Goal: Task Accomplishment & Management: Manage account settings

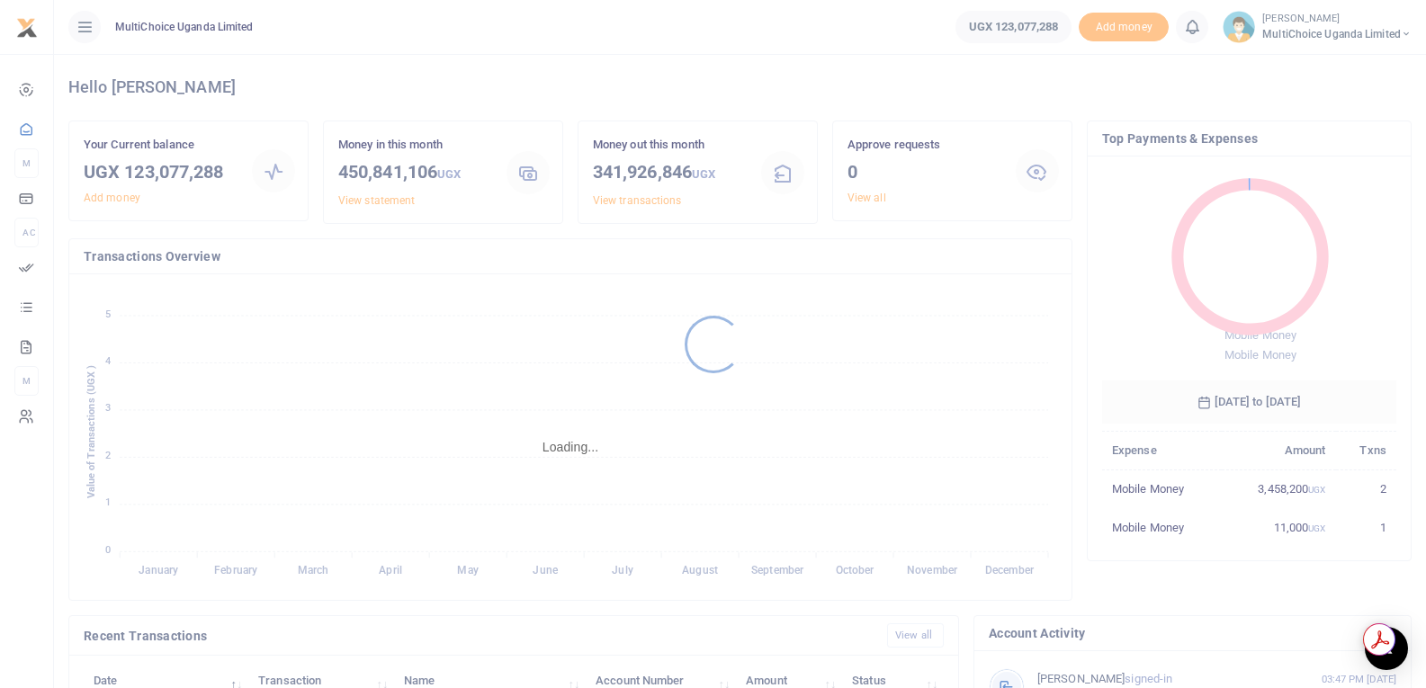
scroll to position [14, 14]
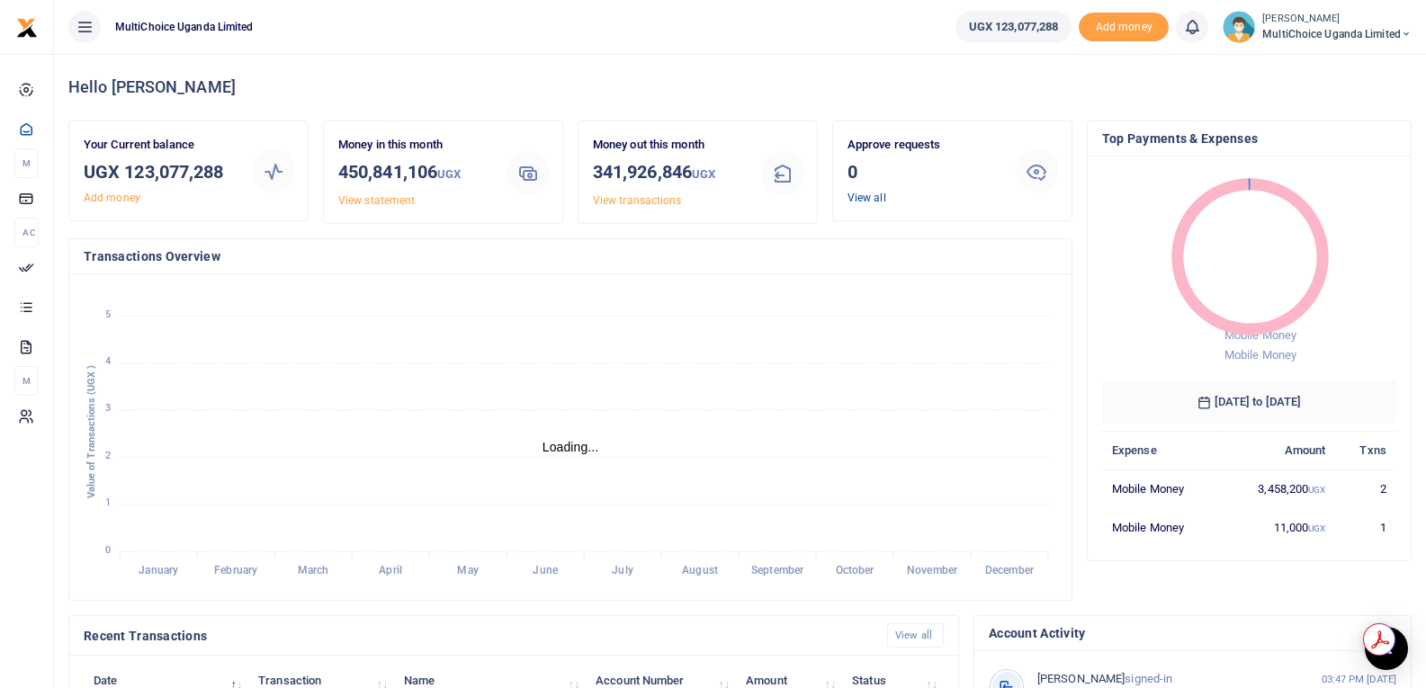
click at [857, 195] on link "View all" at bounding box center [867, 198] width 39 height 13
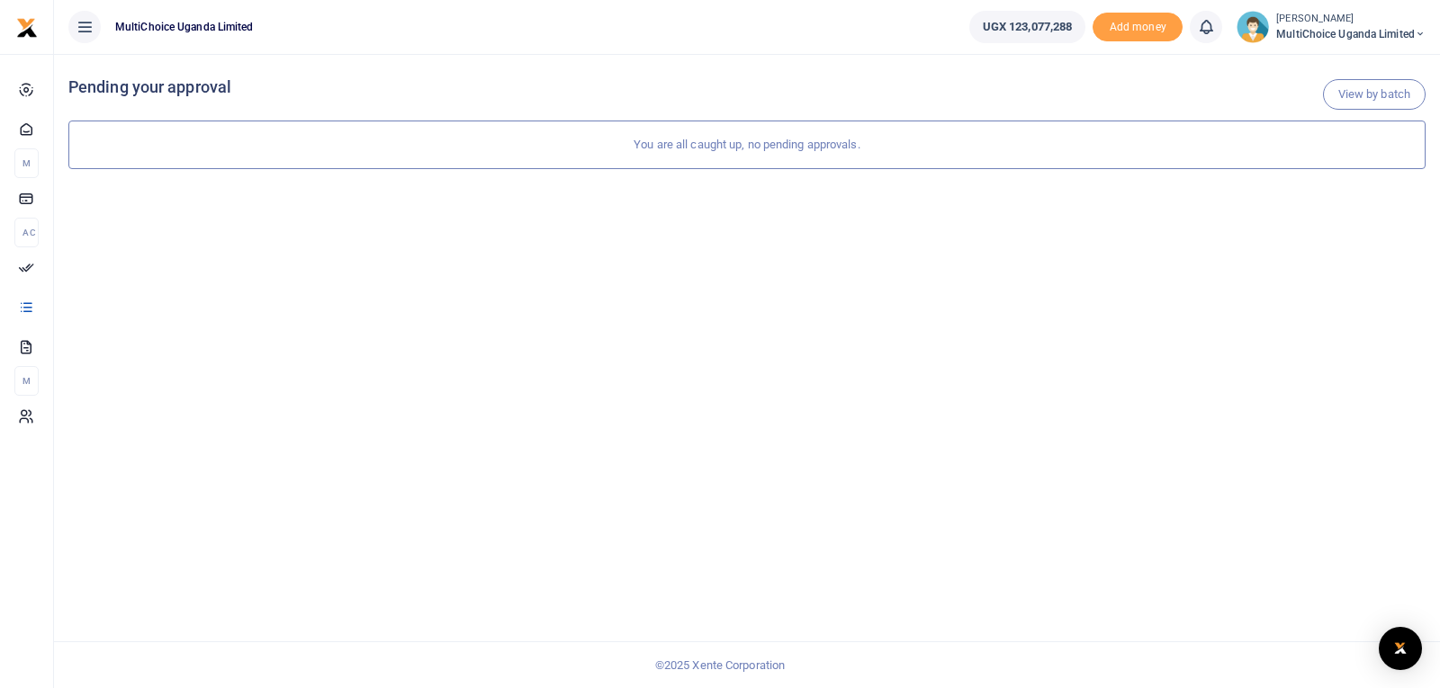
drag, startPoint x: 1297, startPoint y: 26, endPoint x: 1397, endPoint y: 31, distance: 100.0
drag, startPoint x: 1397, startPoint y: 31, endPoint x: 1200, endPoint y: 31, distance: 197.0
click at [1200, 31] on icon at bounding box center [1206, 27] width 18 height 20
click at [1318, 22] on small "[PERSON_NAME]" at bounding box center [1350, 19] width 149 height 15
click at [1340, 65] on link "Switch accounts" at bounding box center [1356, 65] width 142 height 25
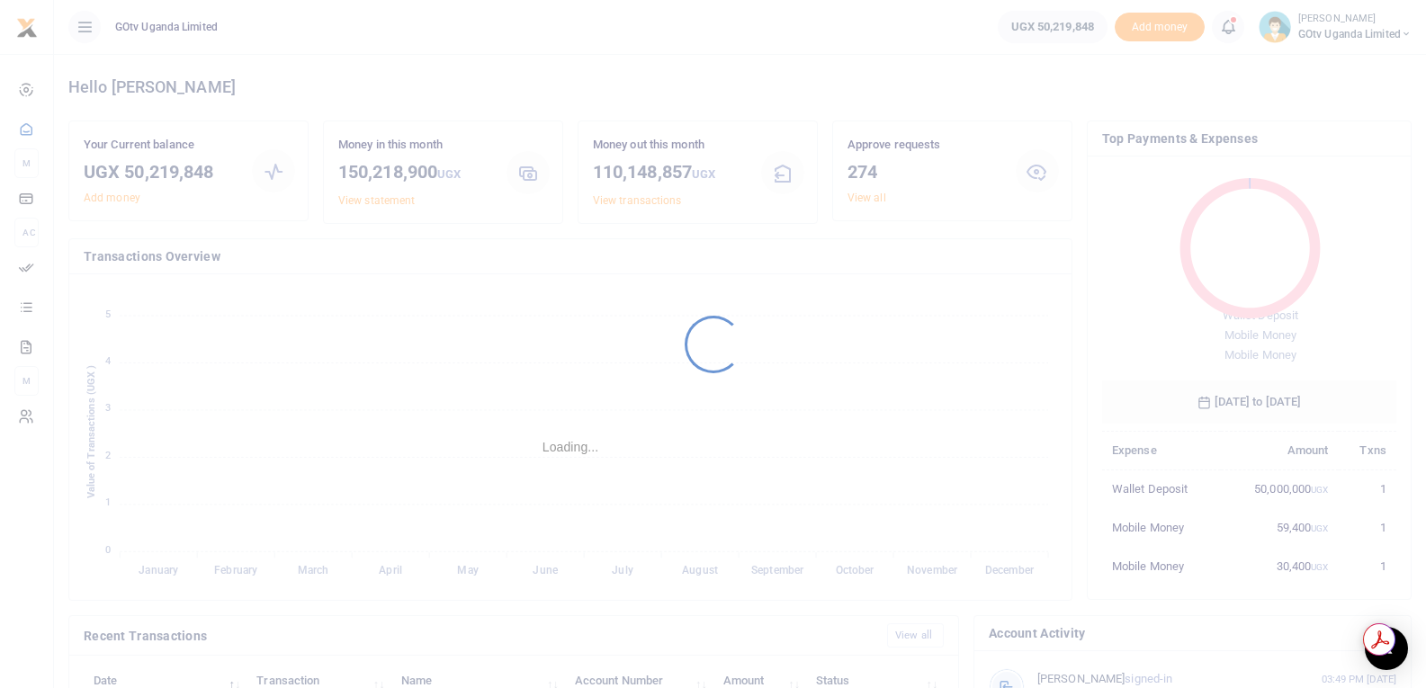
scroll to position [14, 14]
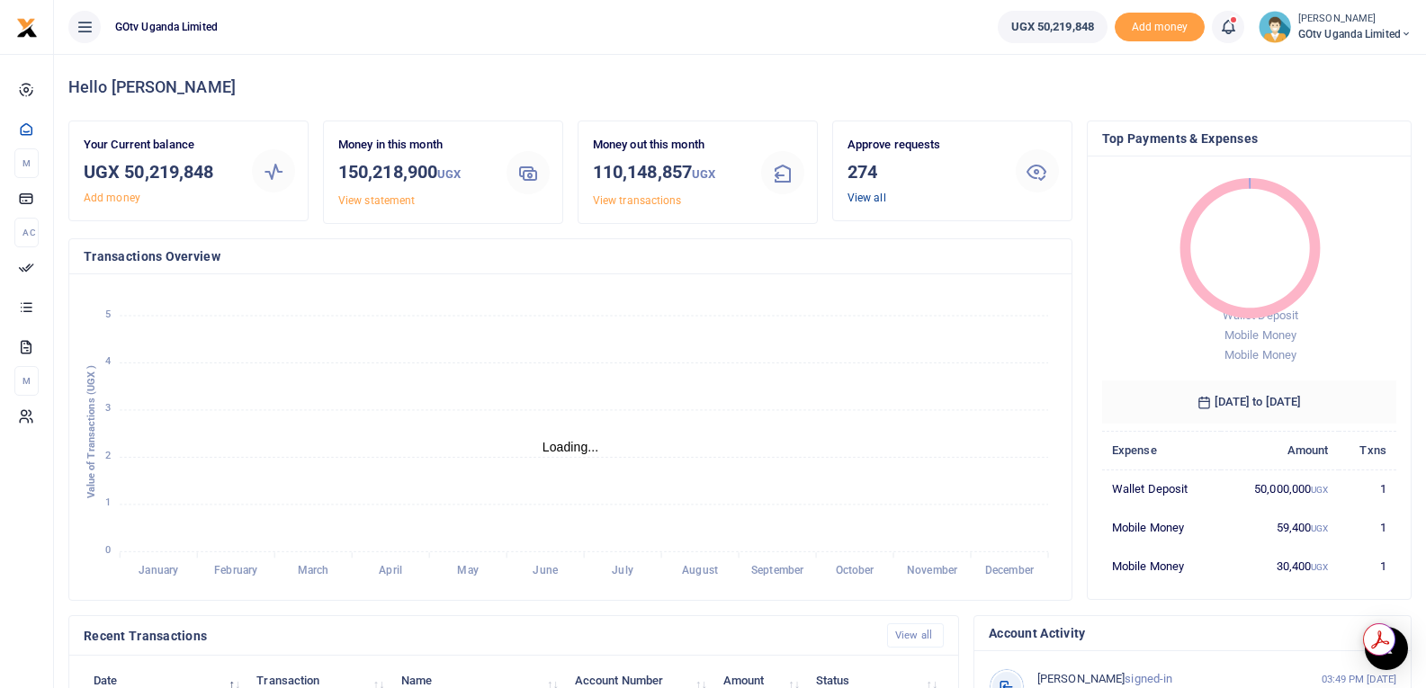
click at [863, 199] on link "View all" at bounding box center [867, 198] width 39 height 13
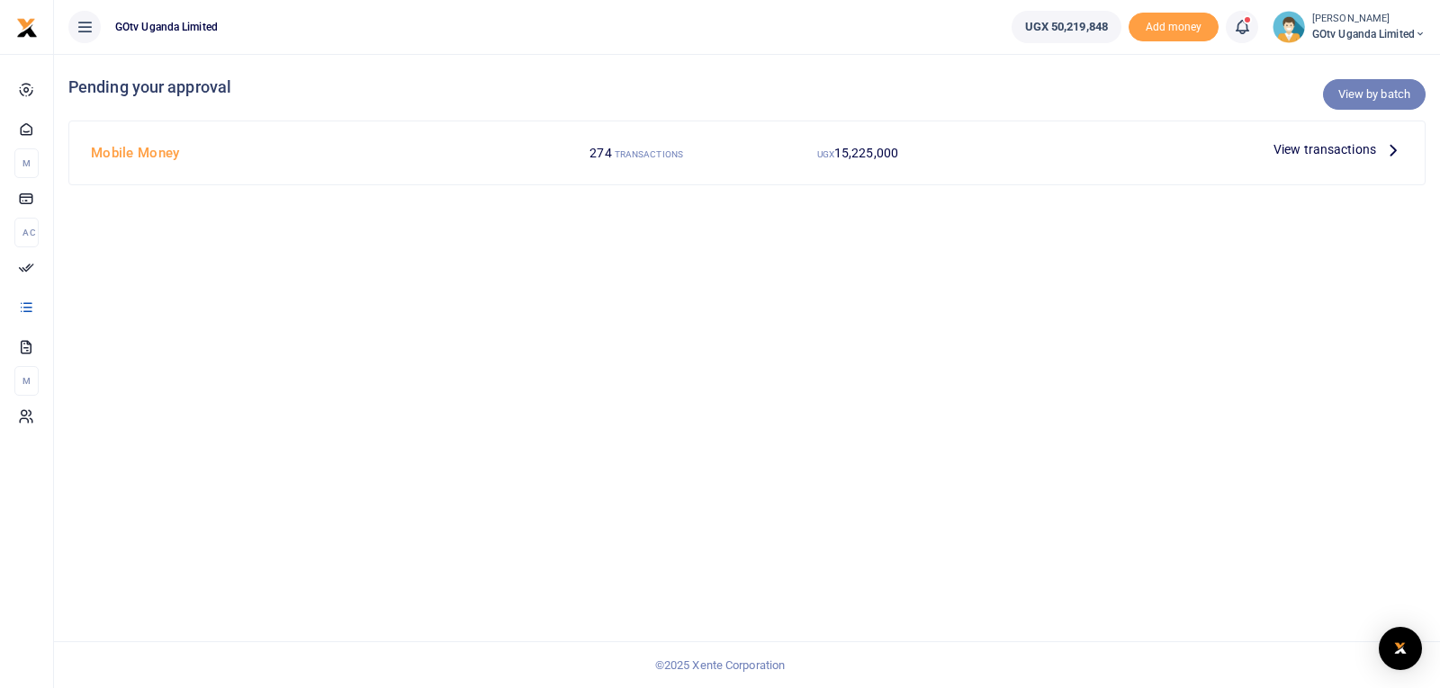
click at [1378, 96] on link "View by batch" at bounding box center [1374, 94] width 103 height 31
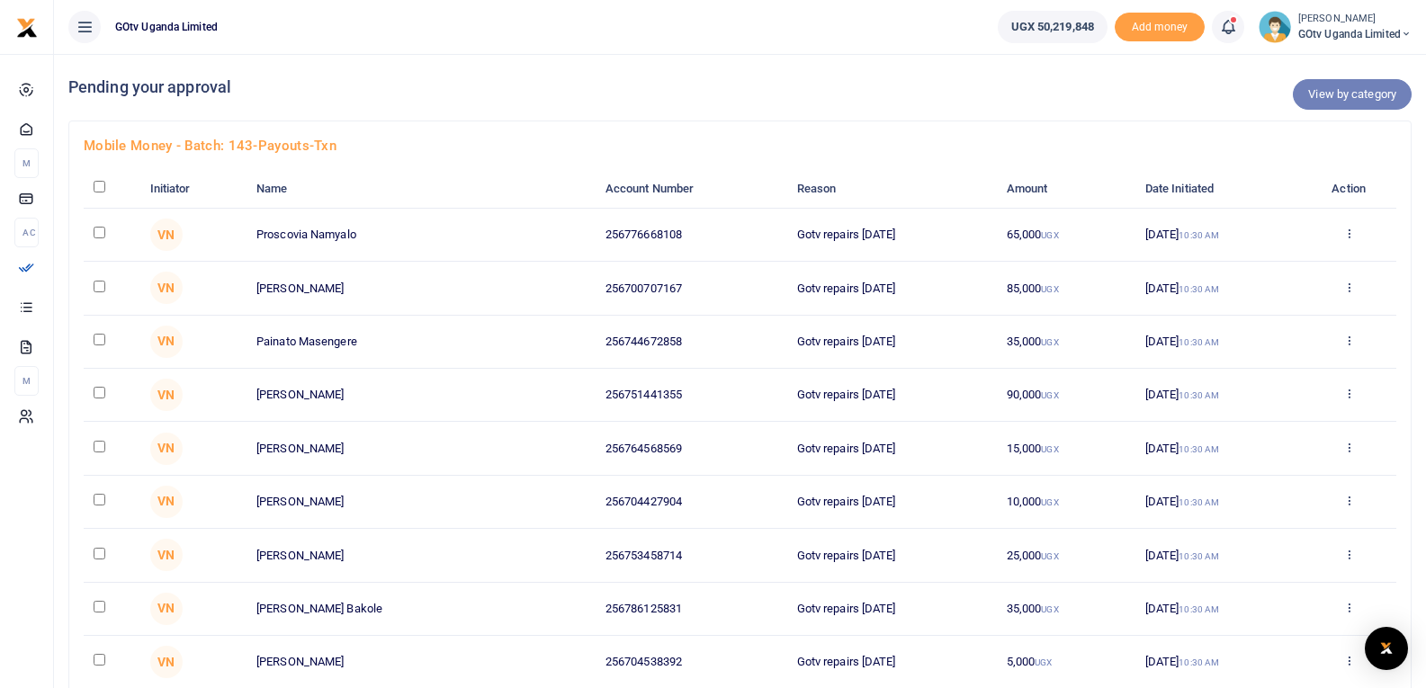
click at [1377, 92] on link "View by category" at bounding box center [1352, 94] width 119 height 31
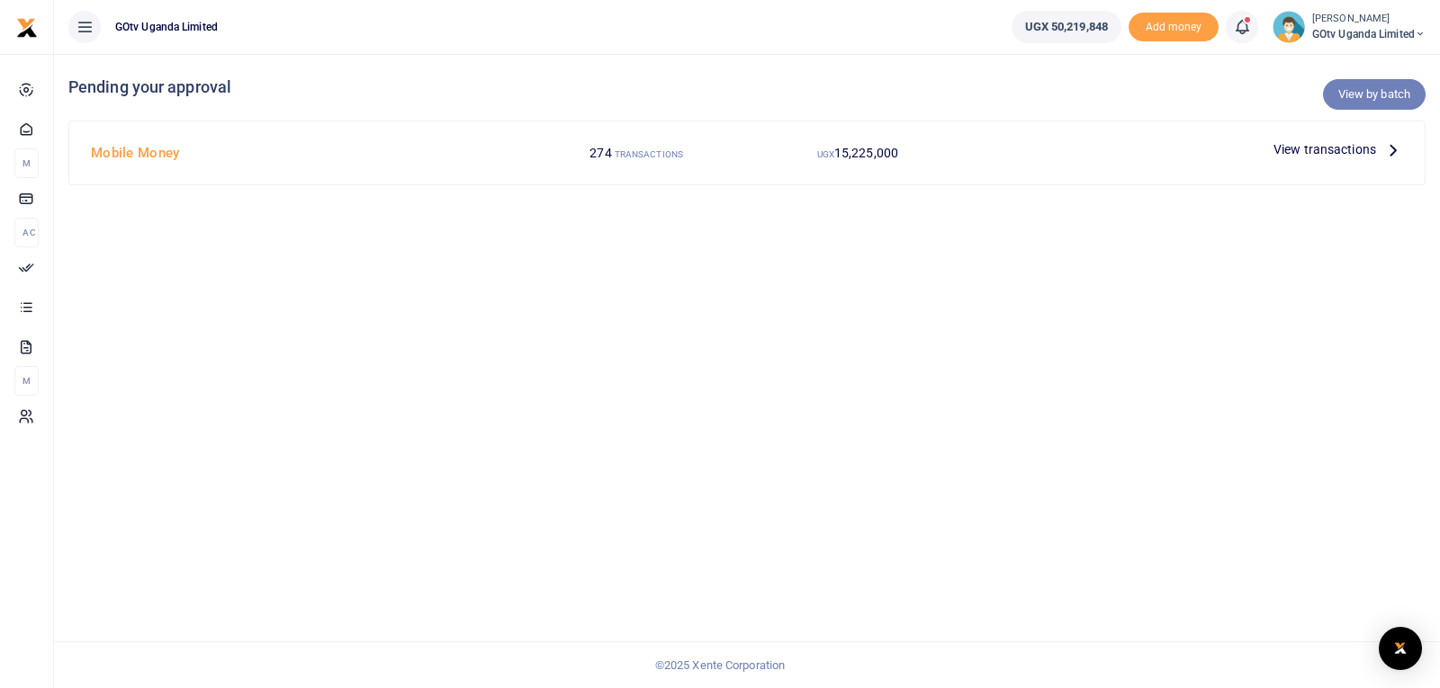
click at [1354, 96] on link "View by batch" at bounding box center [1374, 94] width 103 height 31
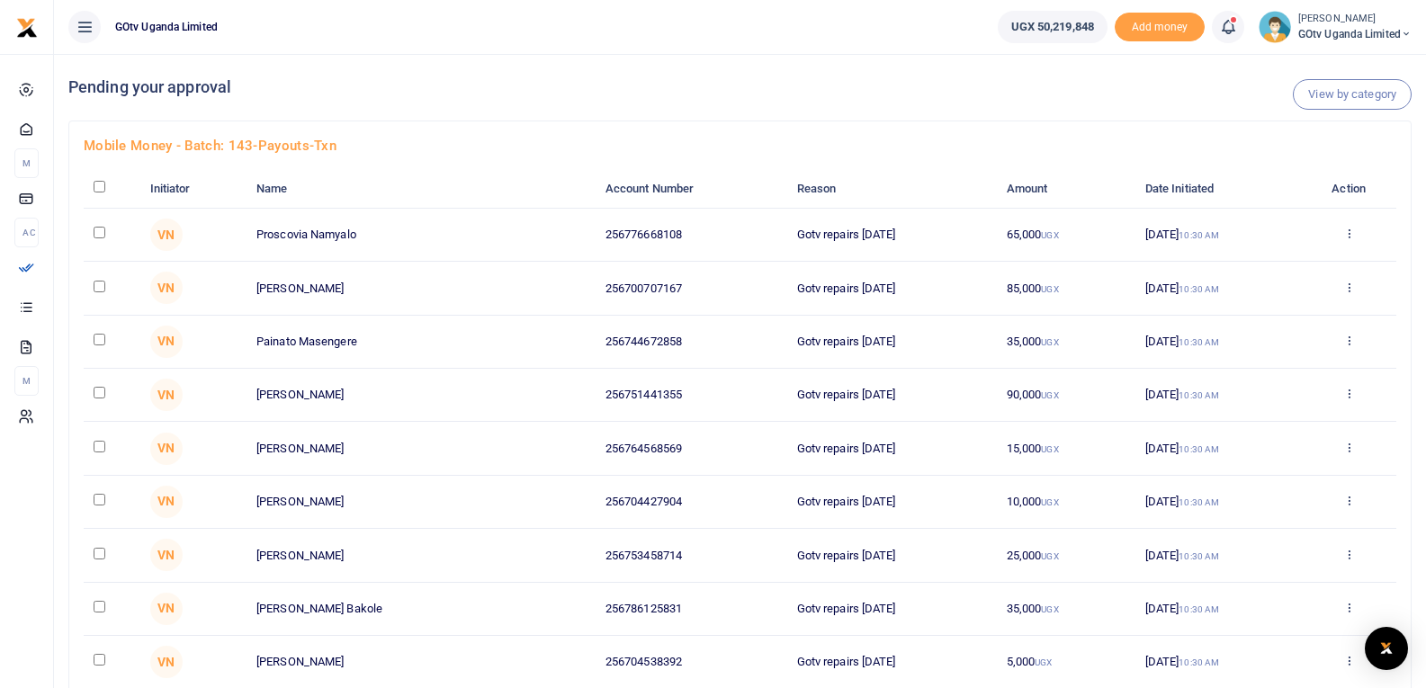
click at [99, 181] on input "checkbox" at bounding box center [100, 187] width 12 height 12
checkbox input "true"
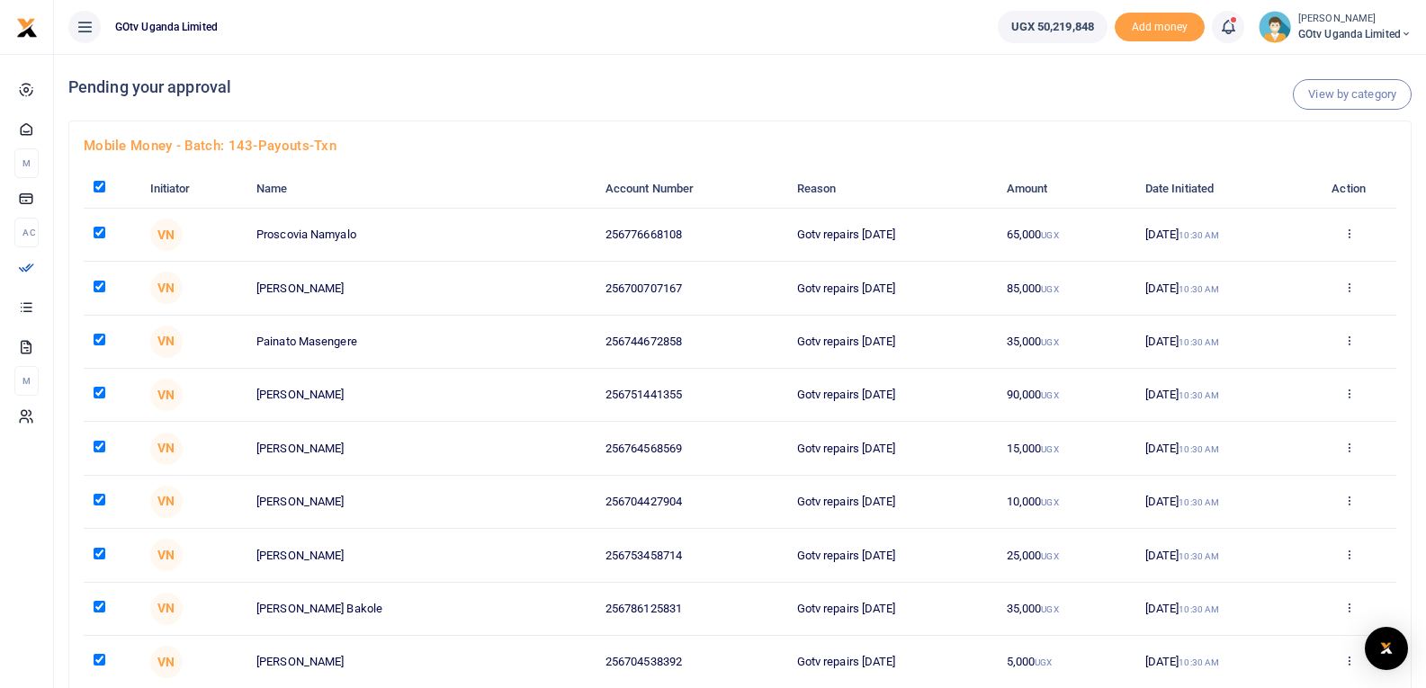
checkbox input "true"
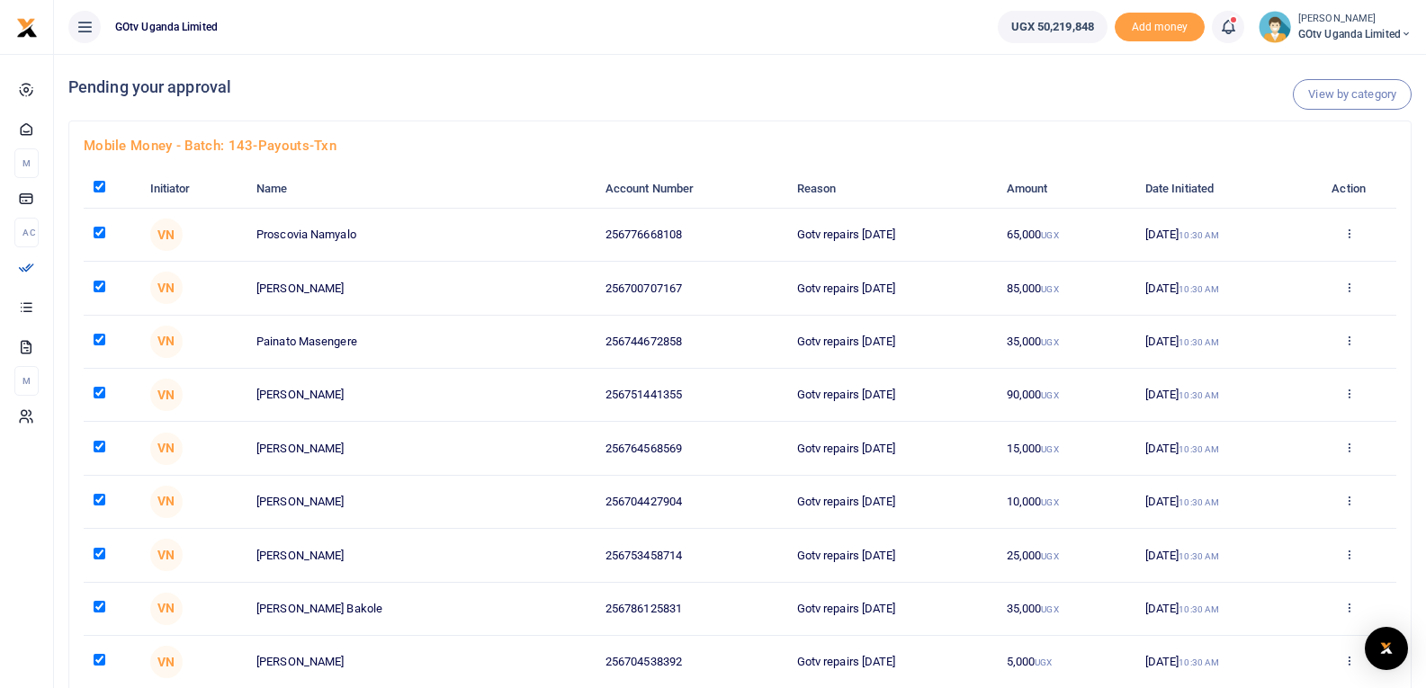
checkbox input "true"
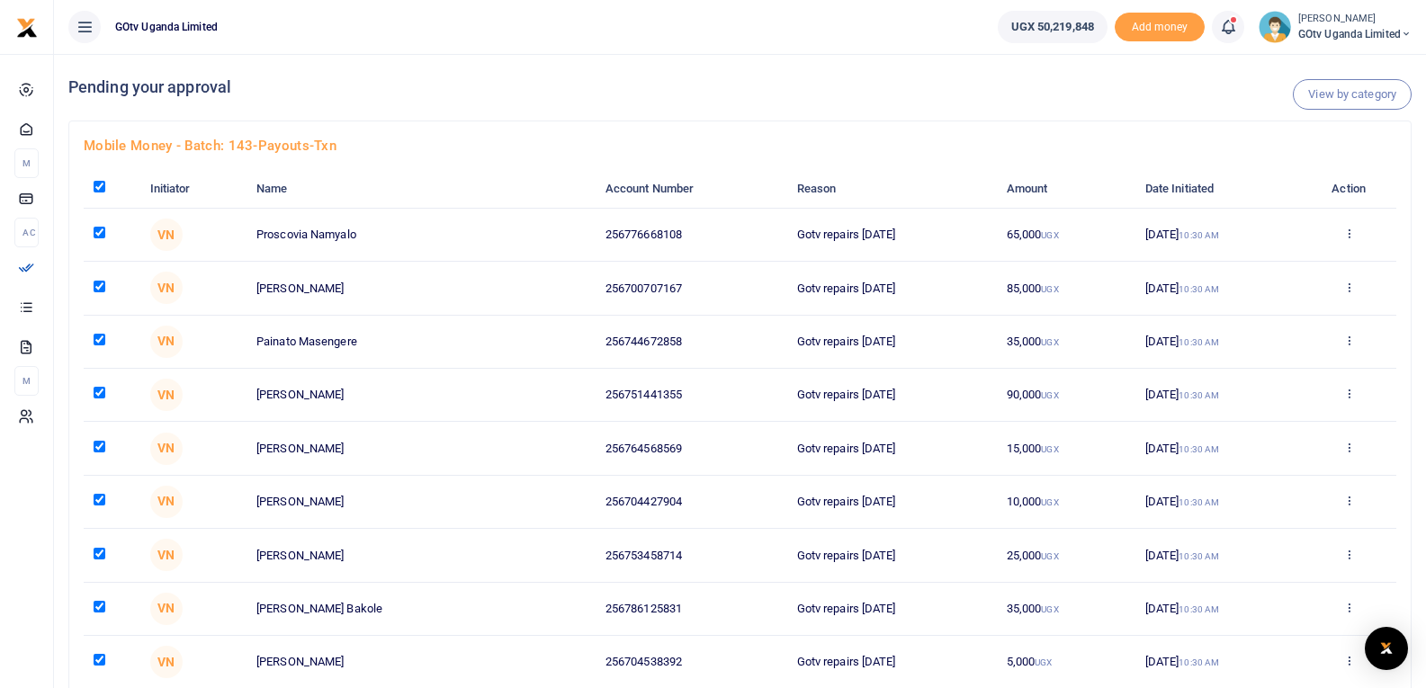
checkbox input "true"
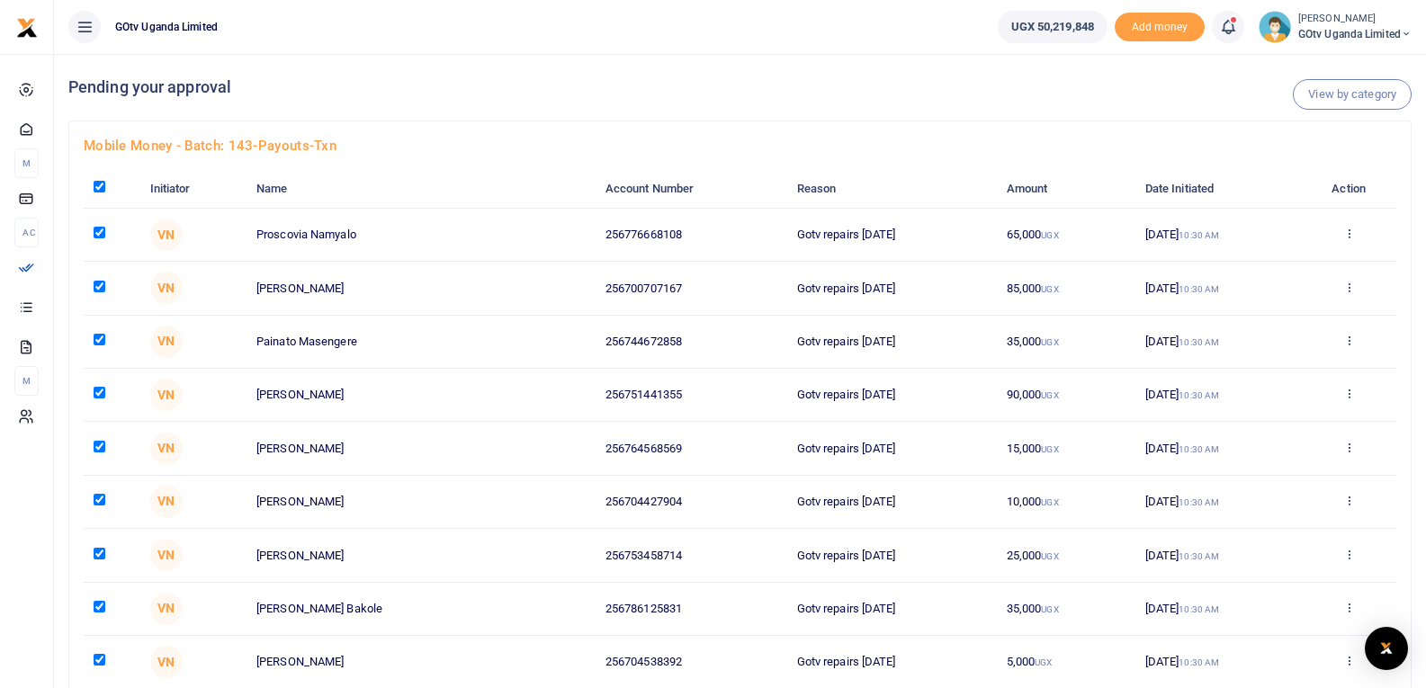
checkbox input "true"
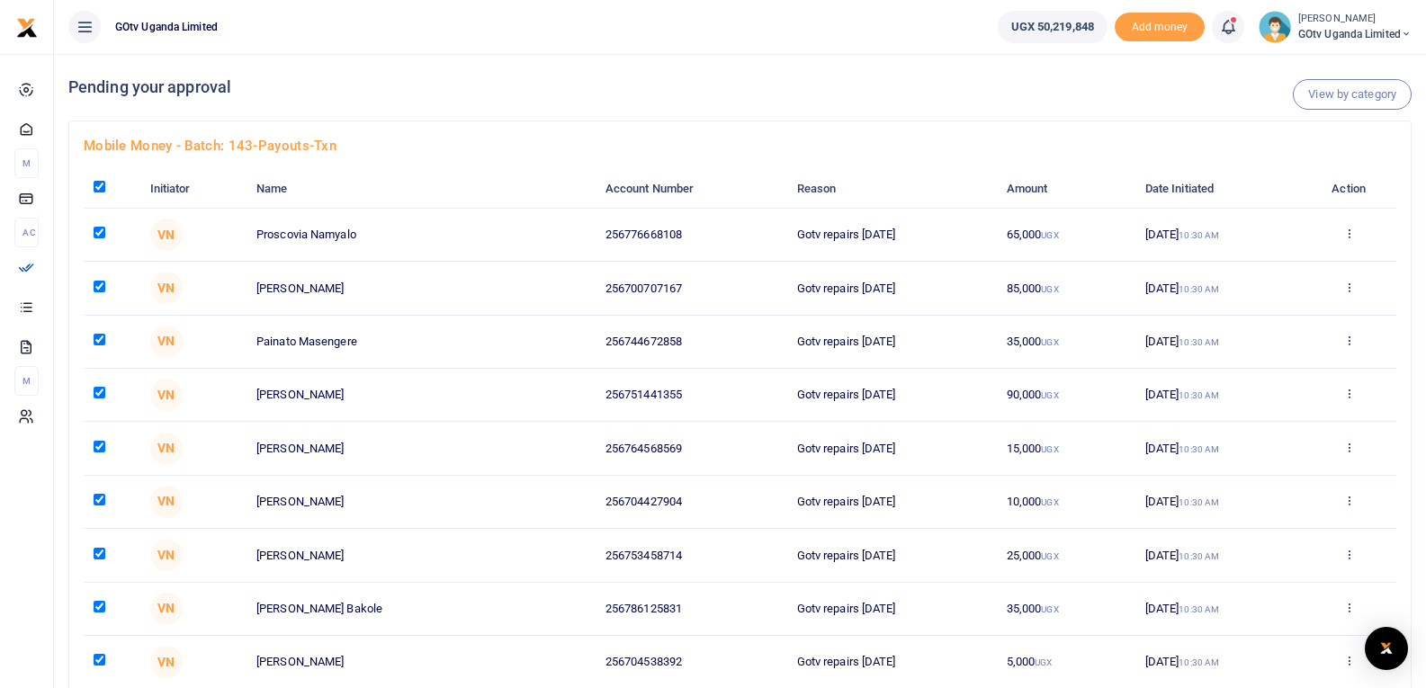
checkbox input "true"
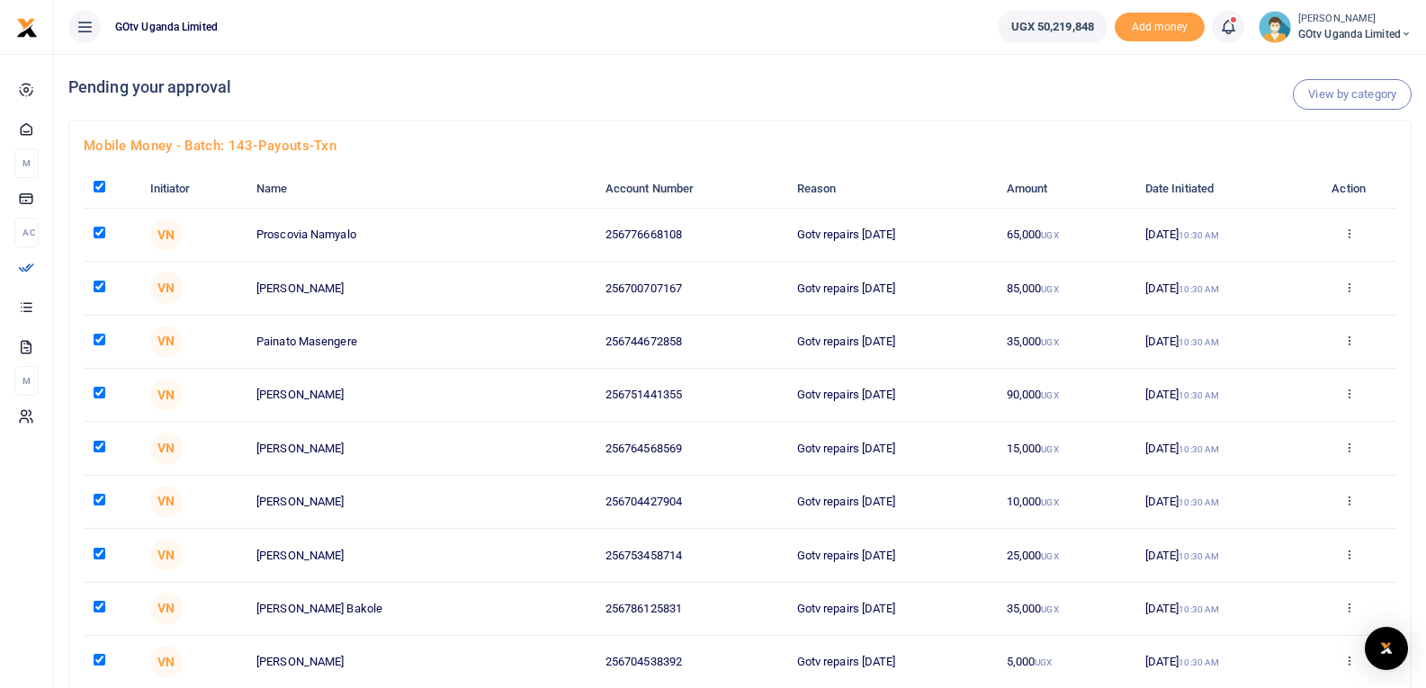
checkbox input "true"
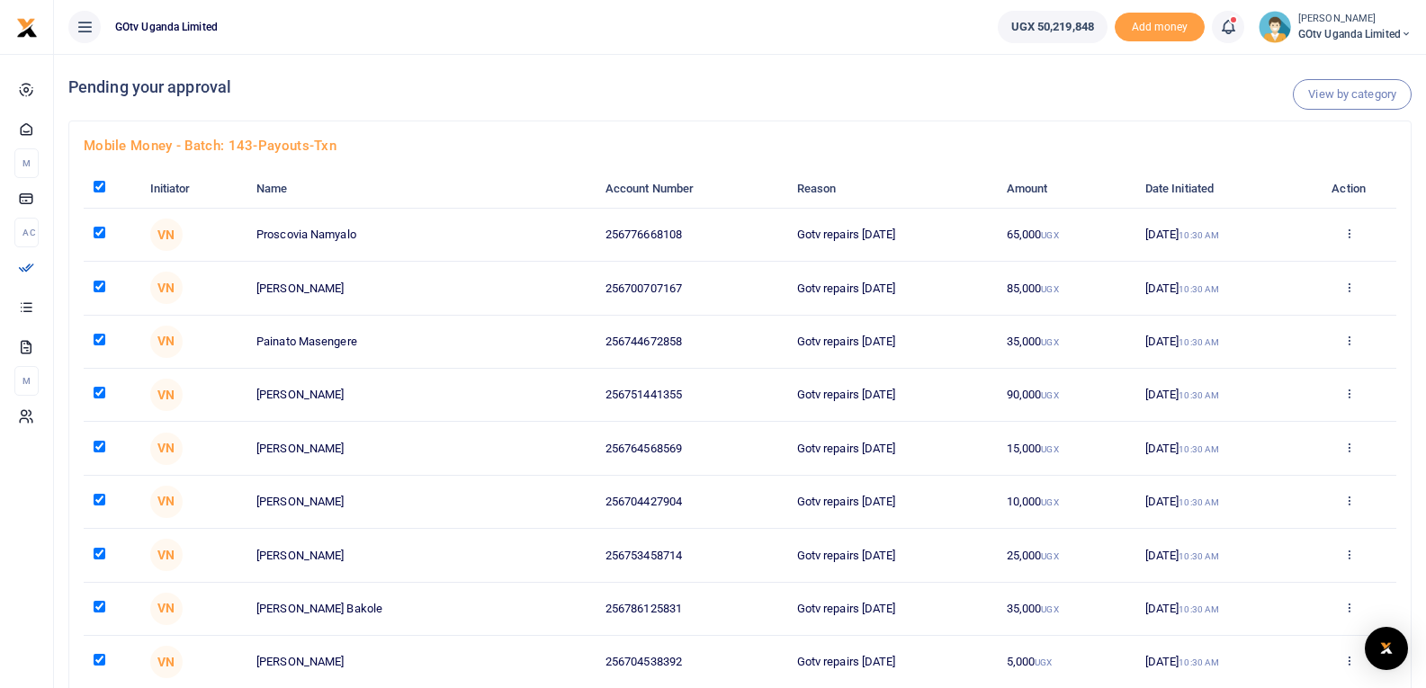
checkbox input "true"
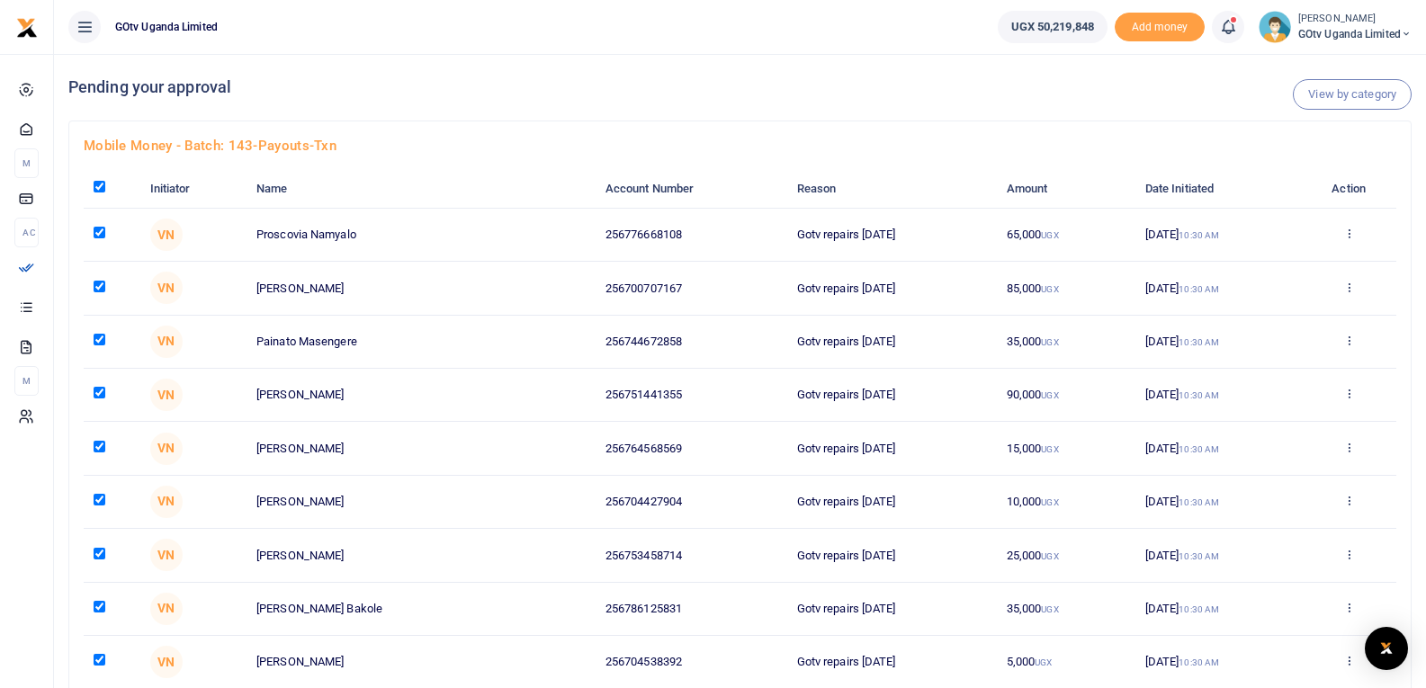
checkbox input "true"
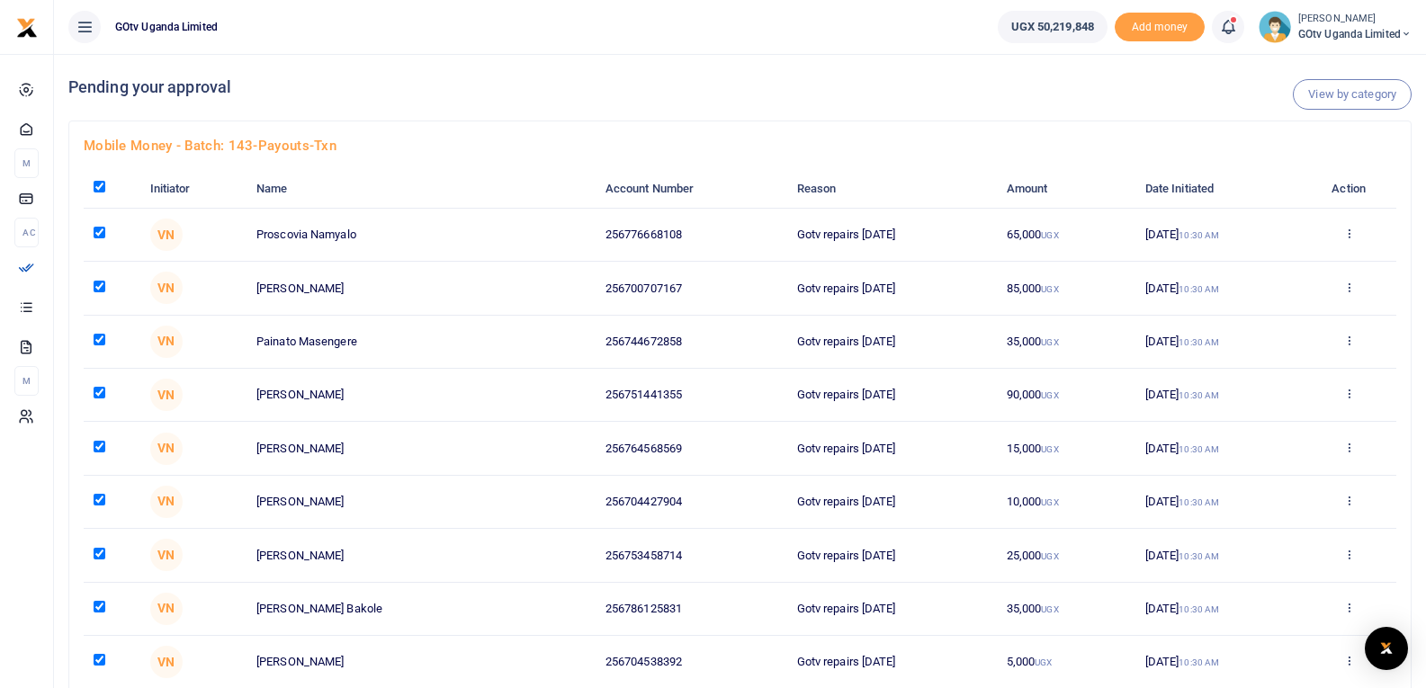
checkbox input "true"
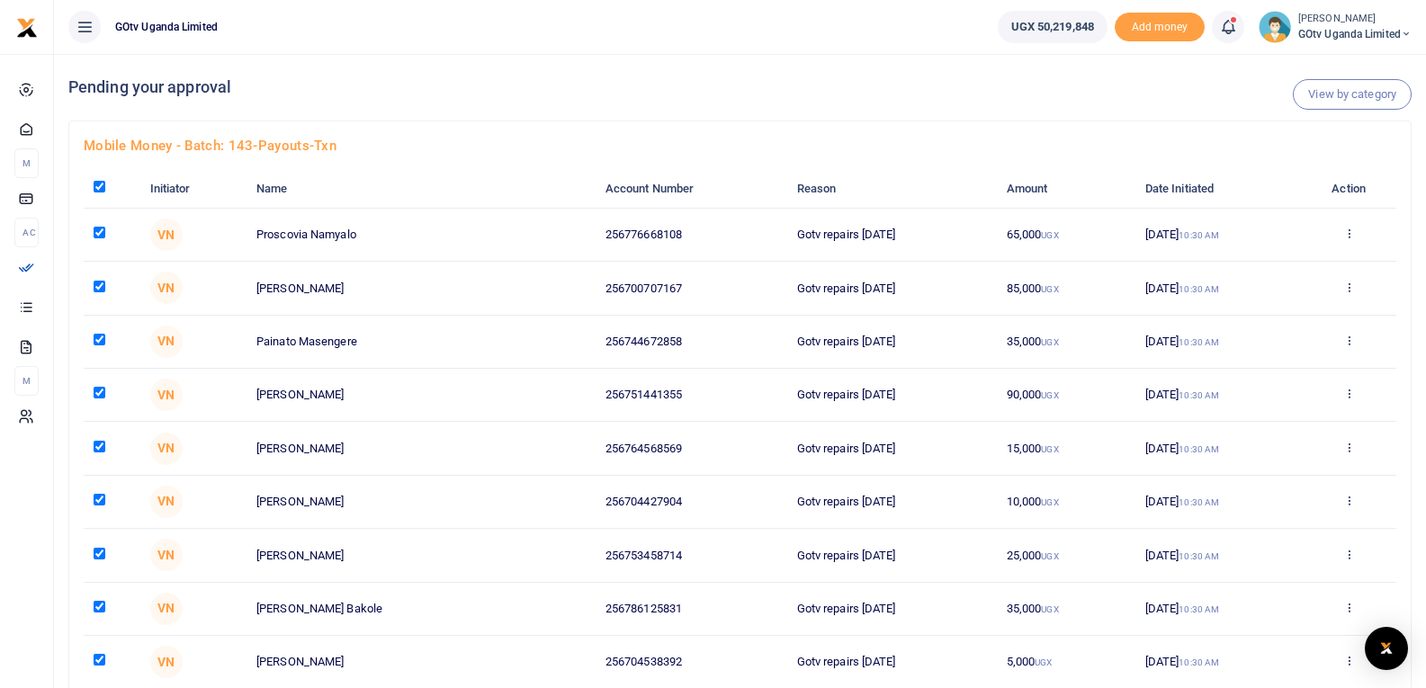
checkbox input "true"
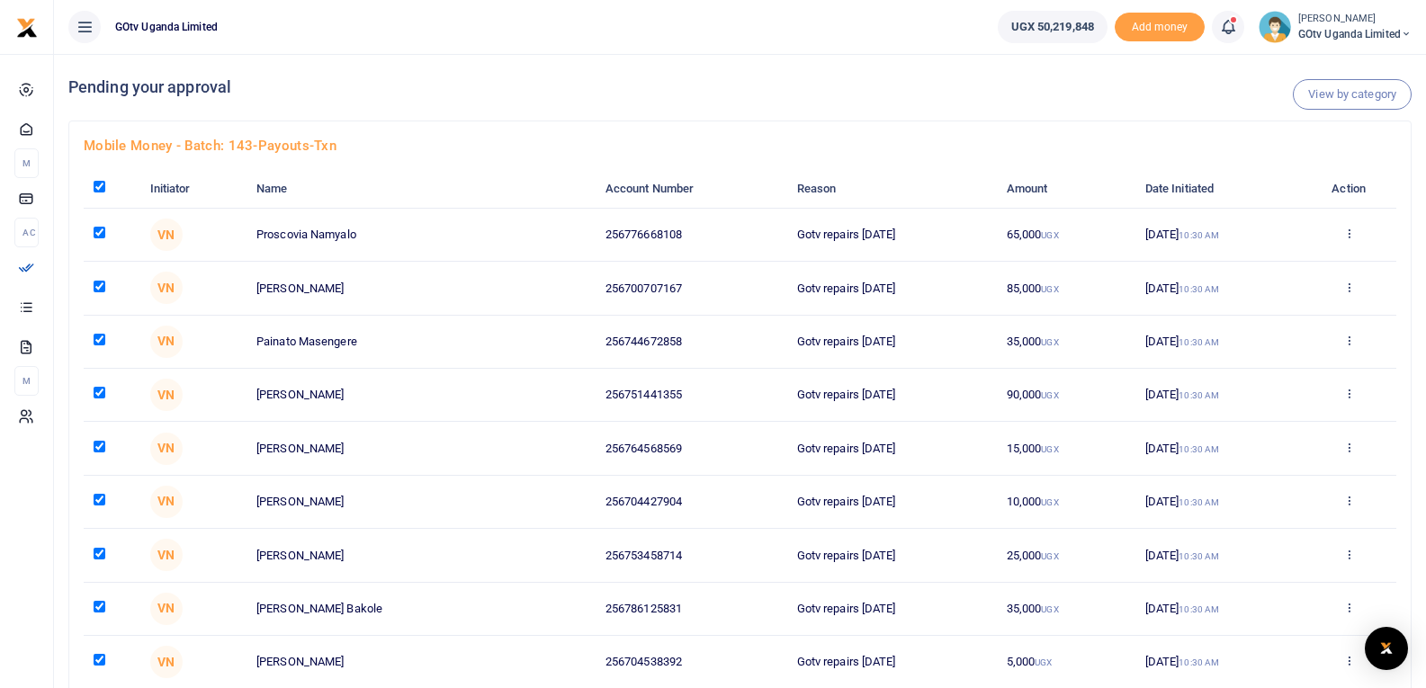
checkbox input "true"
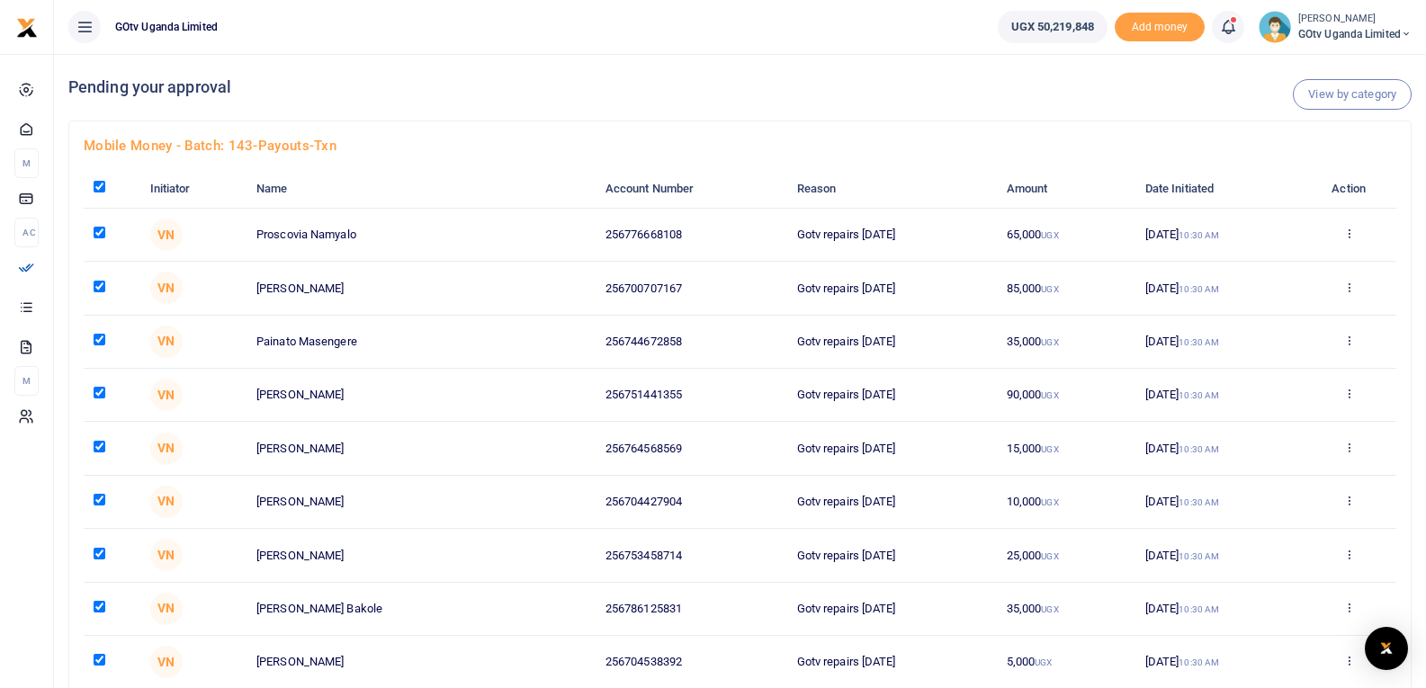
checkbox input "true"
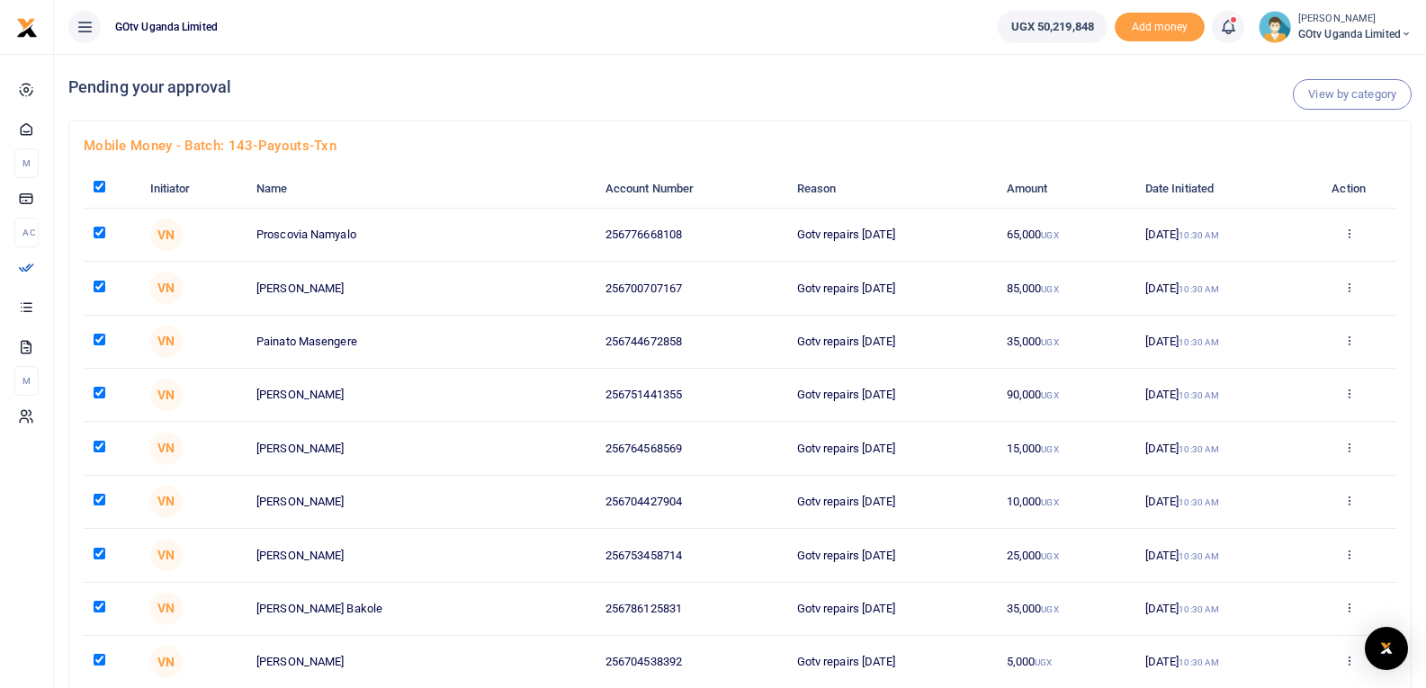
checkbox input "true"
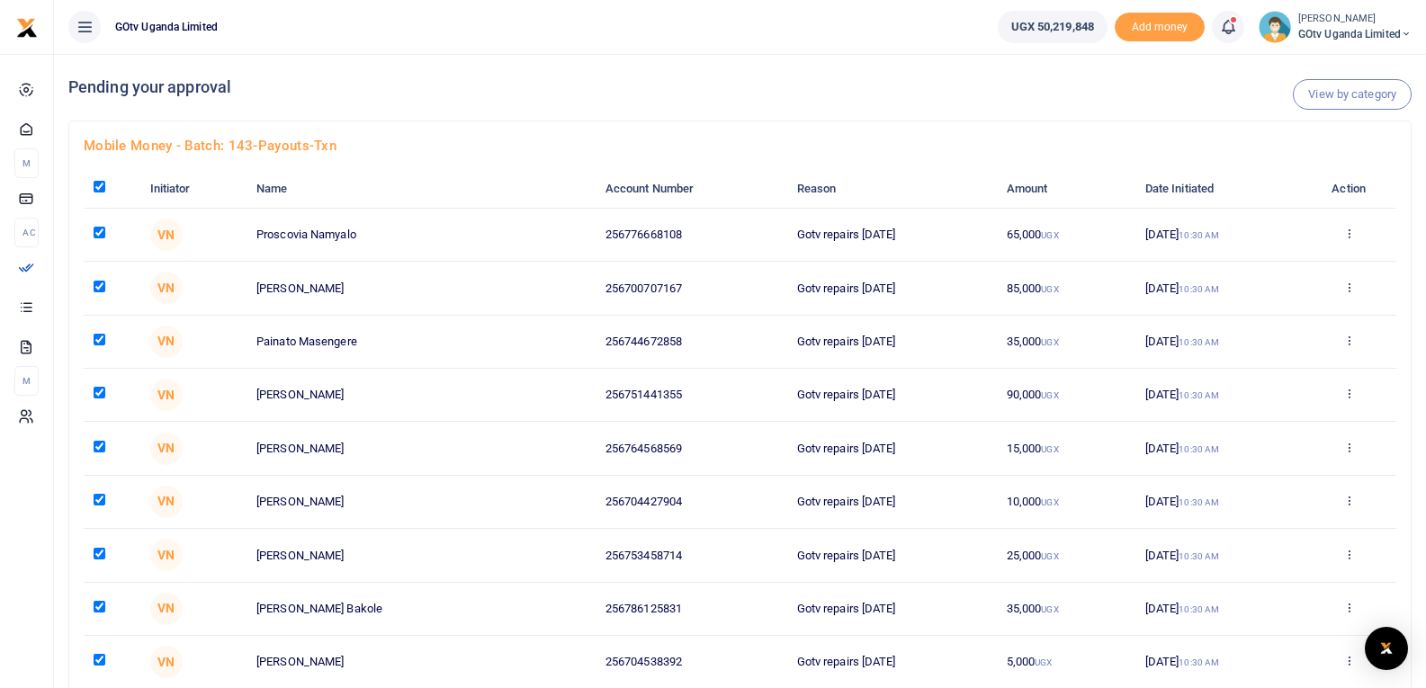
checkbox input "true"
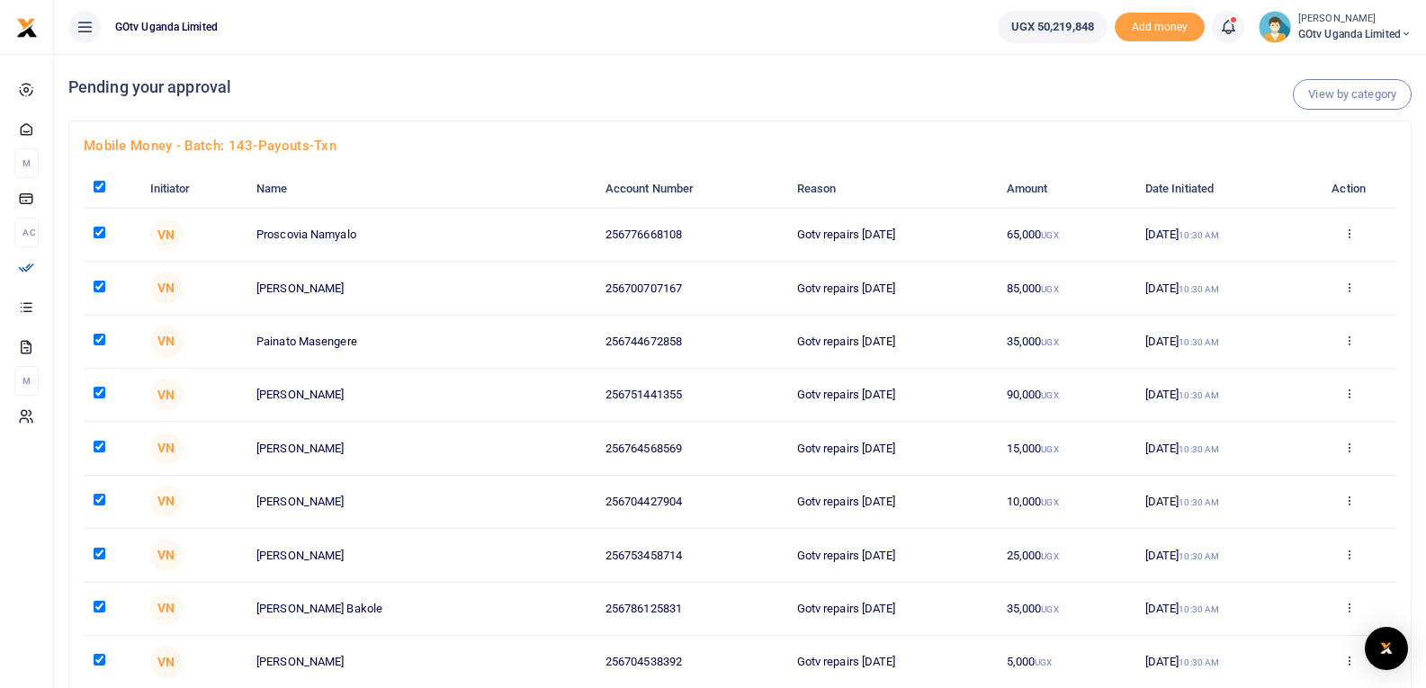
checkbox input "true"
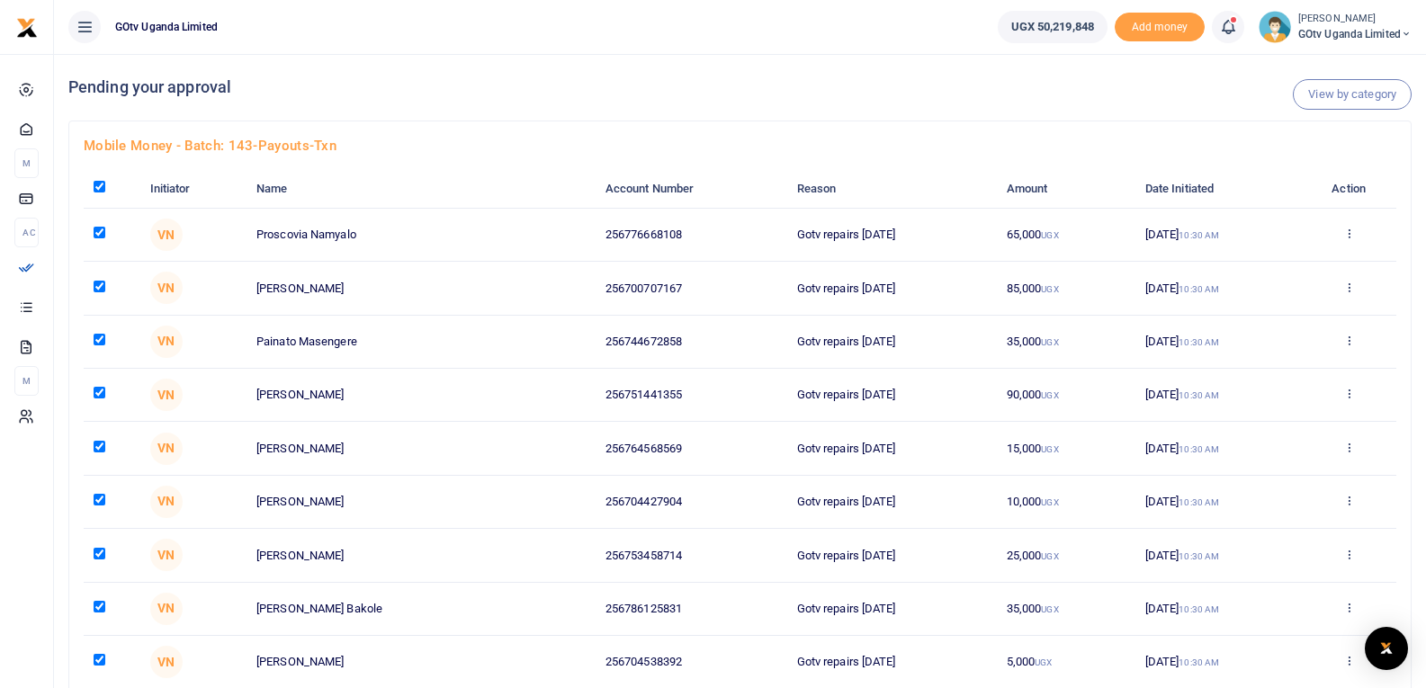
checkbox input "true"
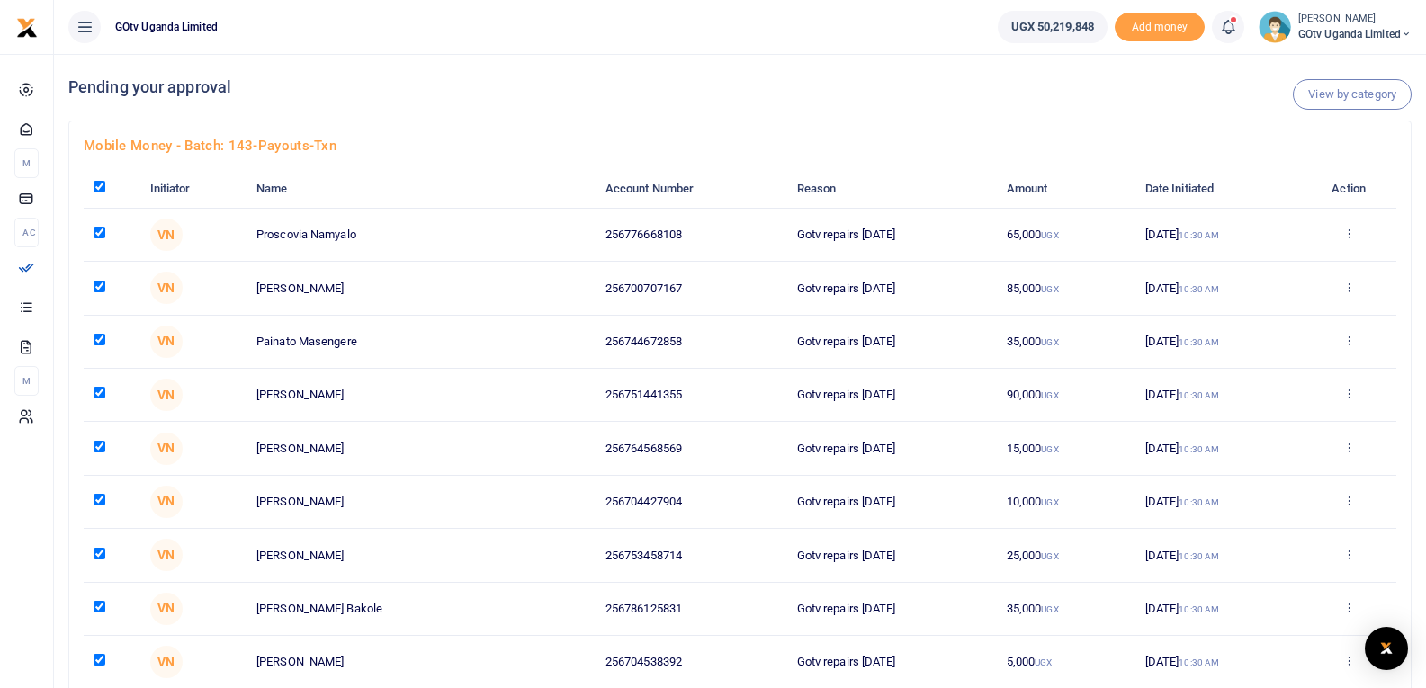
checkbox input "true"
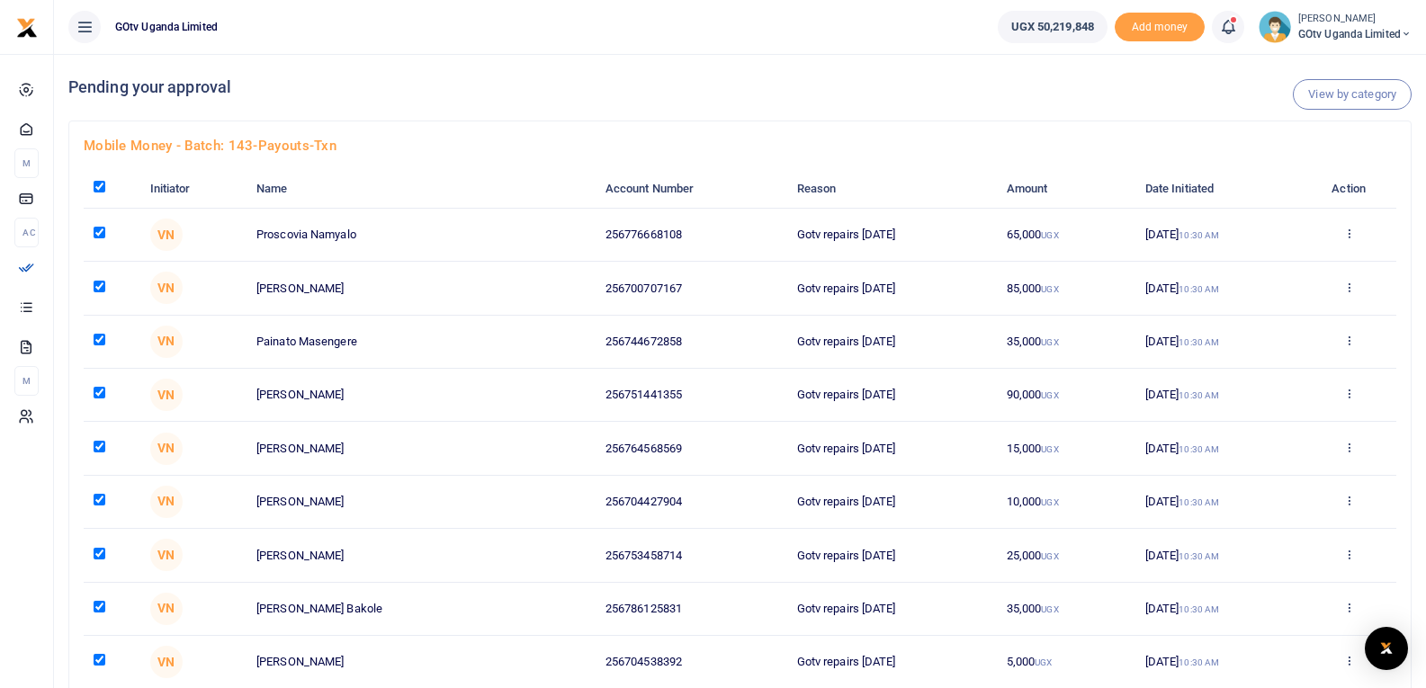
checkbox input "true"
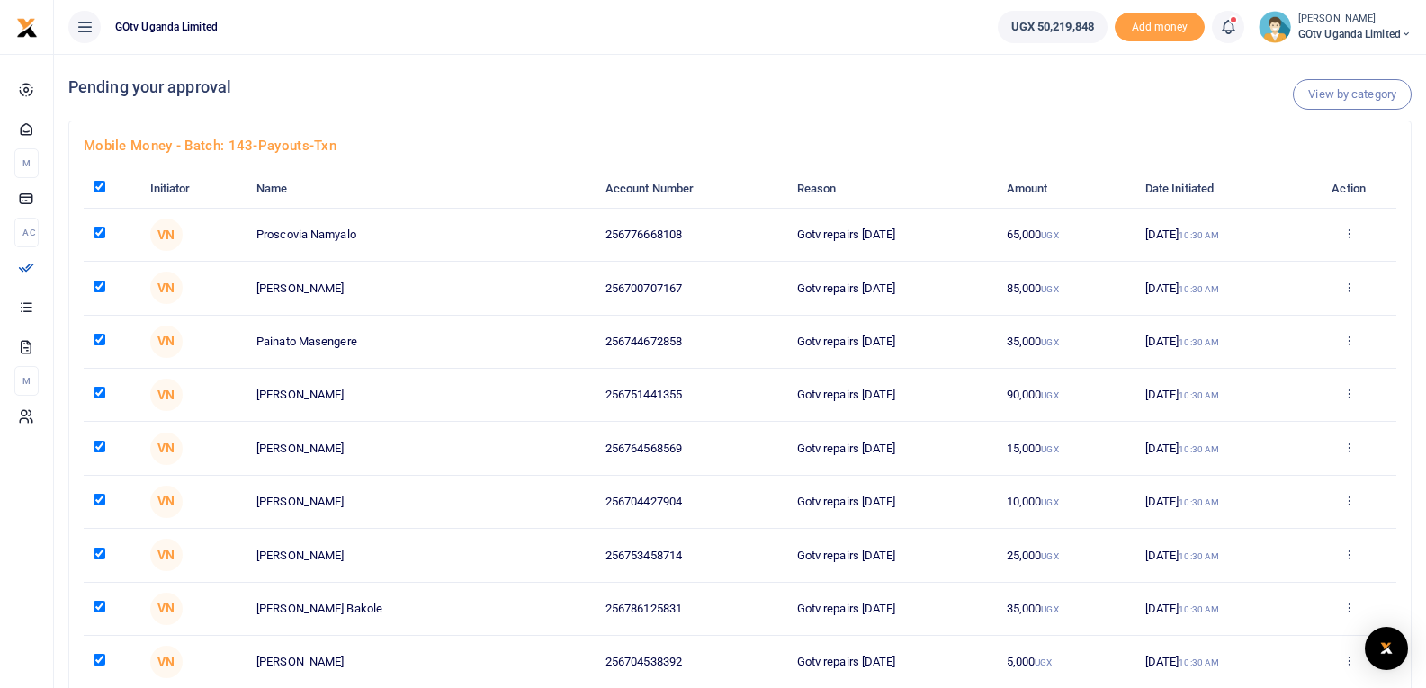
checkbox input "true"
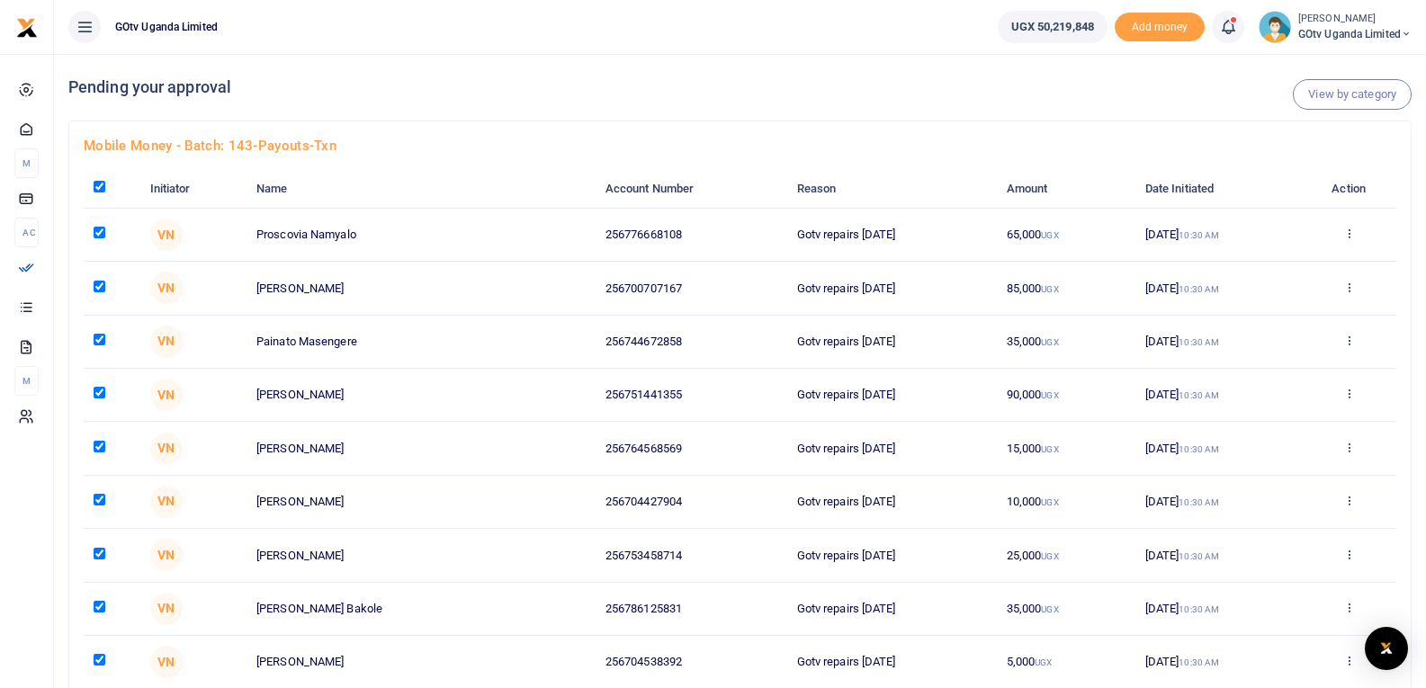
checkbox input "true"
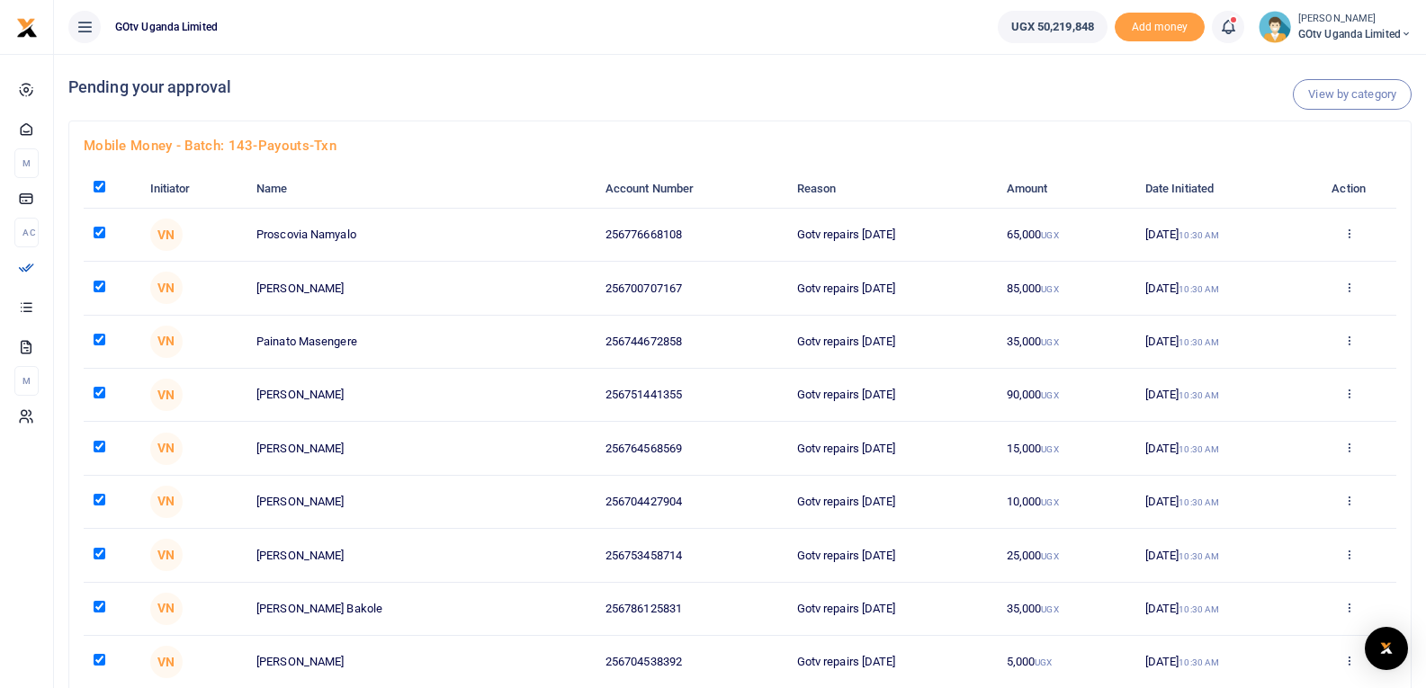
checkbox input "true"
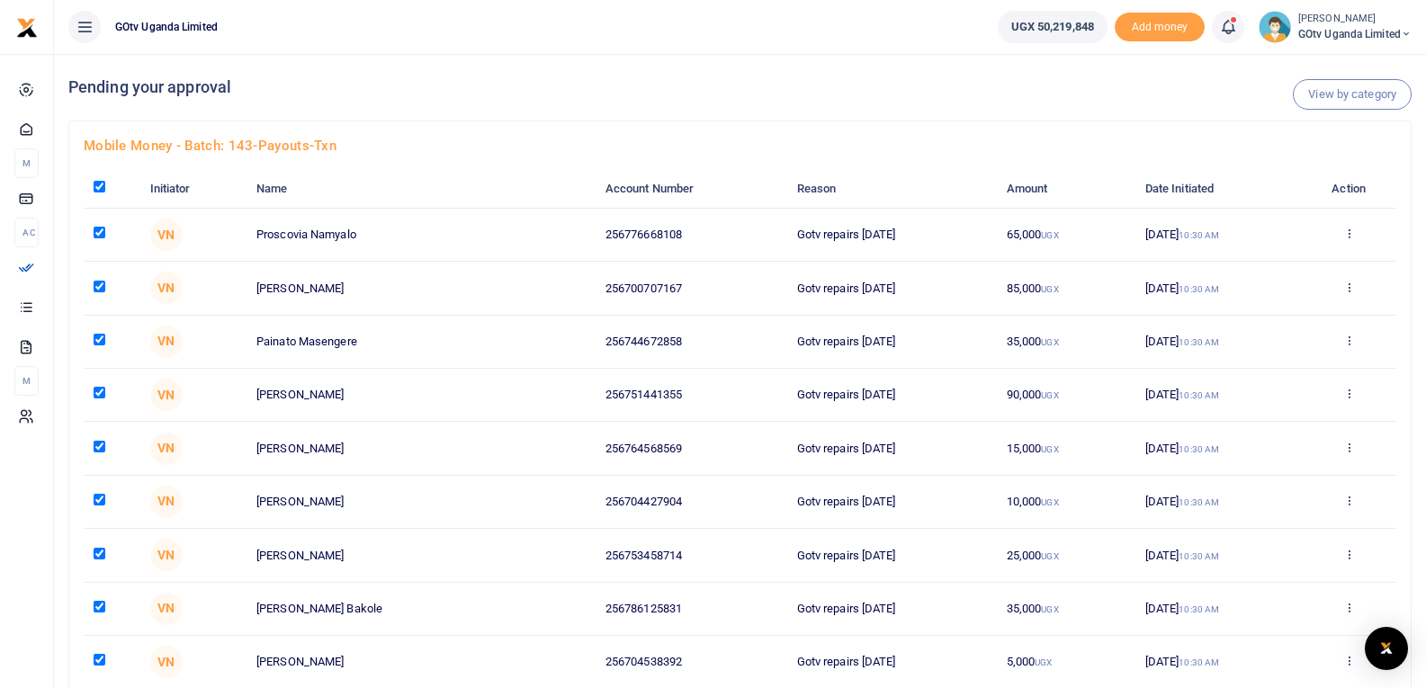
checkbox input "true"
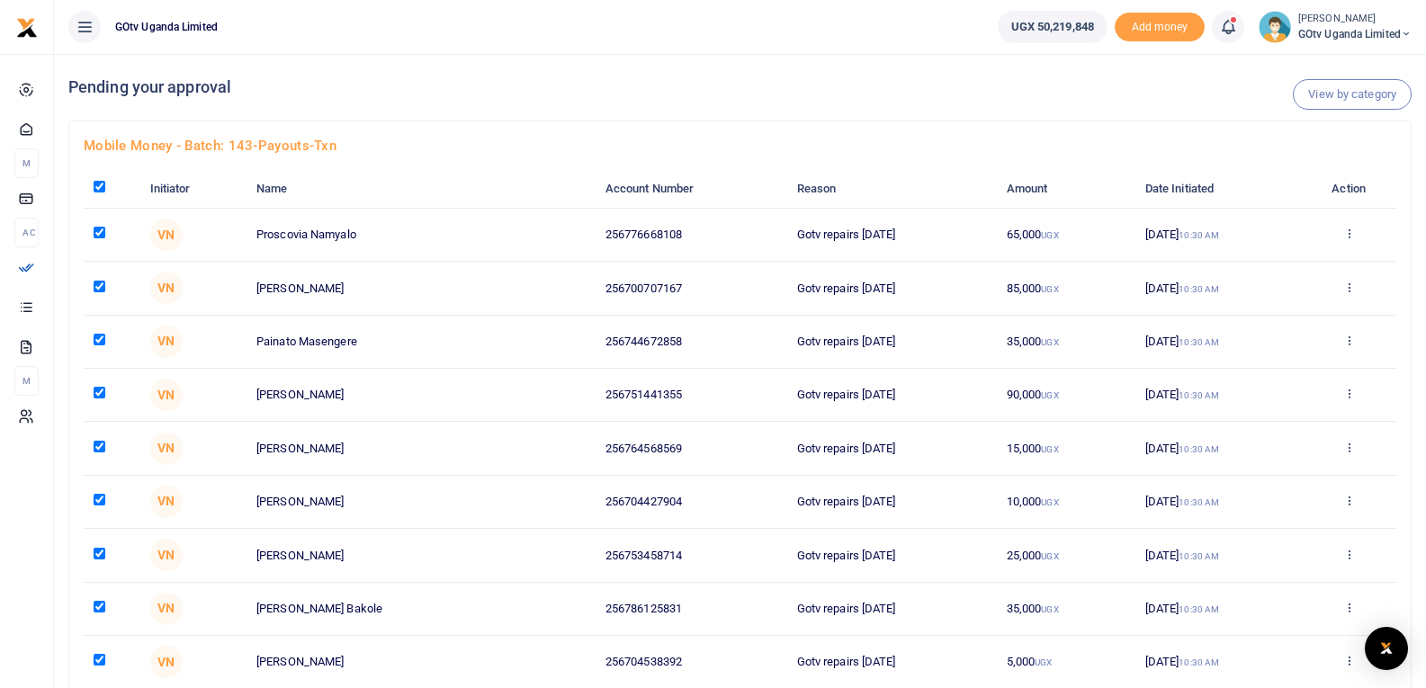
checkbox input "true"
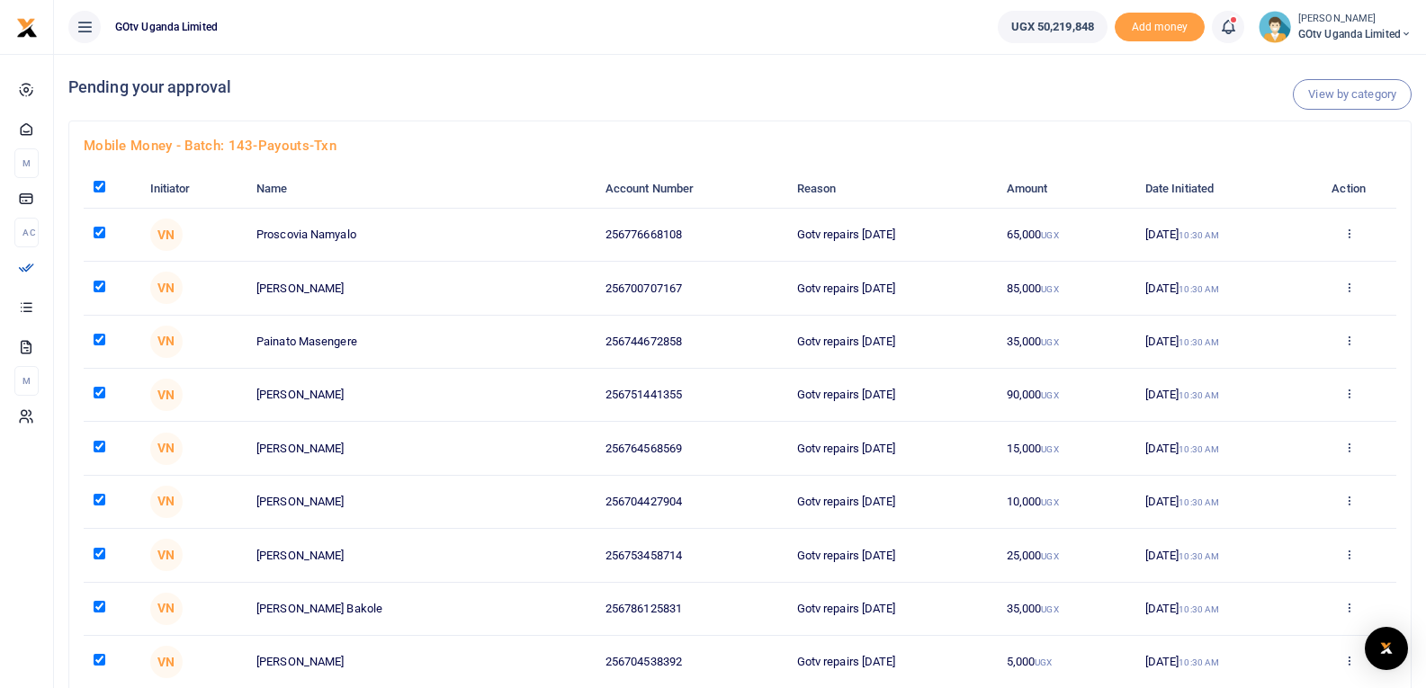
checkbox input "true"
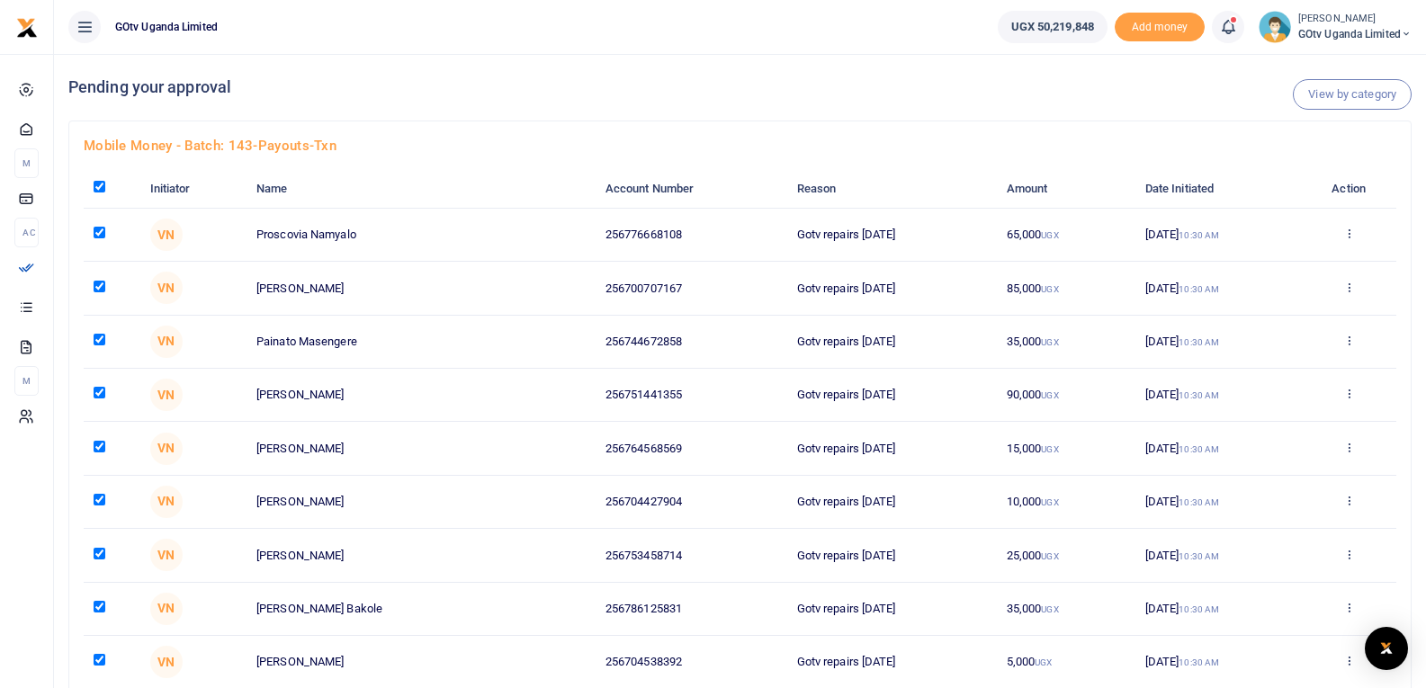
checkbox input "true"
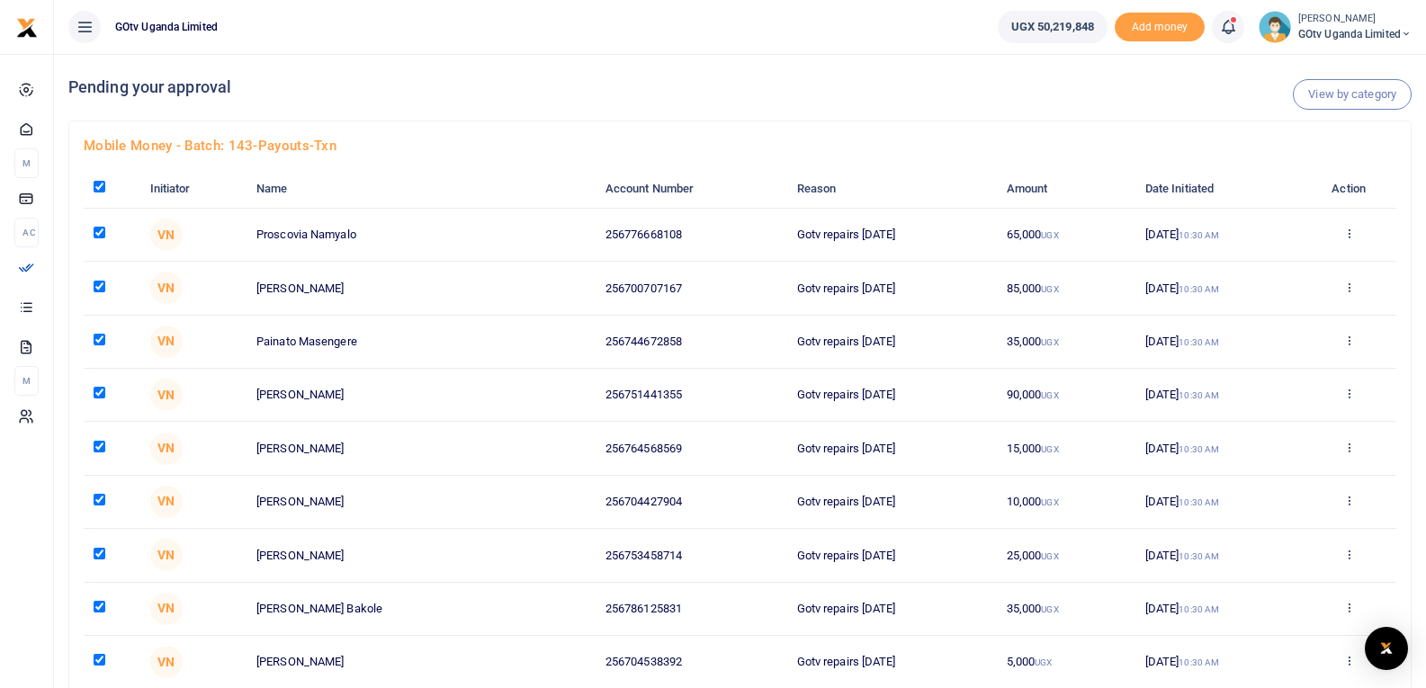
checkbox input "true"
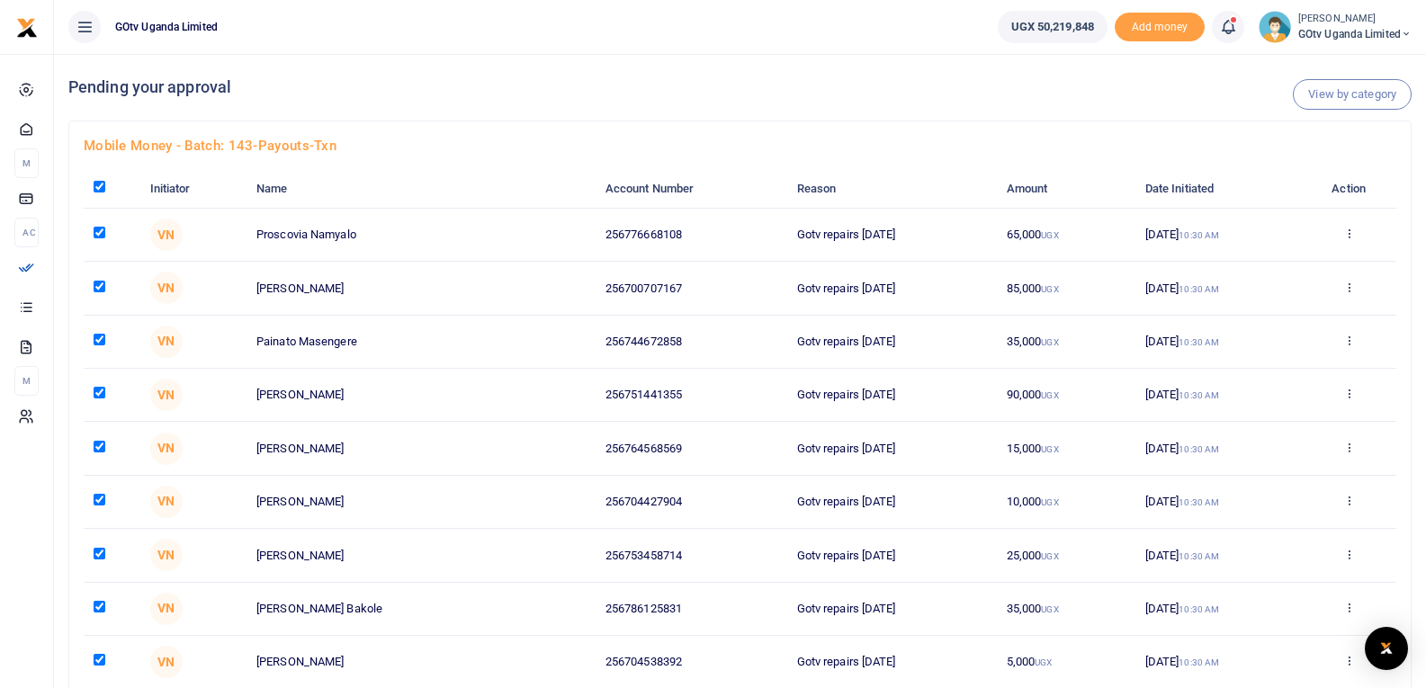
checkbox input "true"
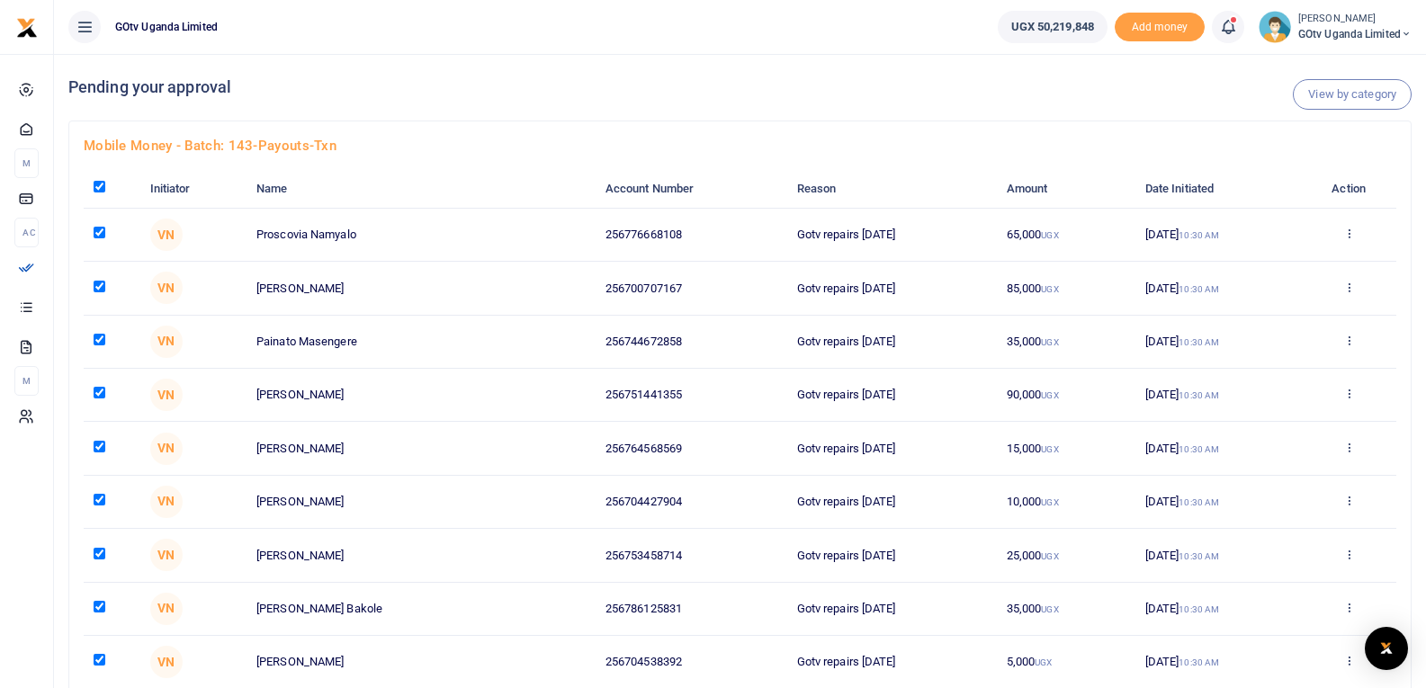
checkbox input "true"
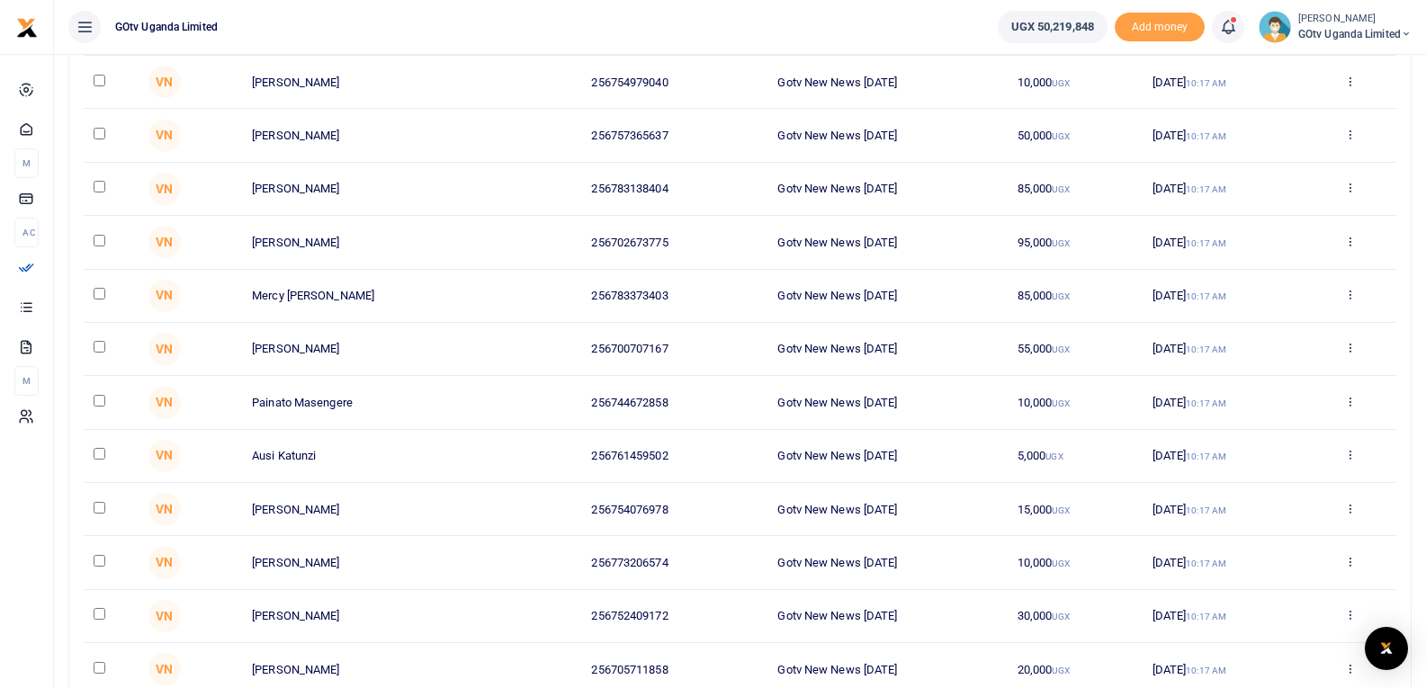
scroll to position [14430, 0]
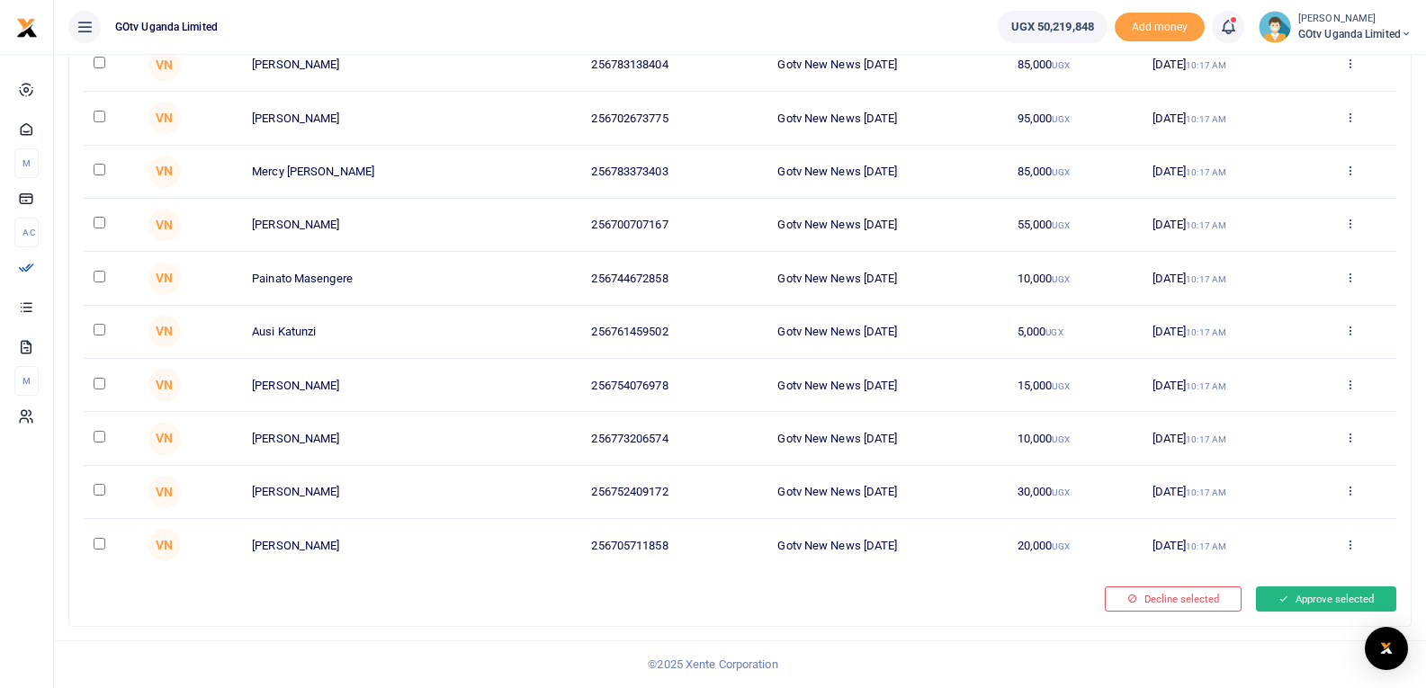
click at [1329, 598] on button "Approve selected" at bounding box center [1326, 599] width 140 height 25
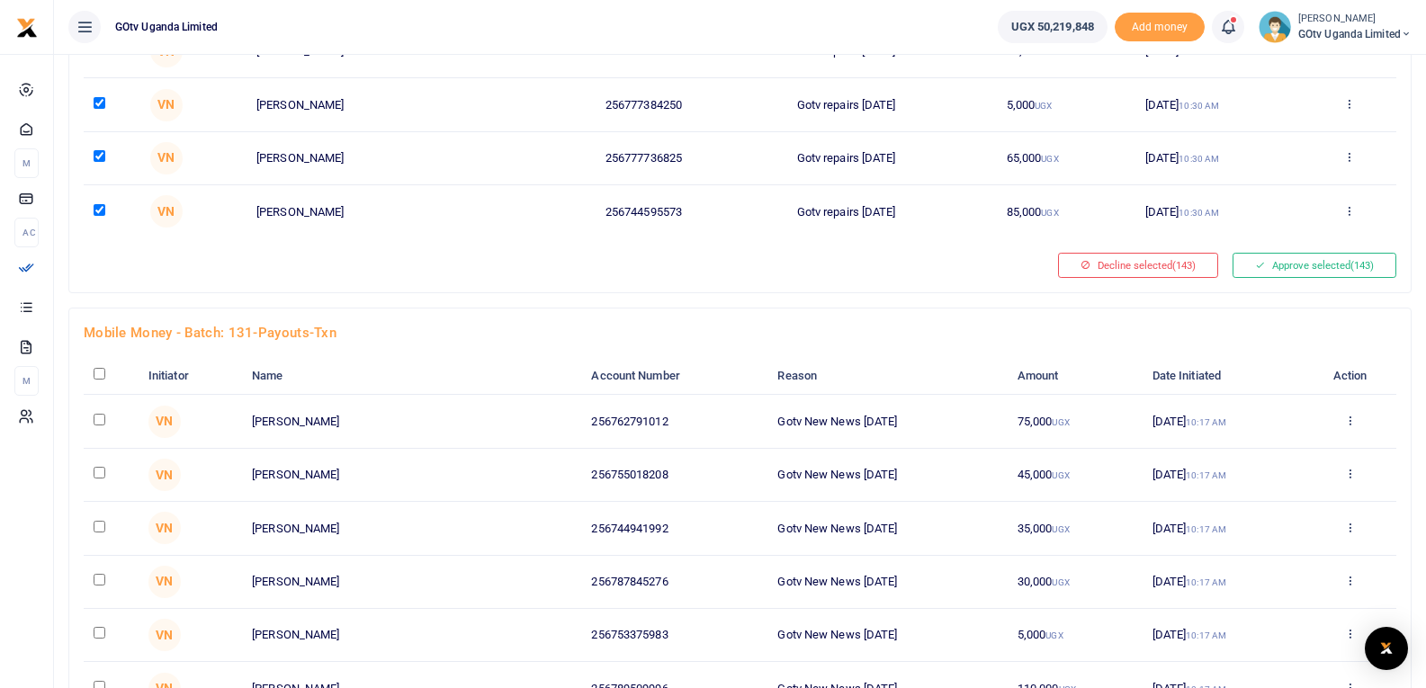
scroll to position [7485, 0]
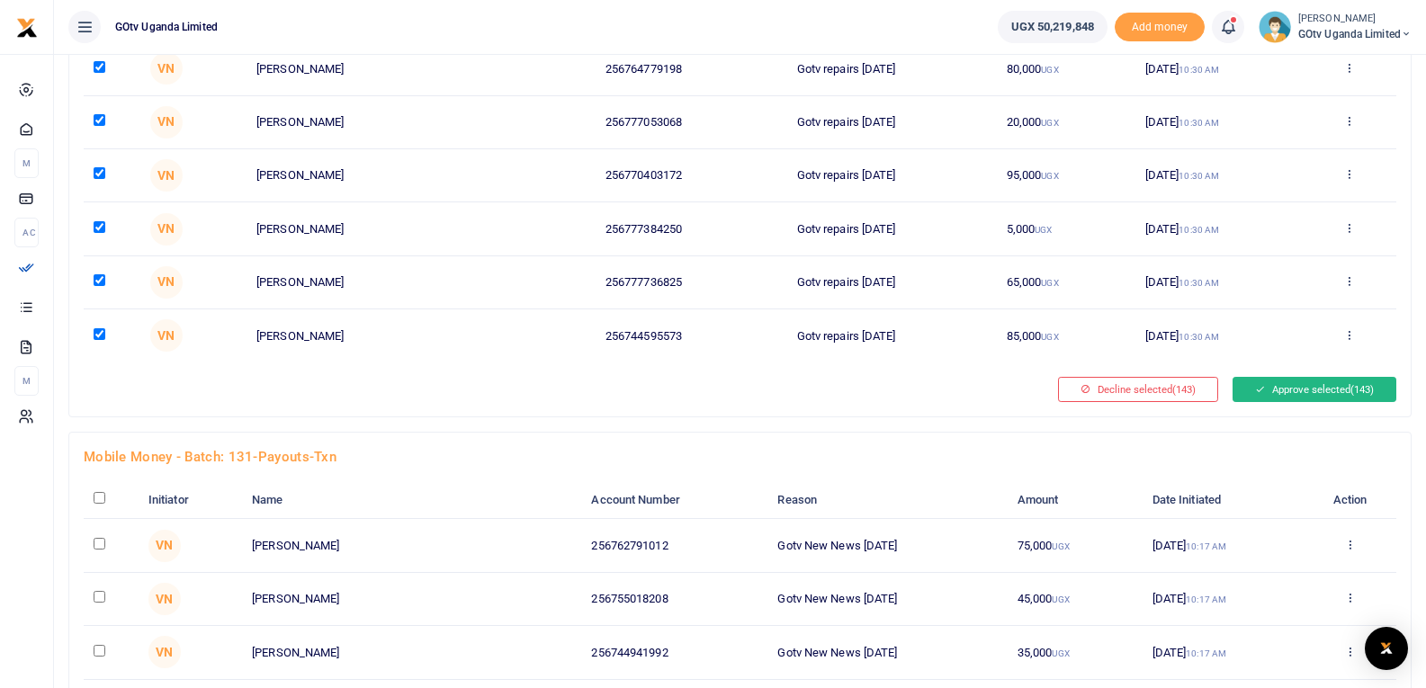
click at [1329, 382] on button "Approve selected (143)" at bounding box center [1315, 389] width 164 height 25
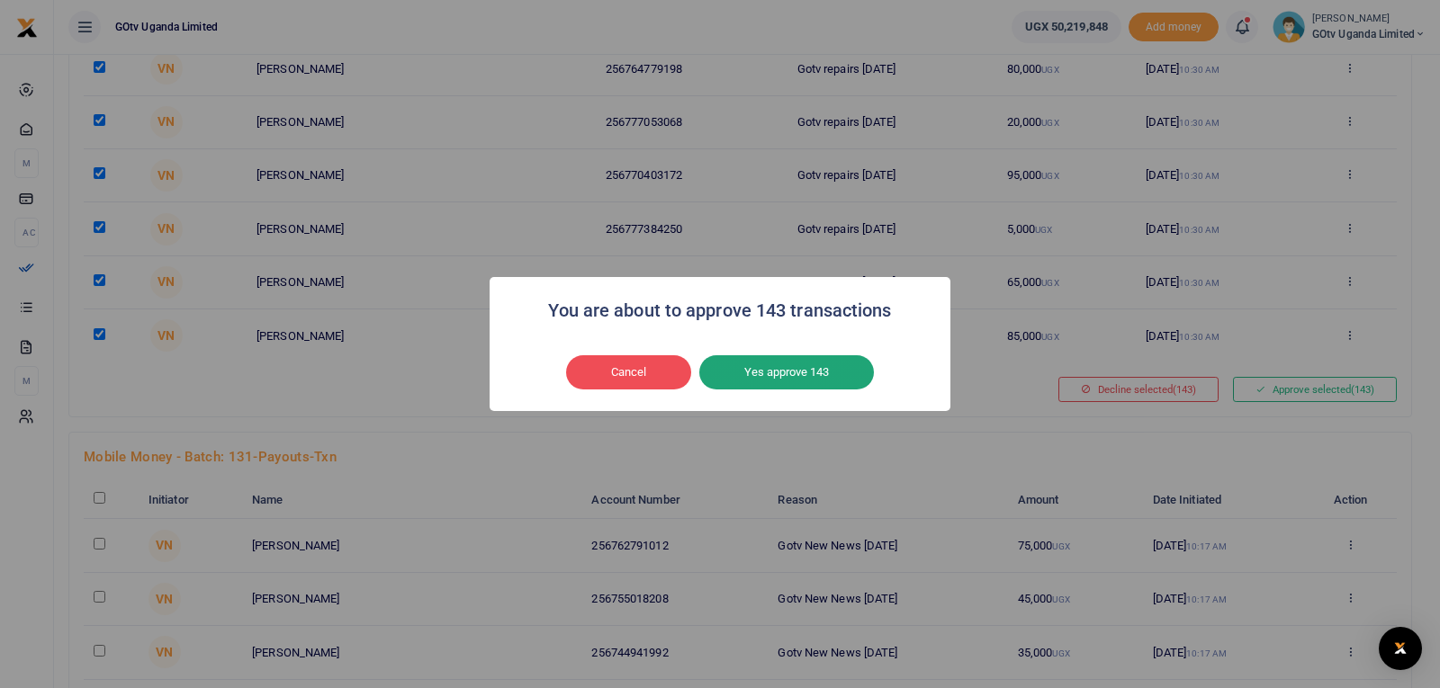
click at [811, 359] on button "Yes approve 143" at bounding box center [786, 372] width 175 height 34
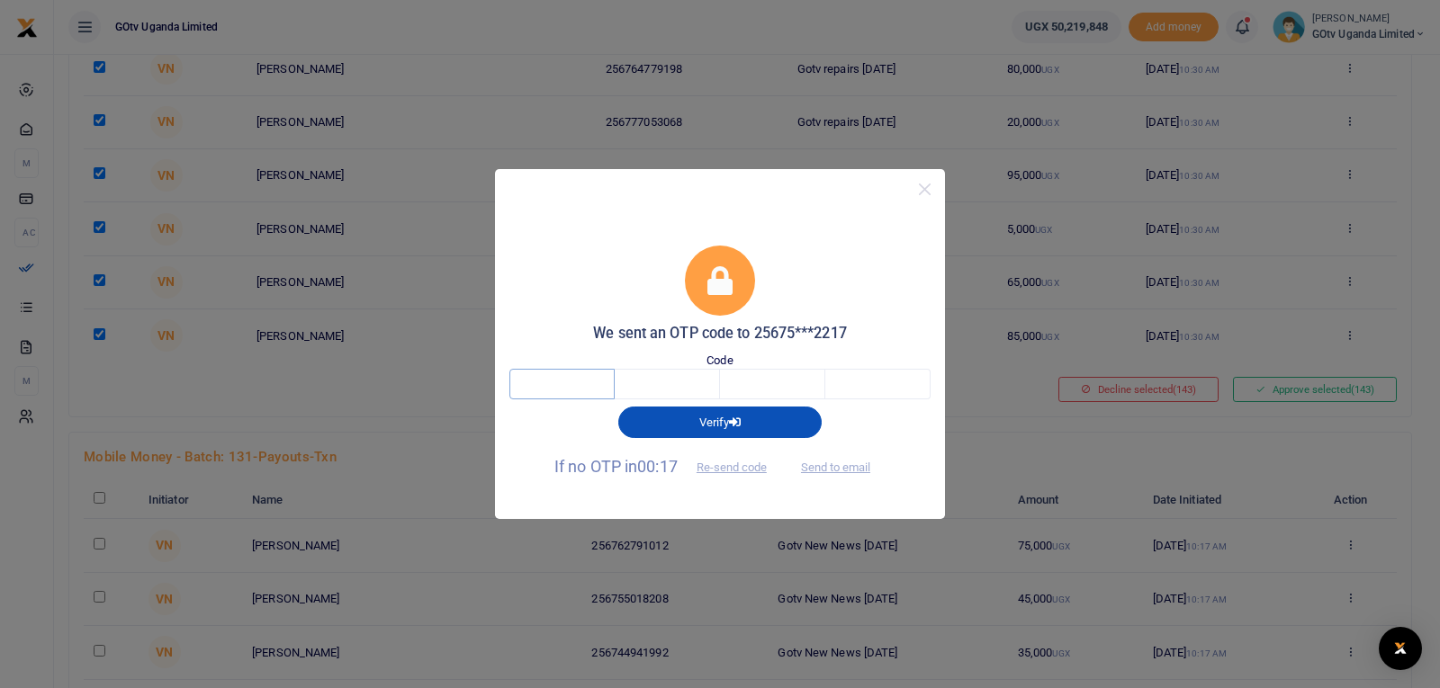
click at [544, 385] on input "text" at bounding box center [561, 384] width 105 height 31
type input "2"
type input "9"
type input "6"
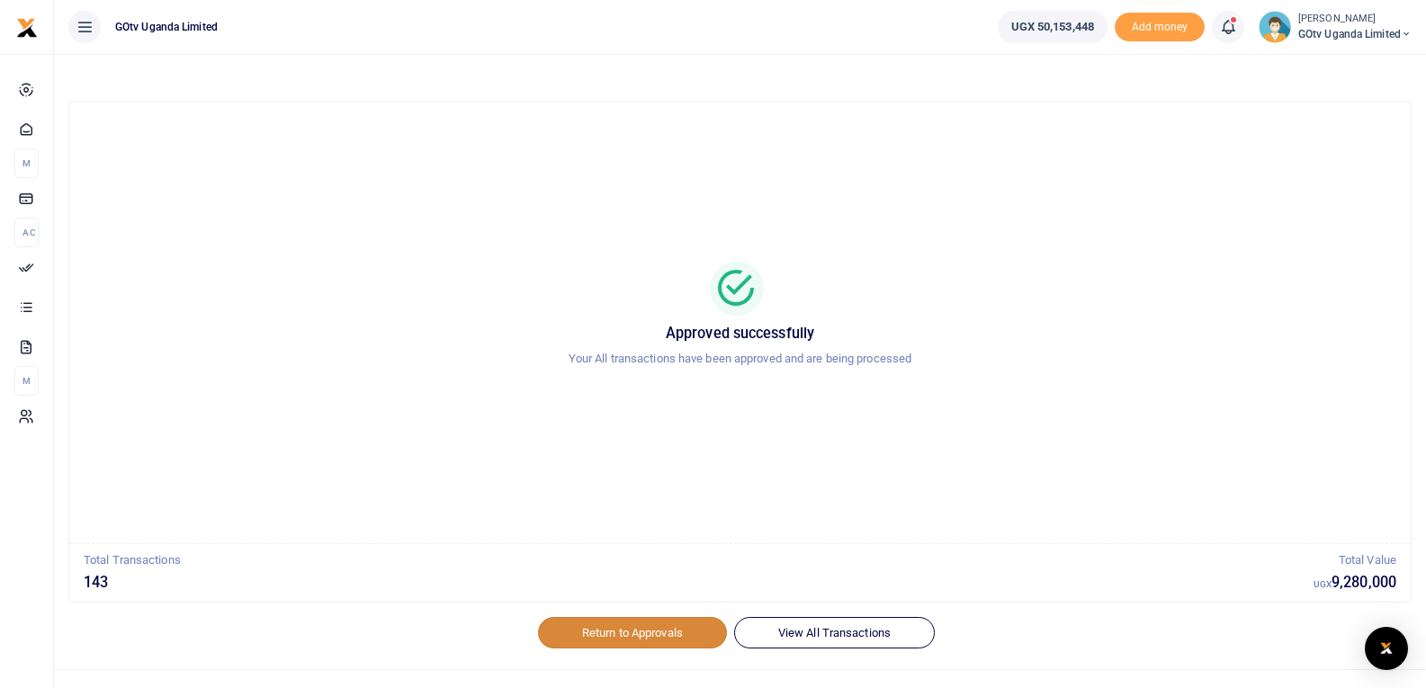
click at [608, 642] on link "Return to Approvals" at bounding box center [632, 632] width 189 height 31
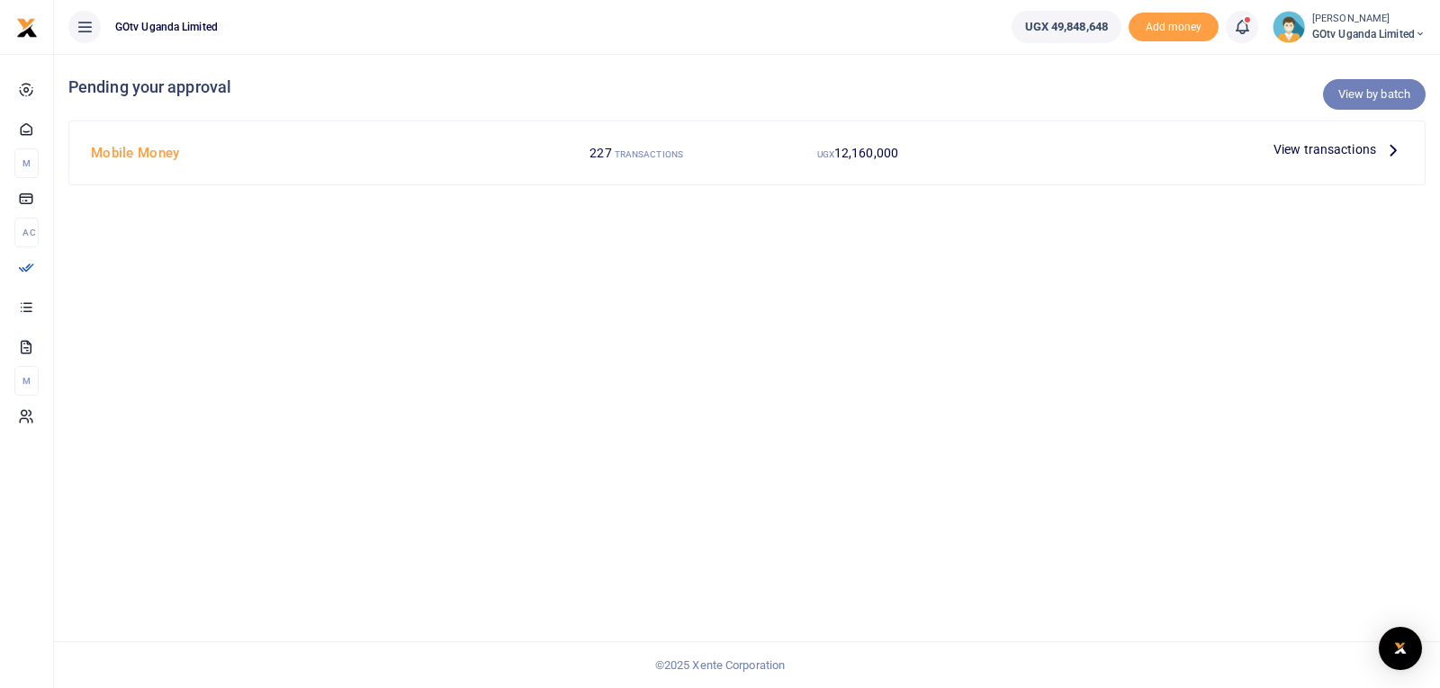
click at [1357, 100] on link "View by batch" at bounding box center [1374, 94] width 103 height 31
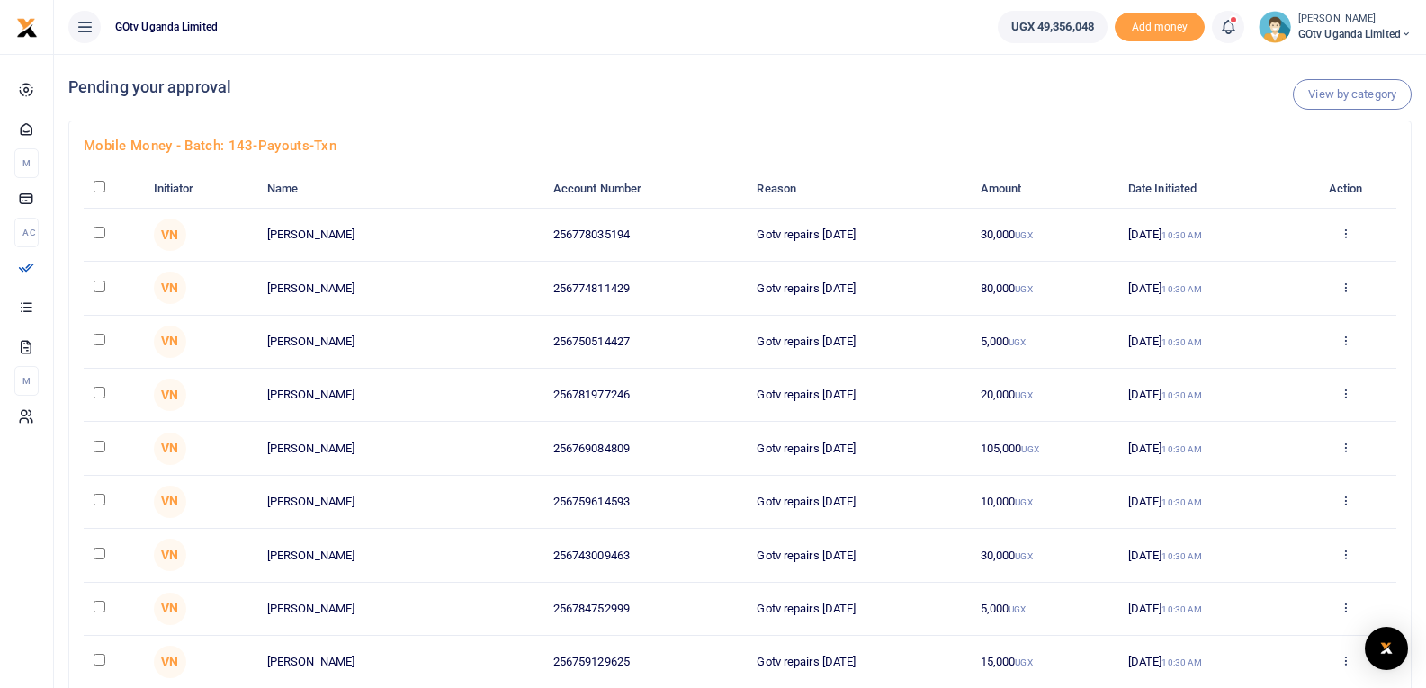
click at [103, 183] on input "checkbox" at bounding box center [100, 187] width 12 height 12
checkbox input "true"
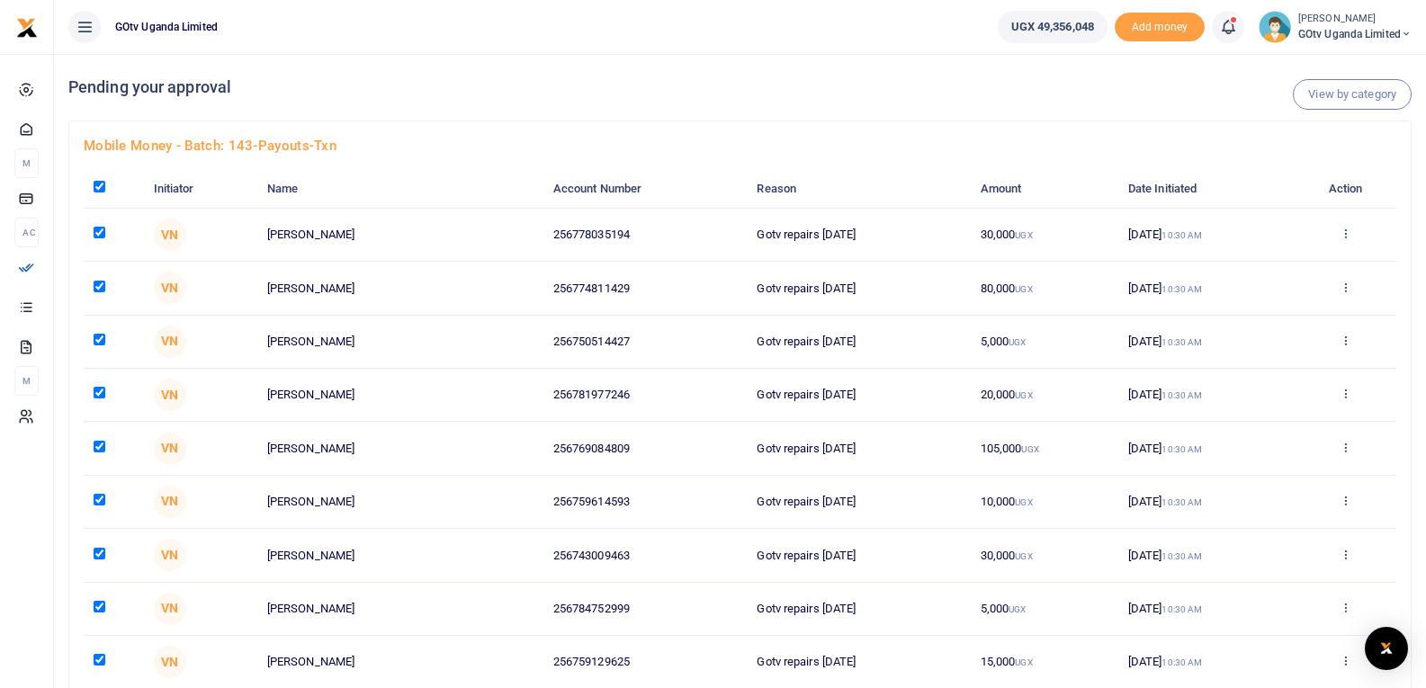
checkbox input "true"
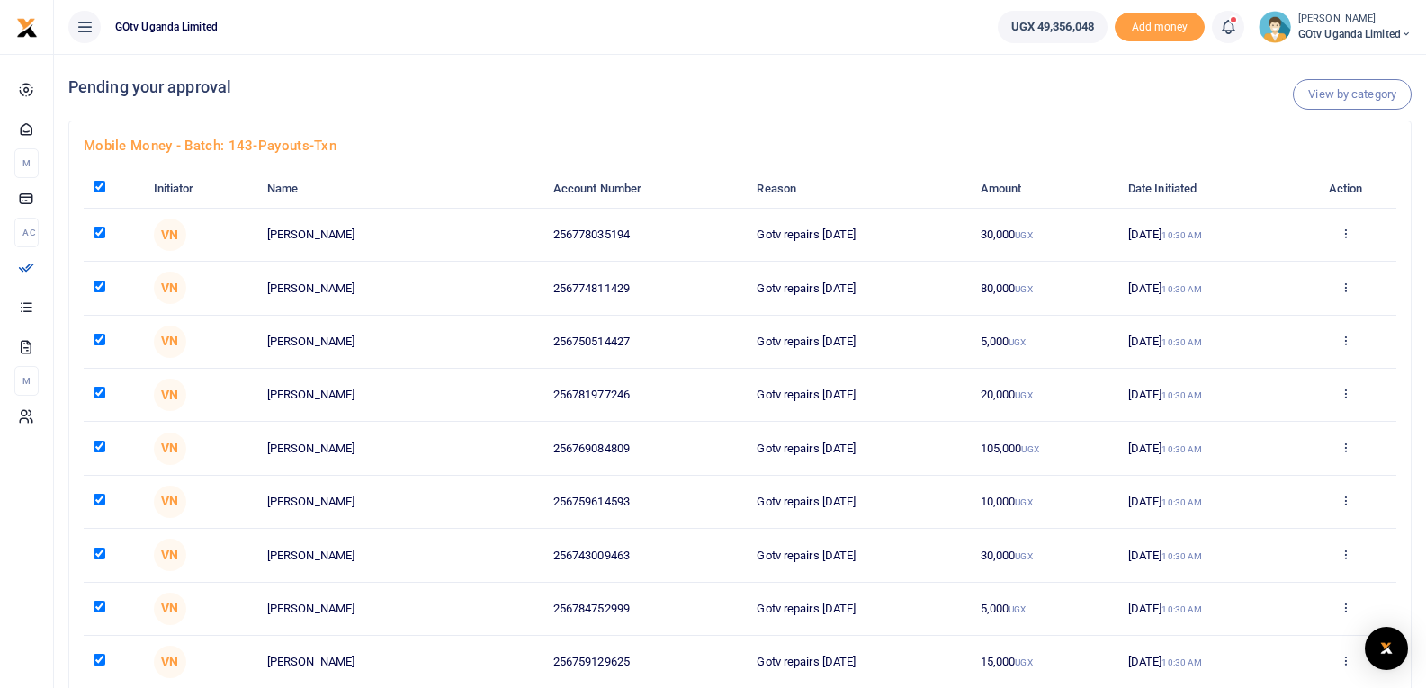
checkbox input "true"
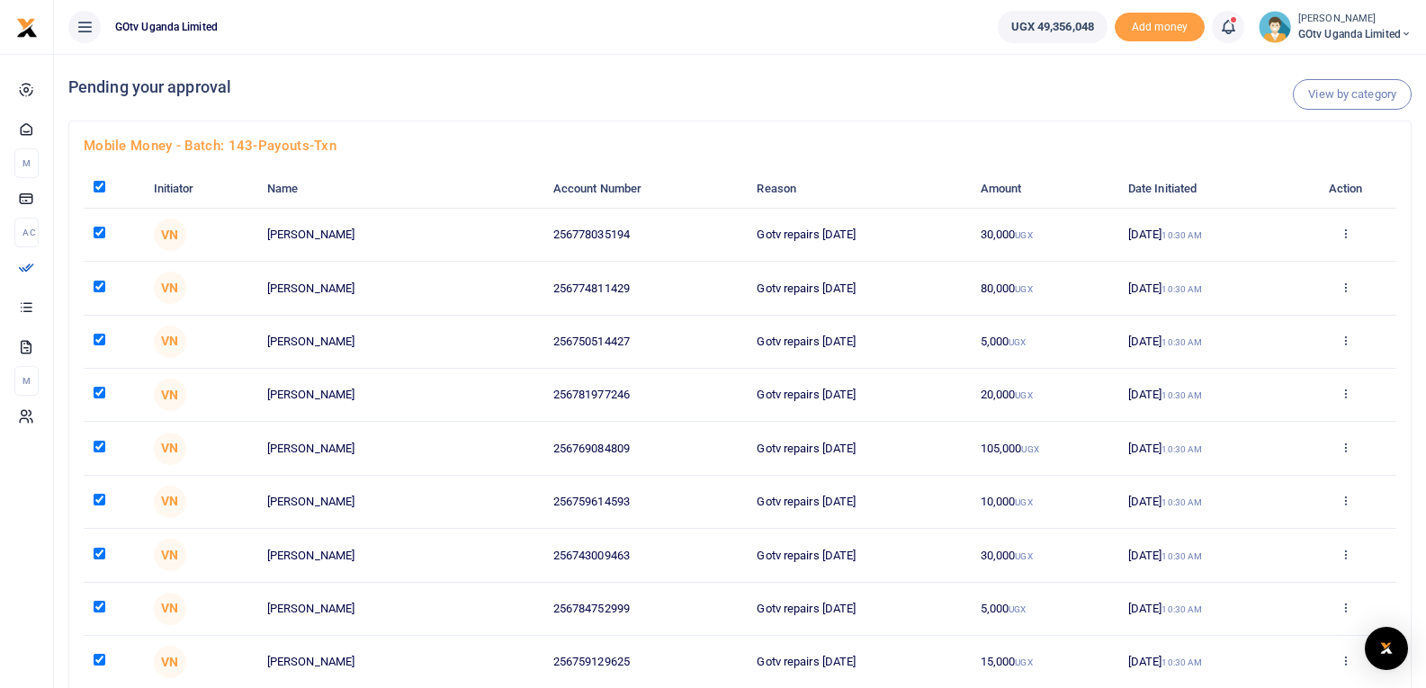
checkbox input "true"
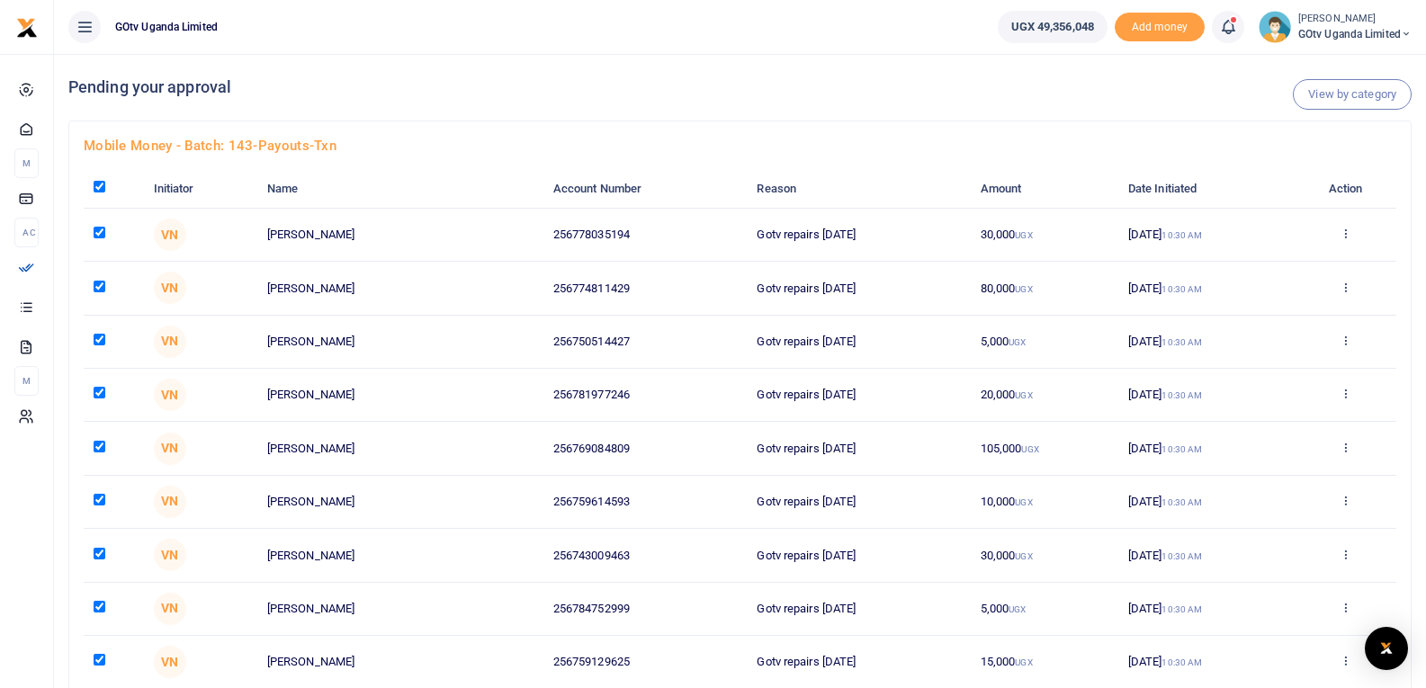
checkbox input "true"
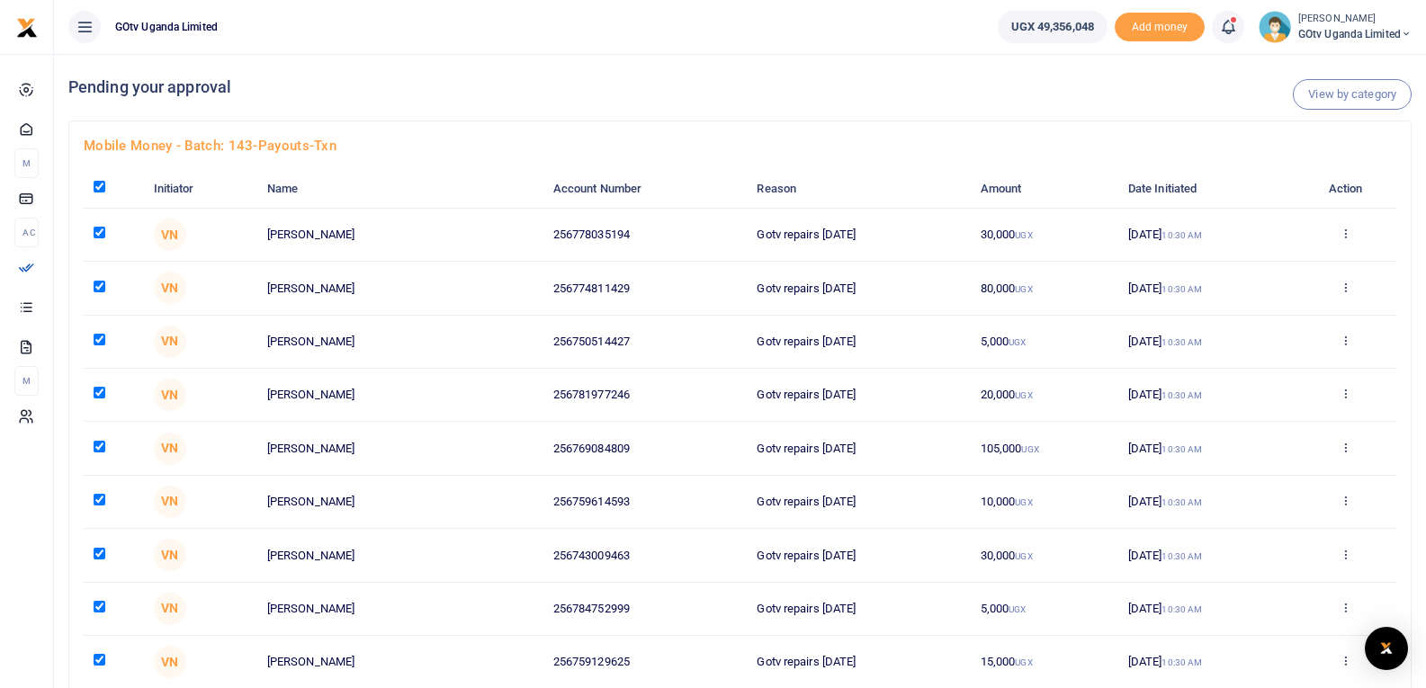
checkbox input "true"
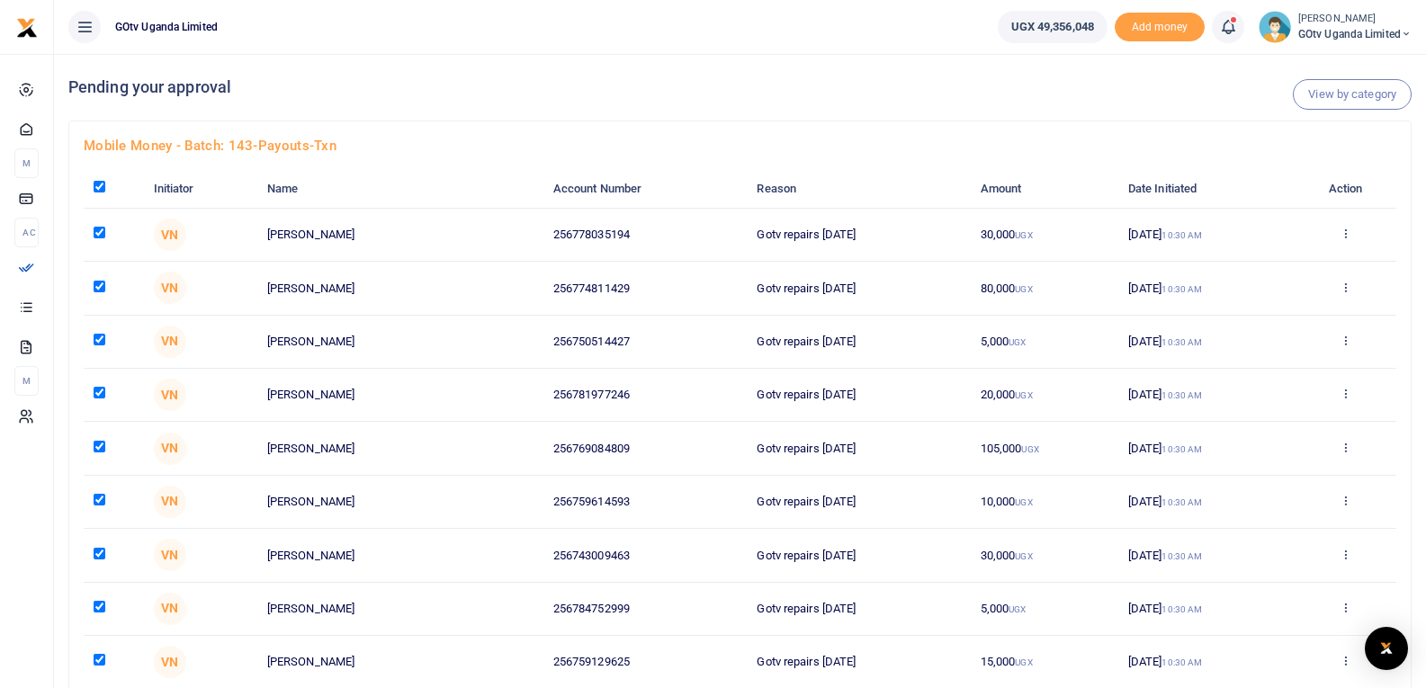
checkbox input "true"
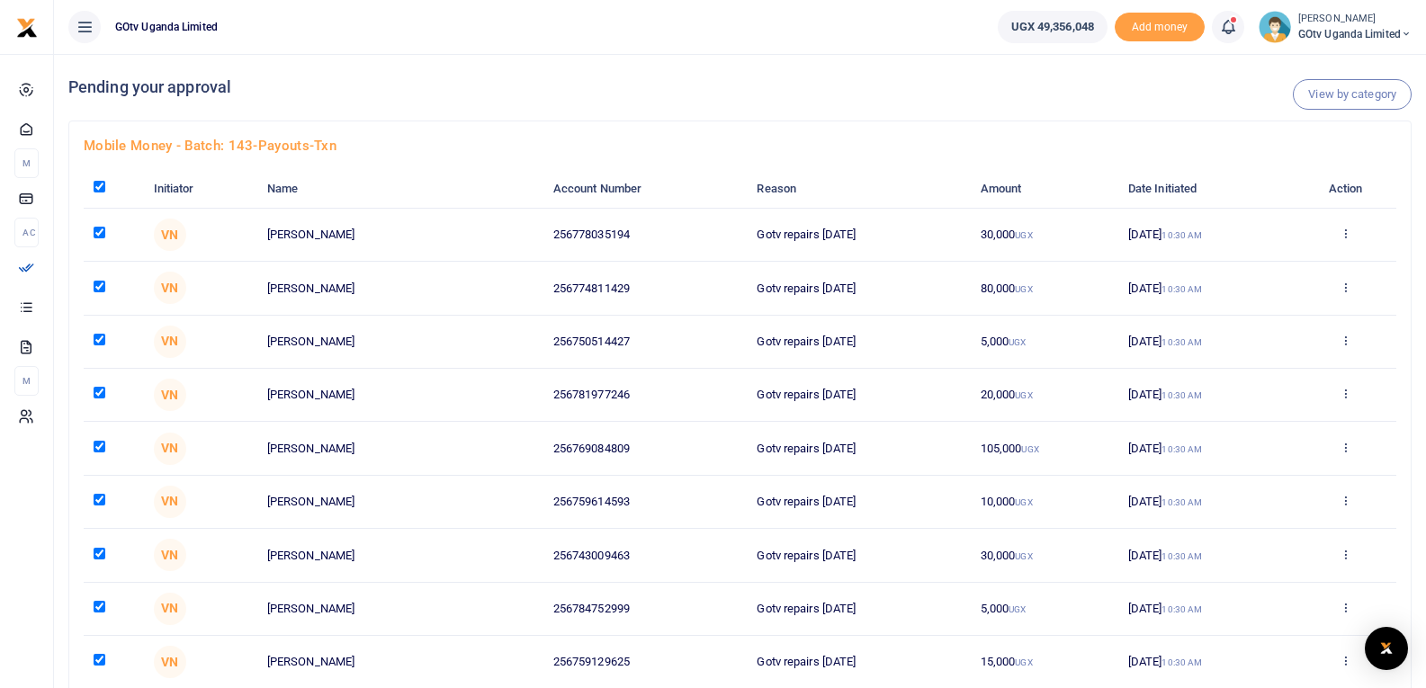
checkbox input "true"
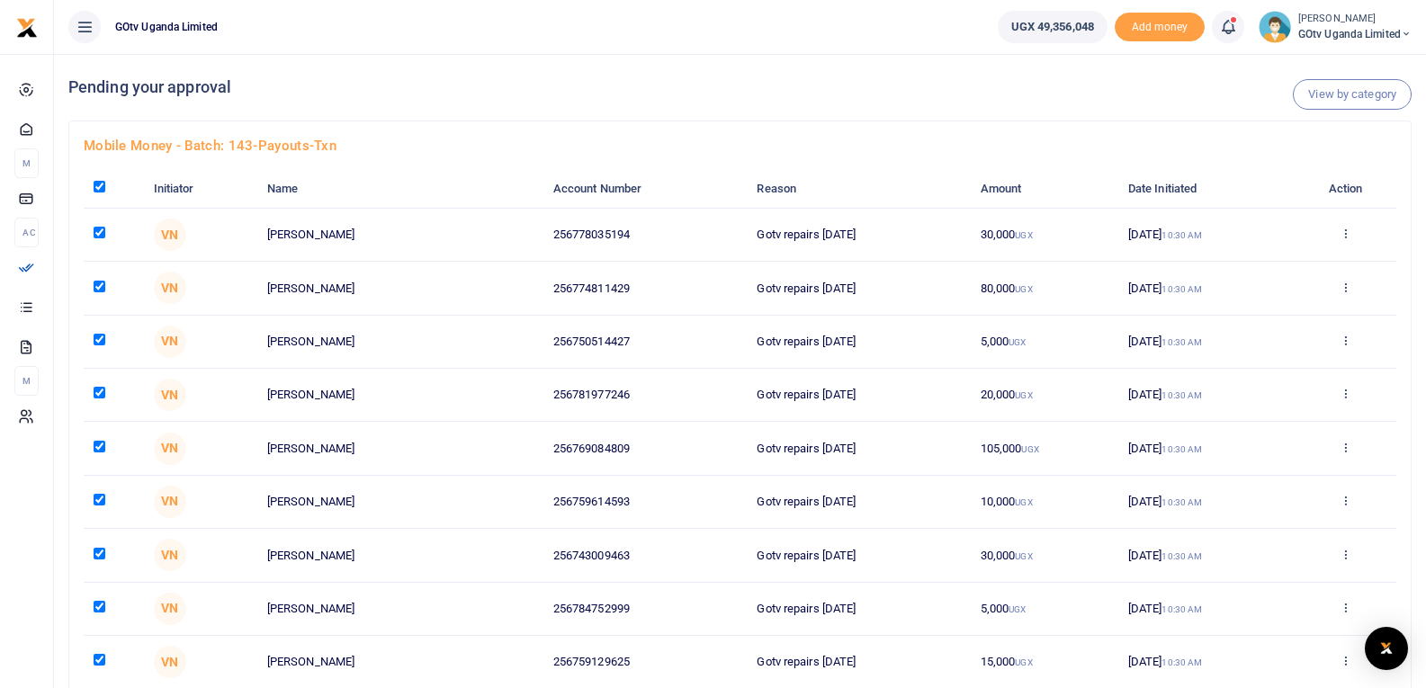
checkbox input "true"
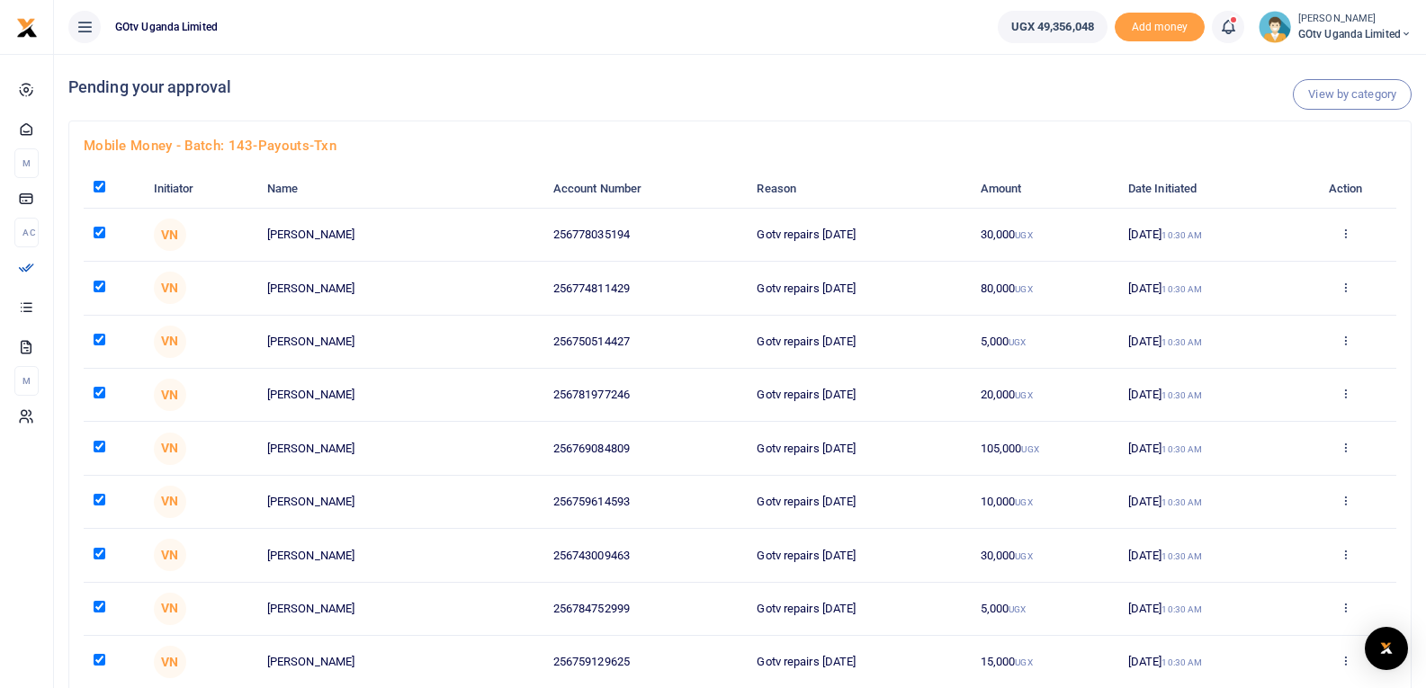
checkbox input "true"
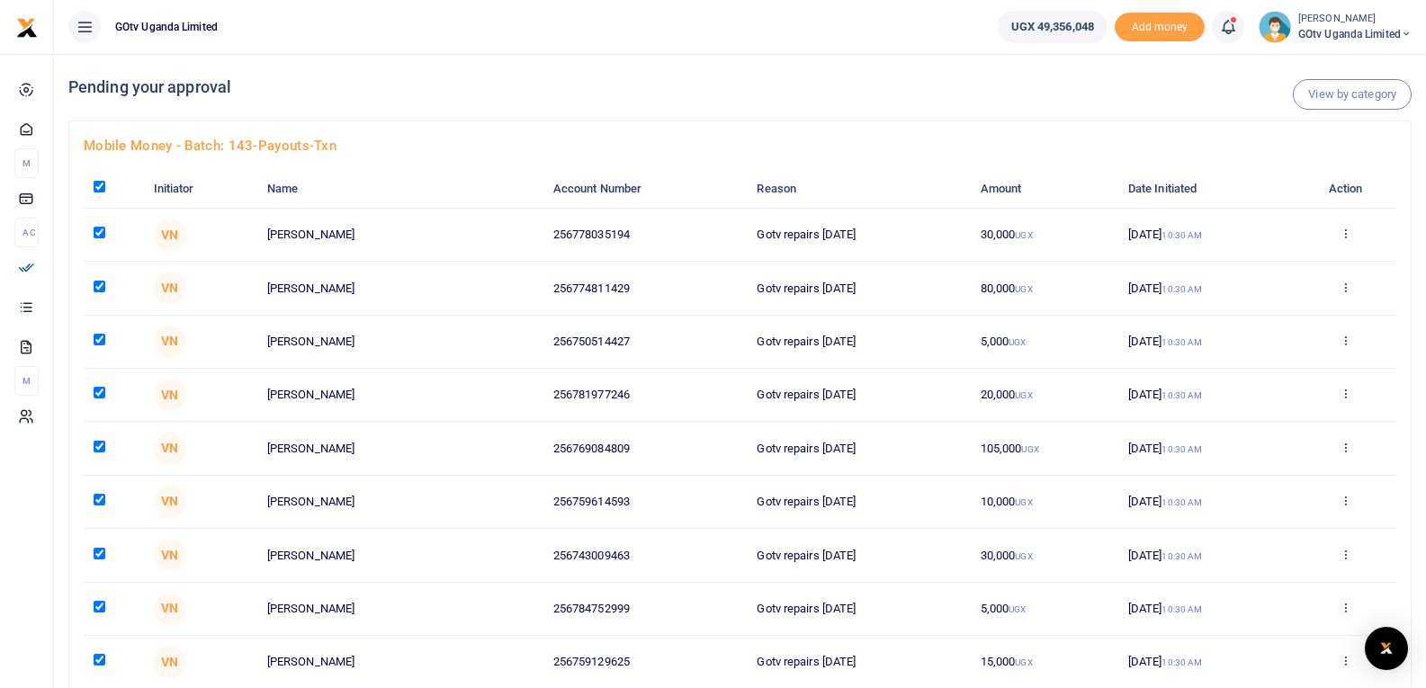
checkbox input "true"
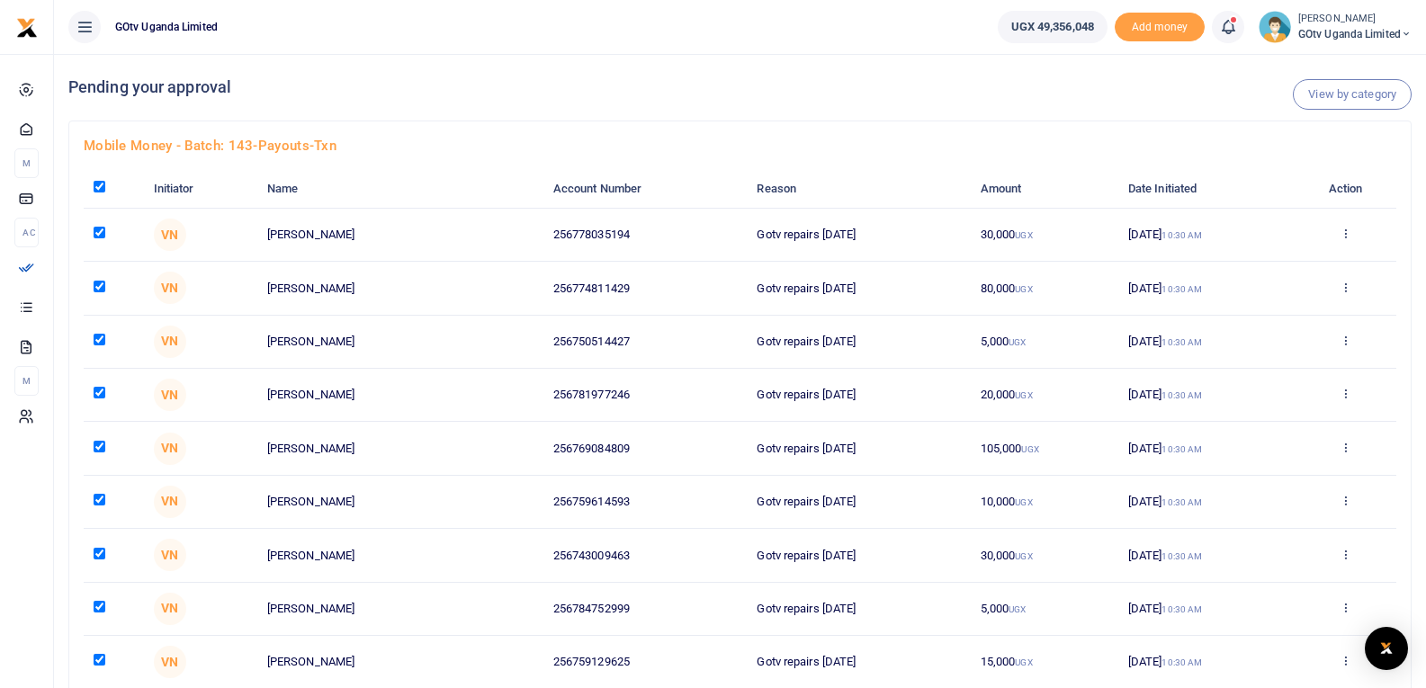
checkbox input "true"
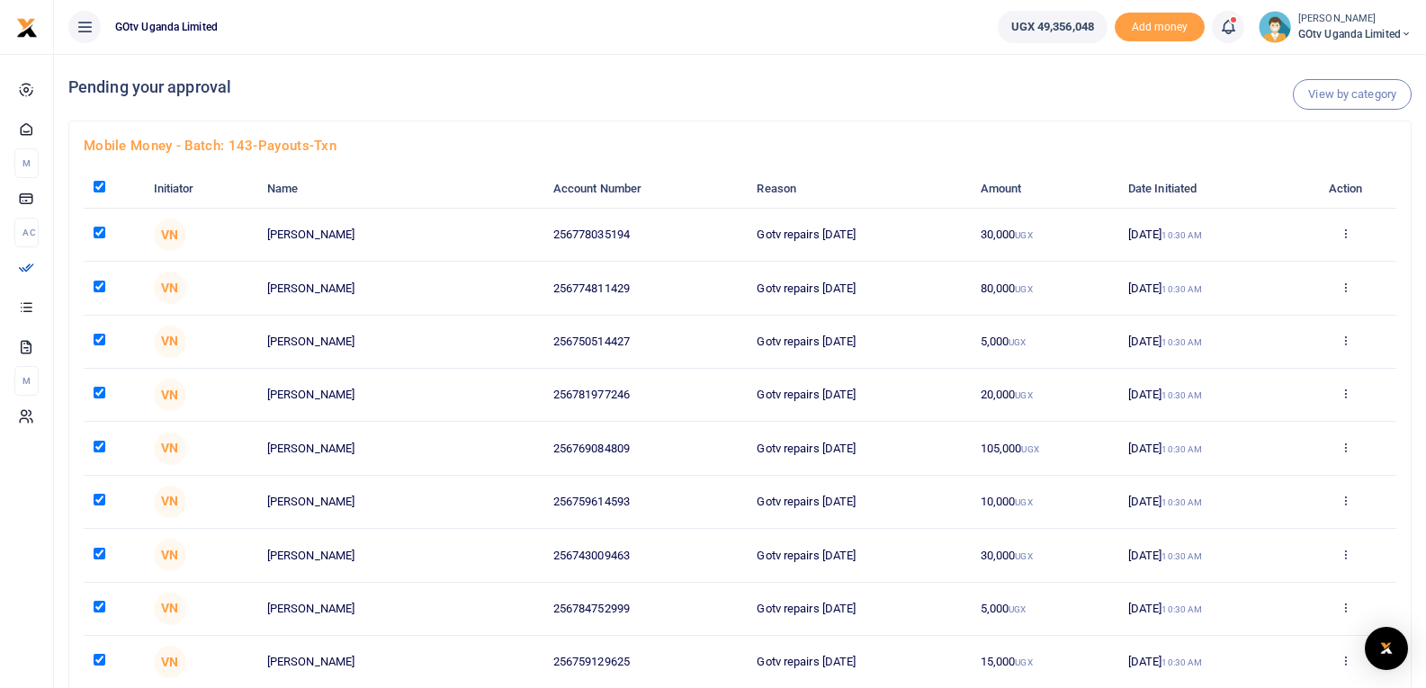
checkbox input "true"
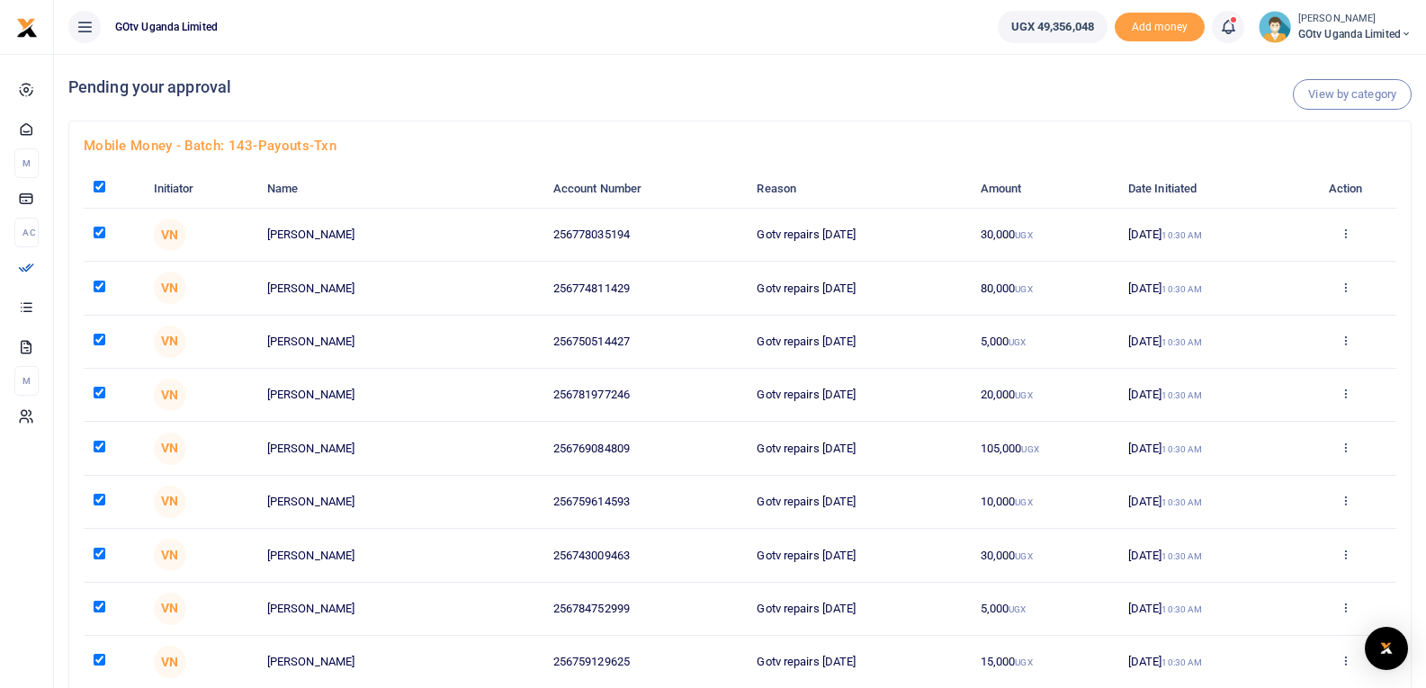
checkbox input "true"
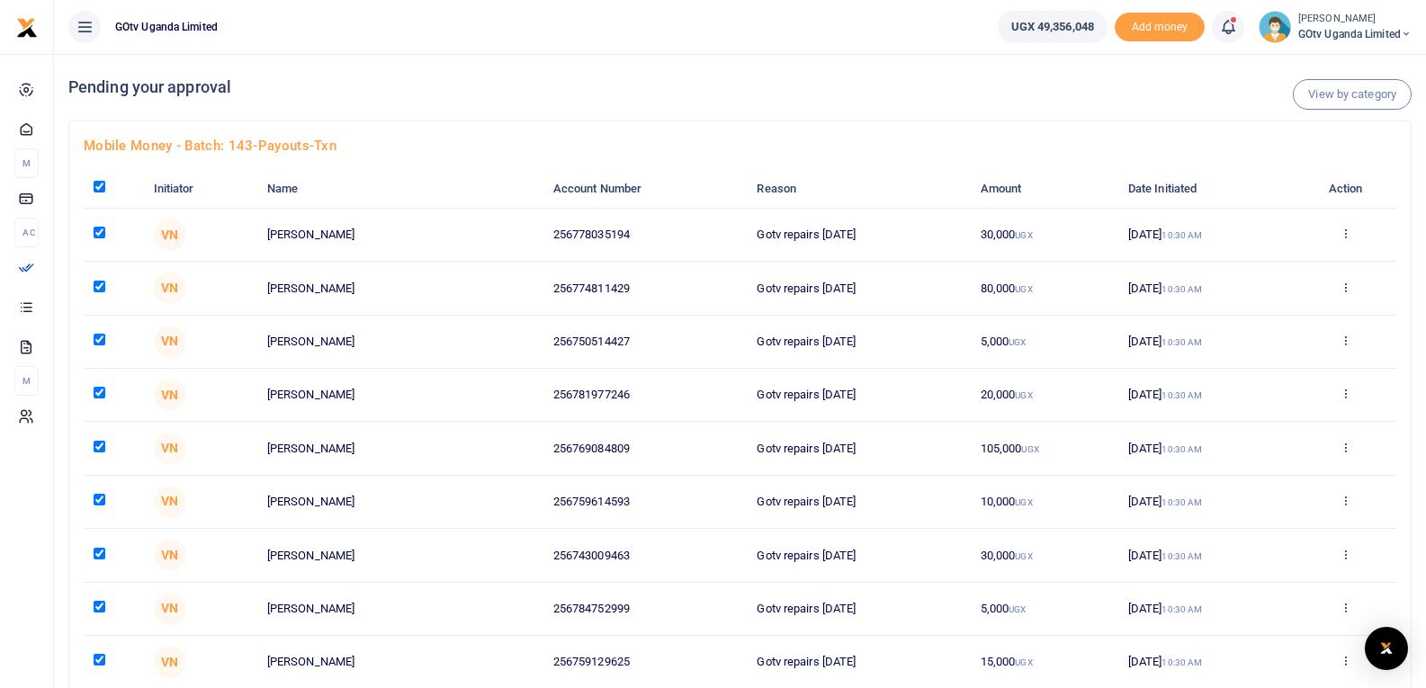
checkbox input "true"
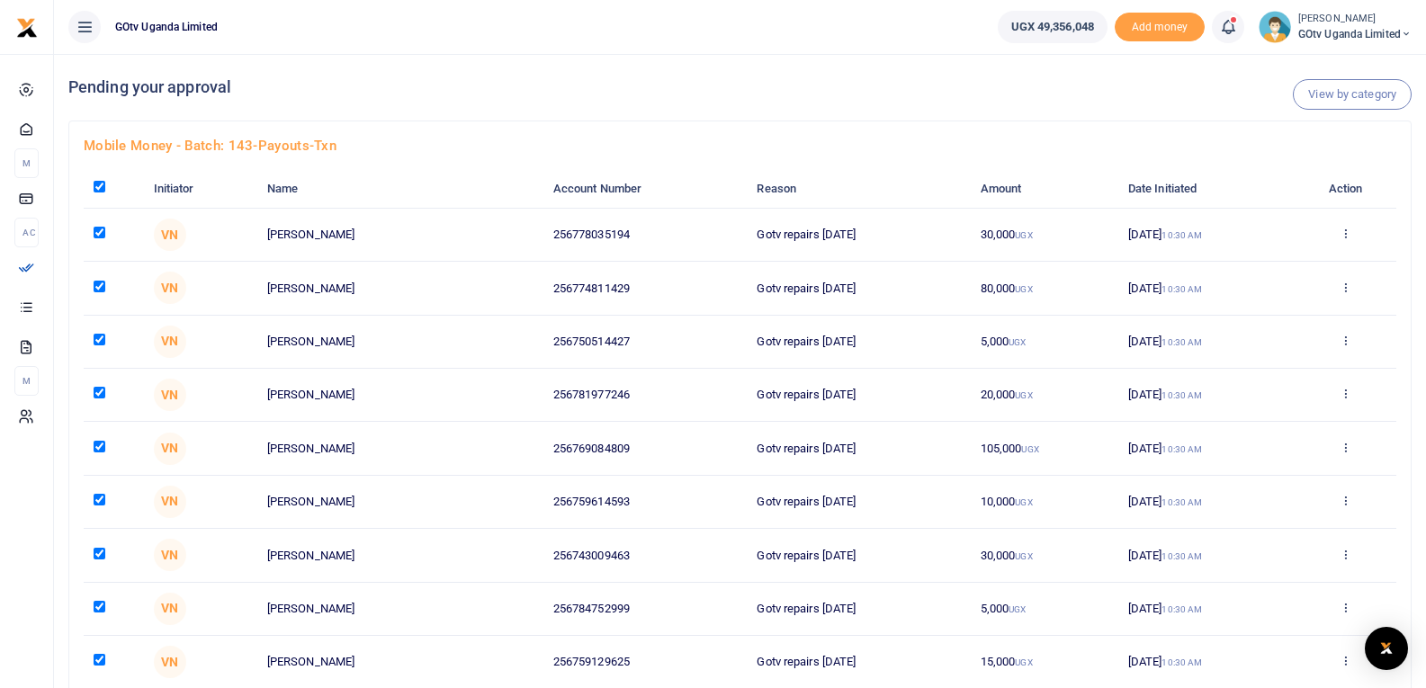
checkbox input "true"
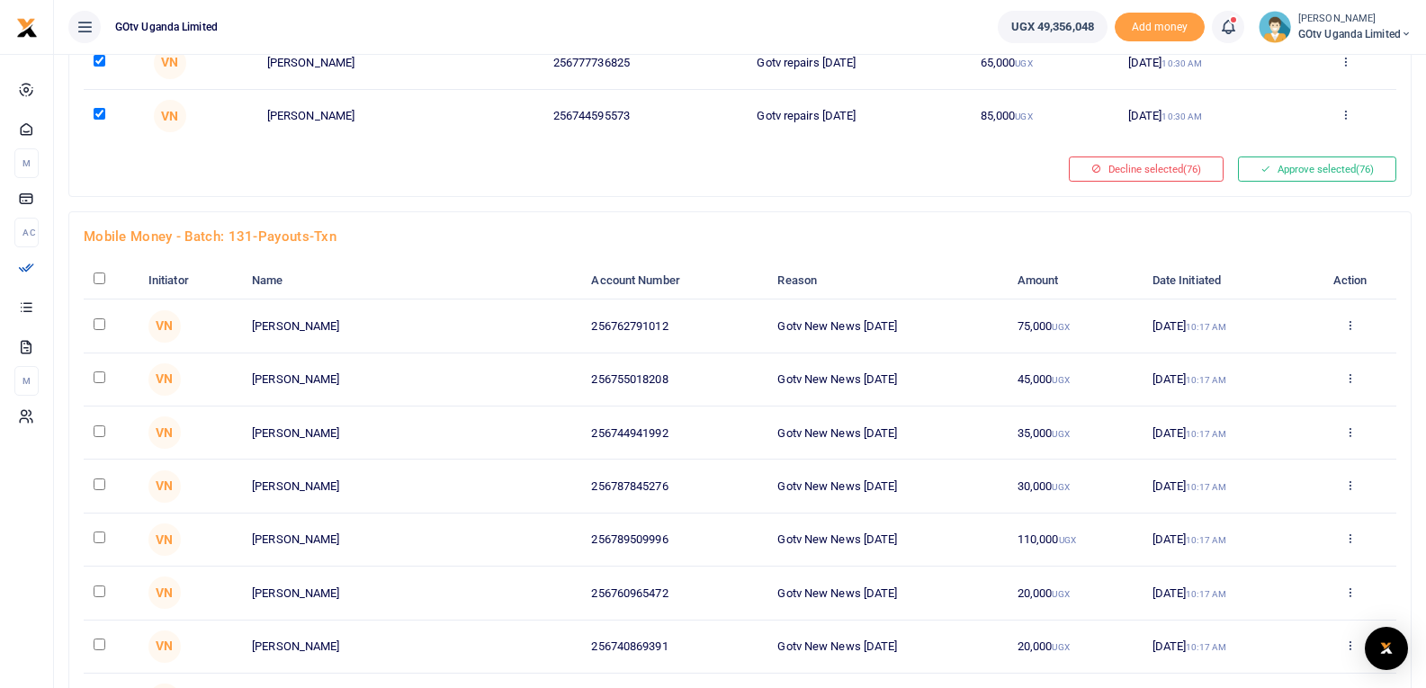
scroll to position [4110, 0]
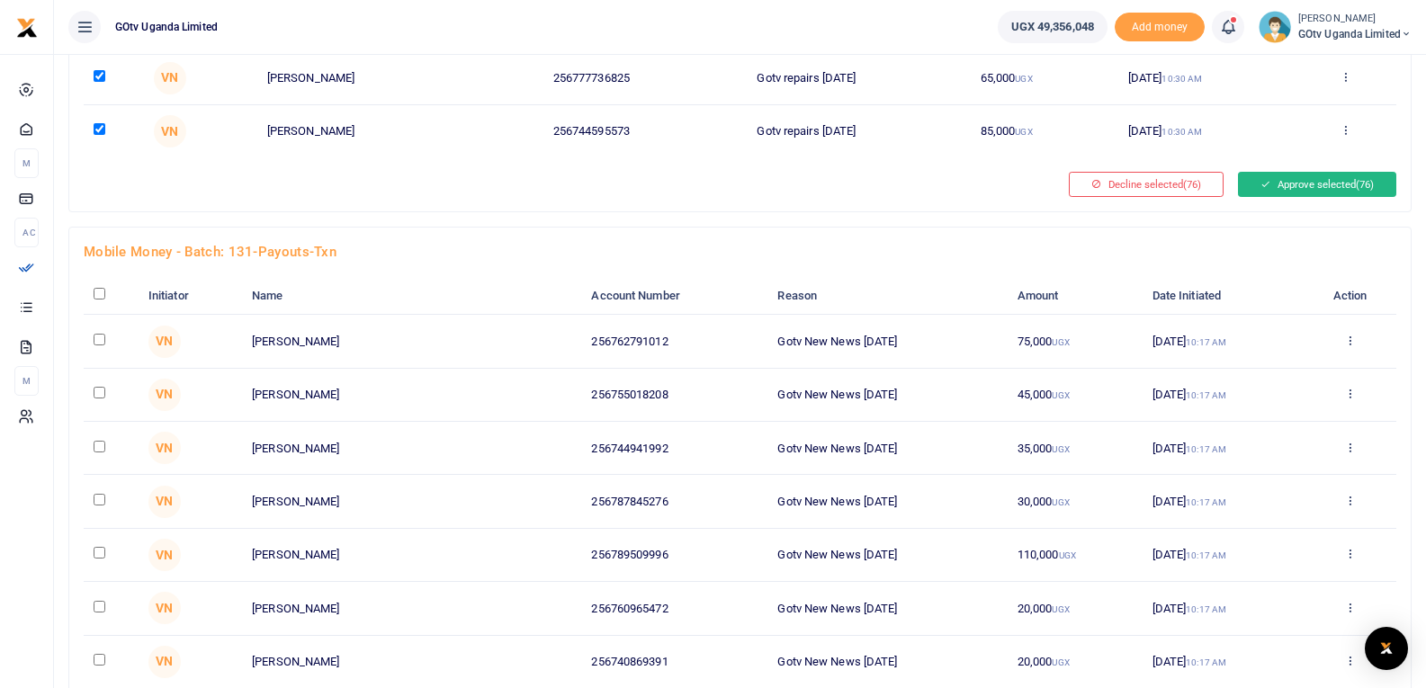
click at [1356, 188] on span "(76)" at bounding box center [1365, 184] width 18 height 13
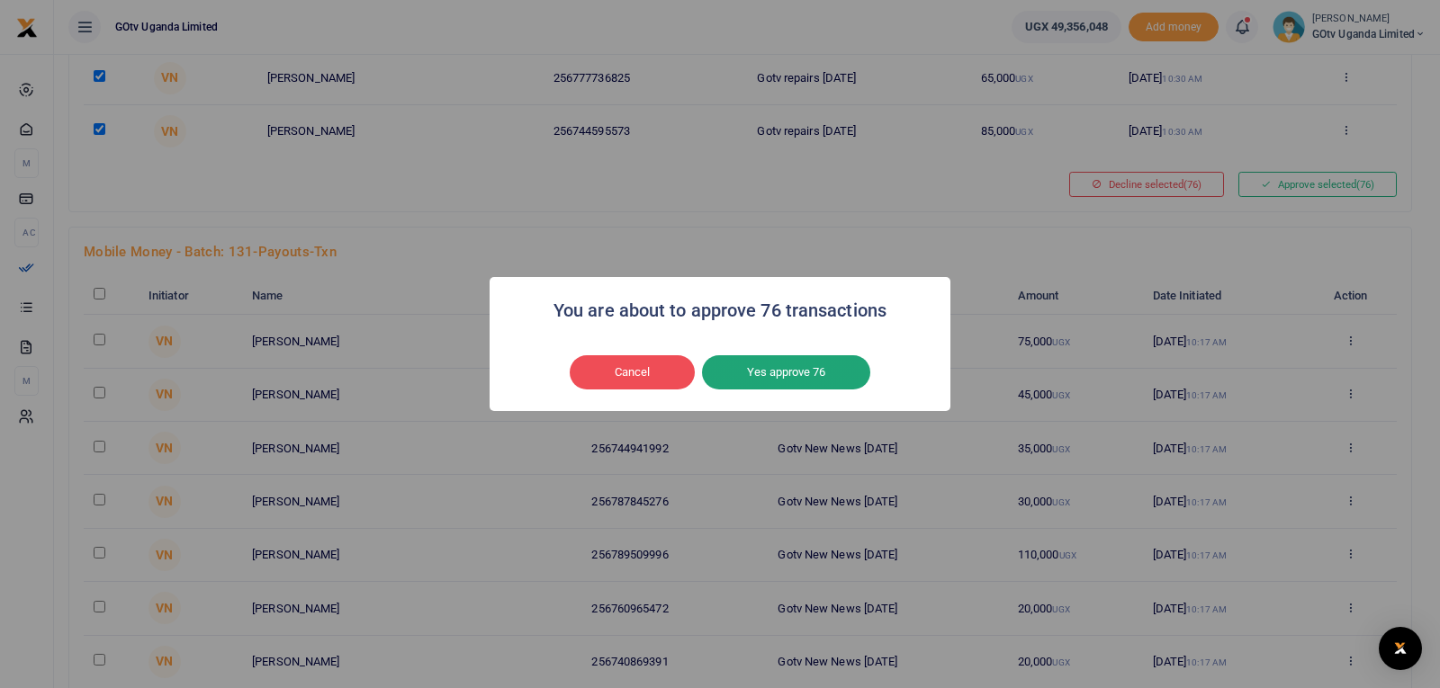
click at [781, 375] on button "Yes approve 76" at bounding box center [786, 372] width 168 height 34
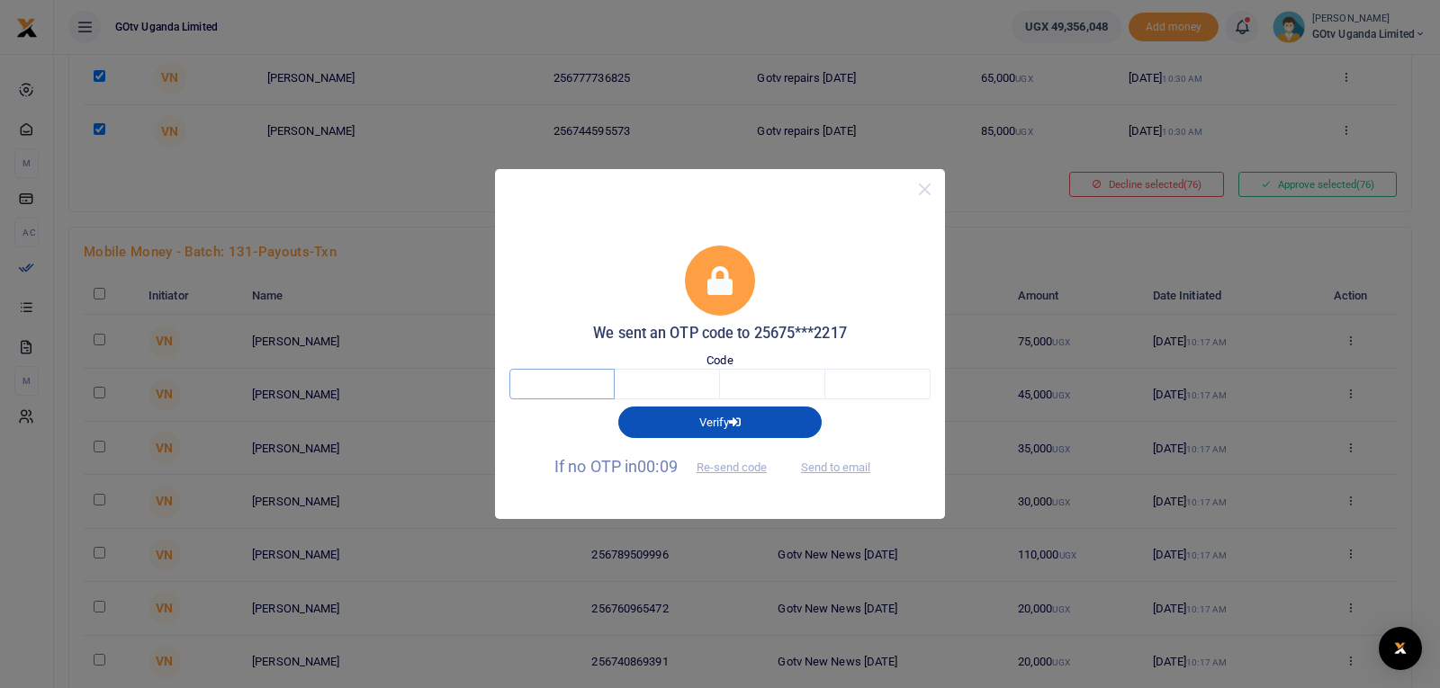
click at [606, 385] on input "text" at bounding box center [561, 384] width 105 height 31
type input "6"
type input "9"
type input "0"
type input "7"
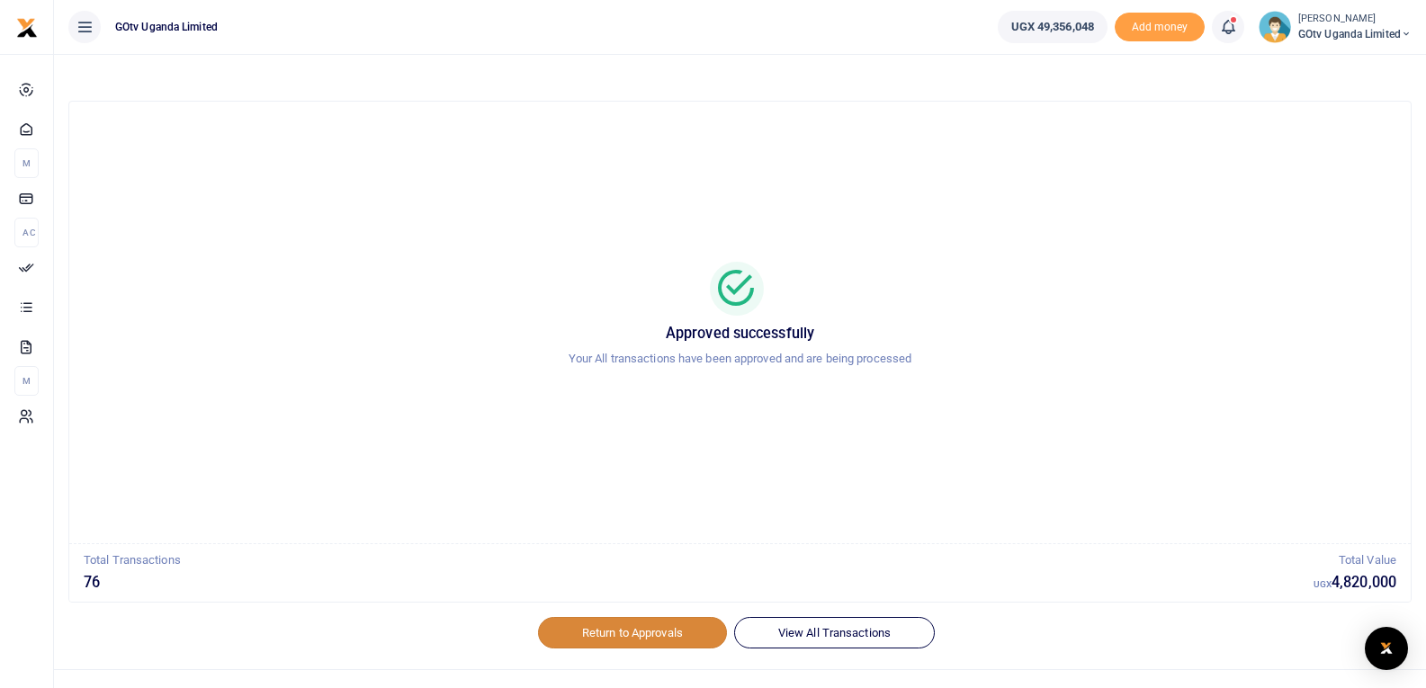
click at [622, 630] on link "Return to Approvals" at bounding box center [632, 632] width 189 height 31
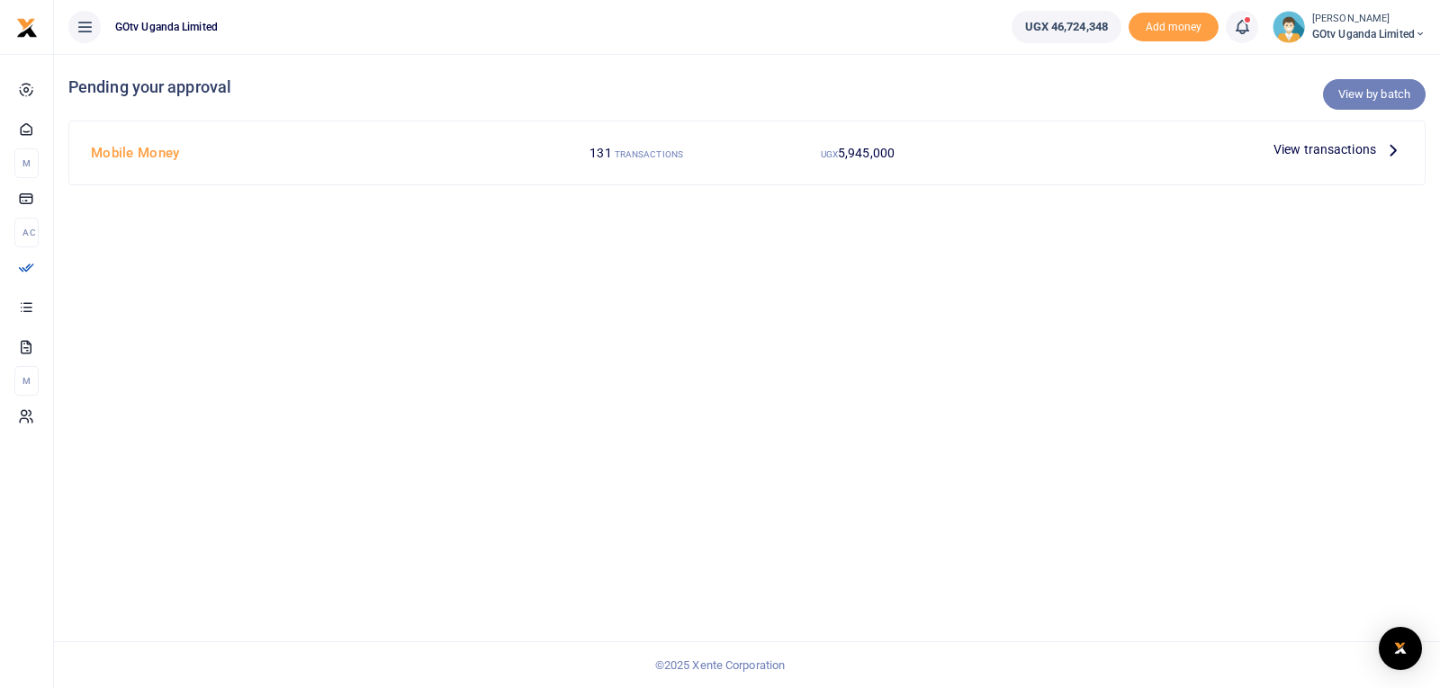
click at [1366, 96] on link "View by batch" at bounding box center [1374, 94] width 103 height 31
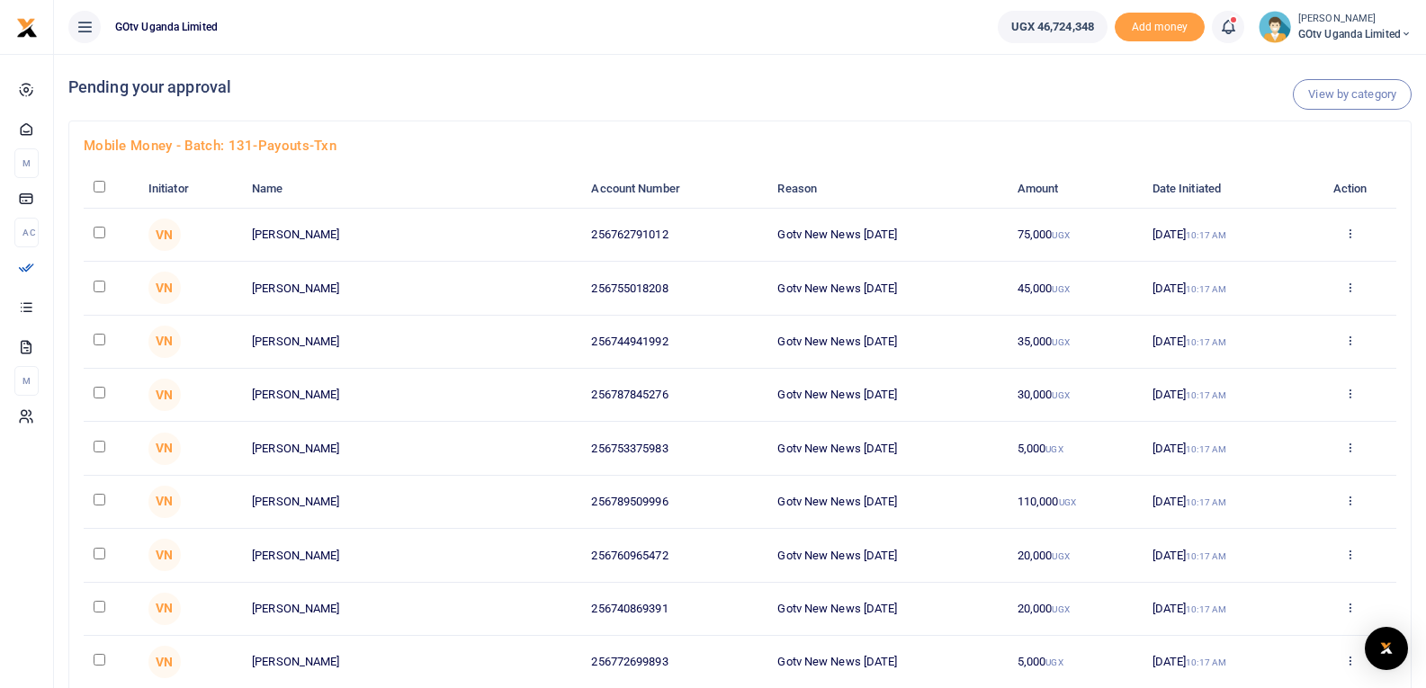
click at [96, 190] on input "checkbox" at bounding box center [100, 187] width 12 height 12
checkbox input "true"
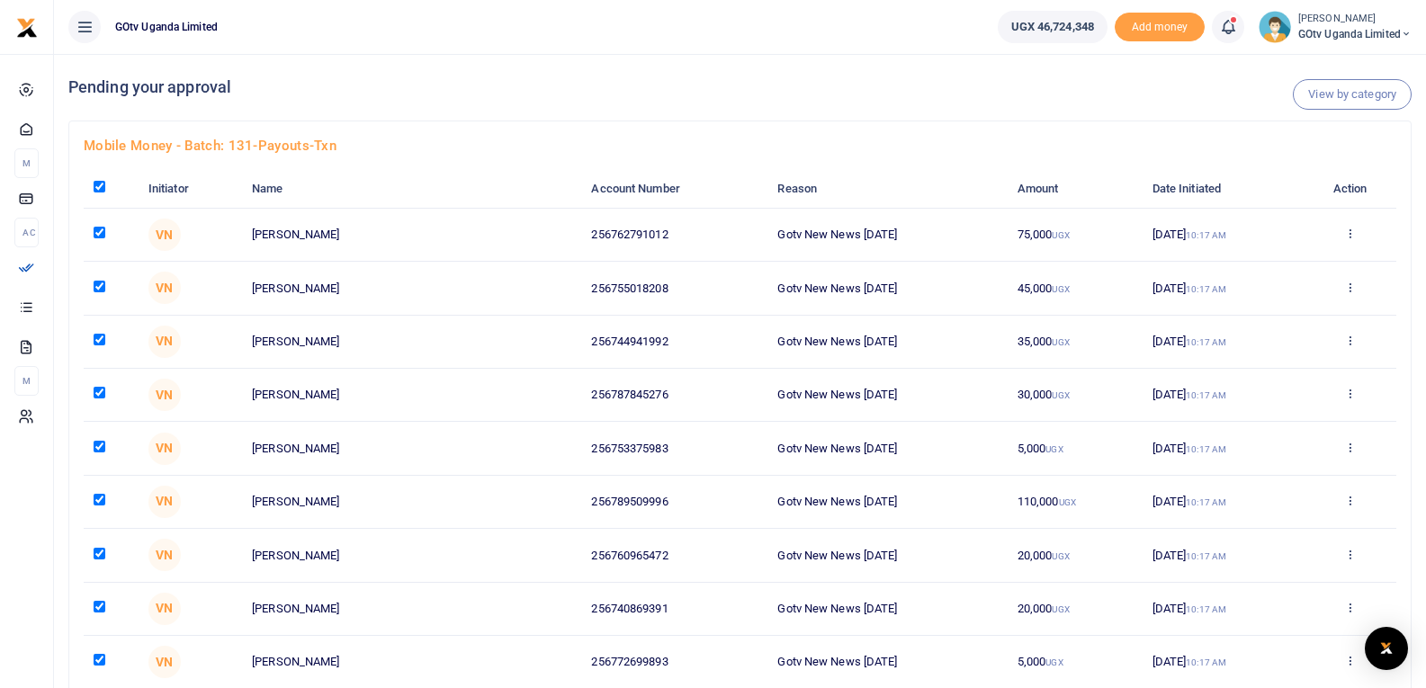
checkbox input "true"
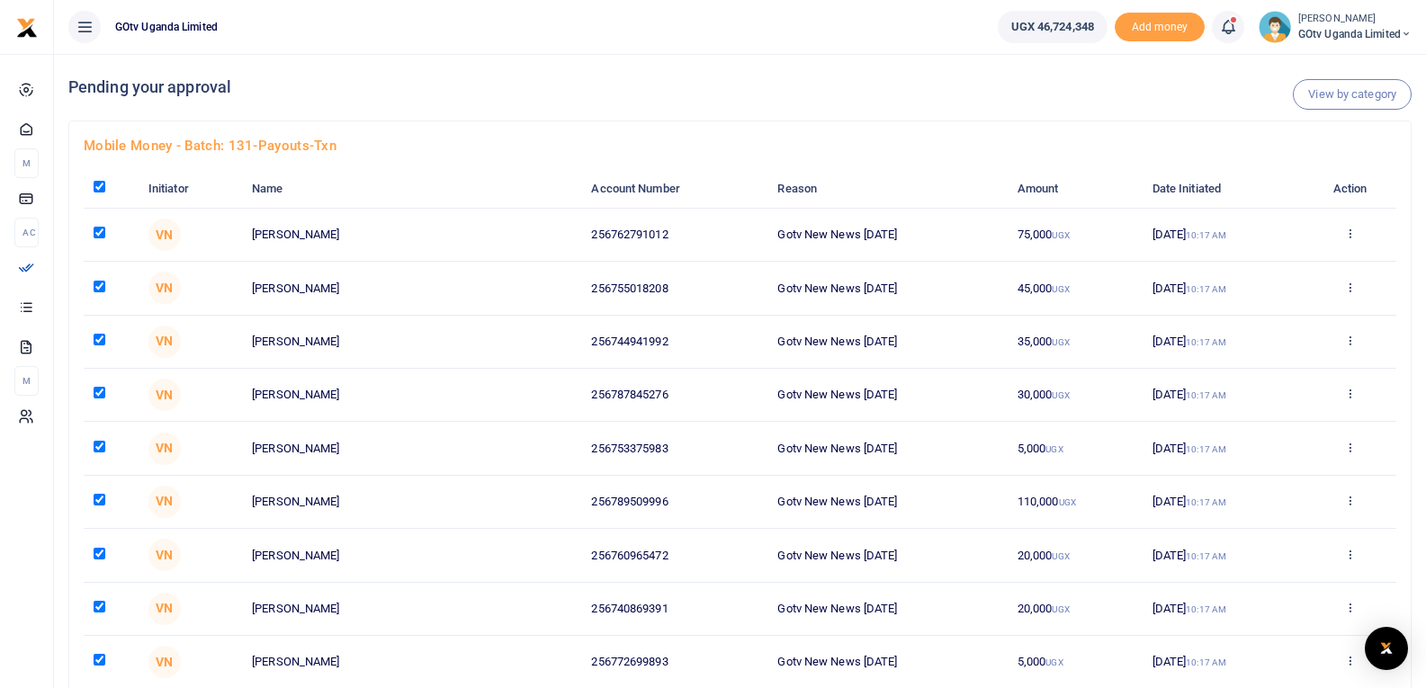
checkbox input "true"
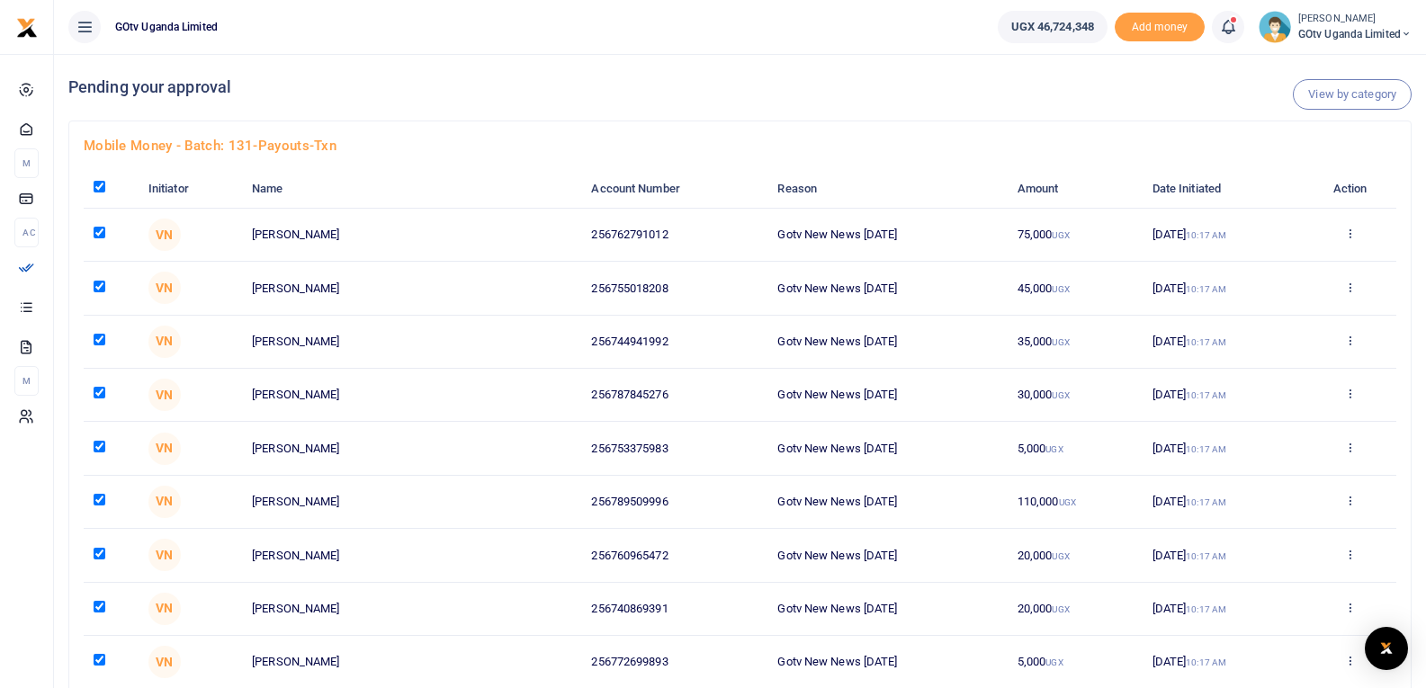
checkbox input "true"
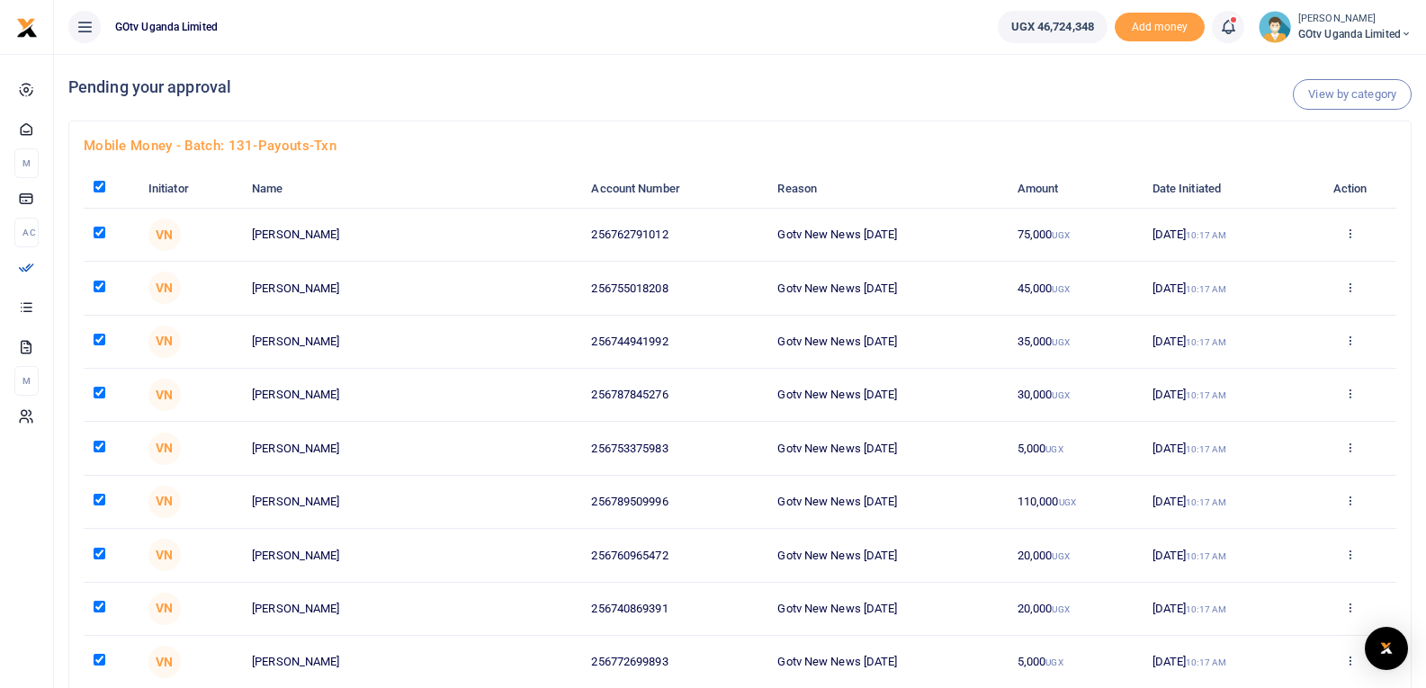
checkbox input "true"
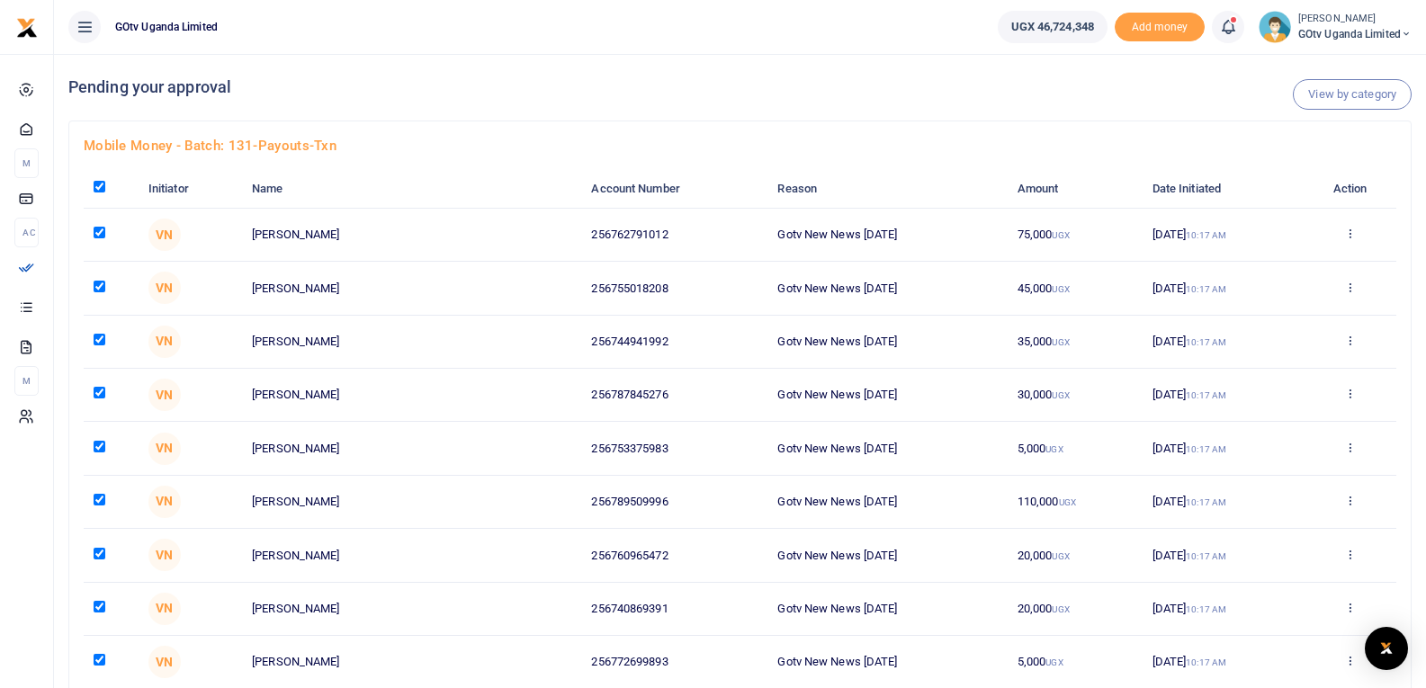
checkbox input "true"
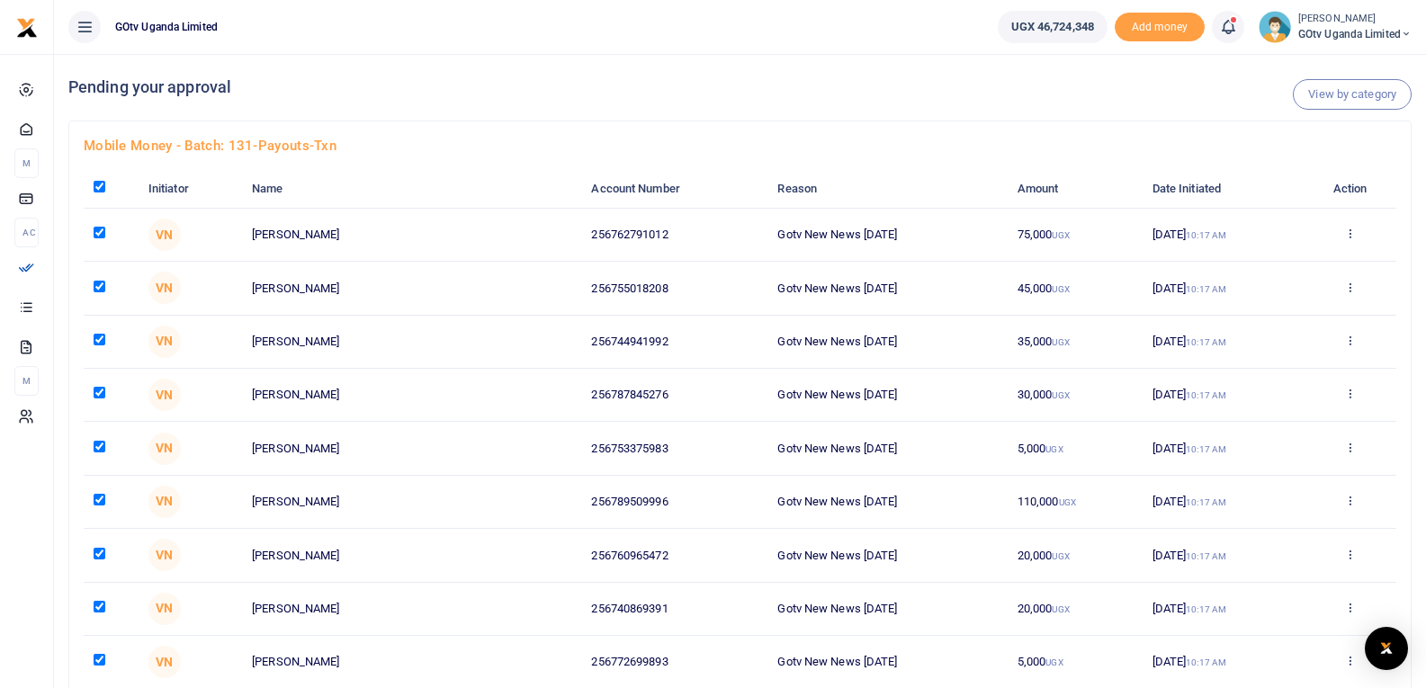
checkbox input "true"
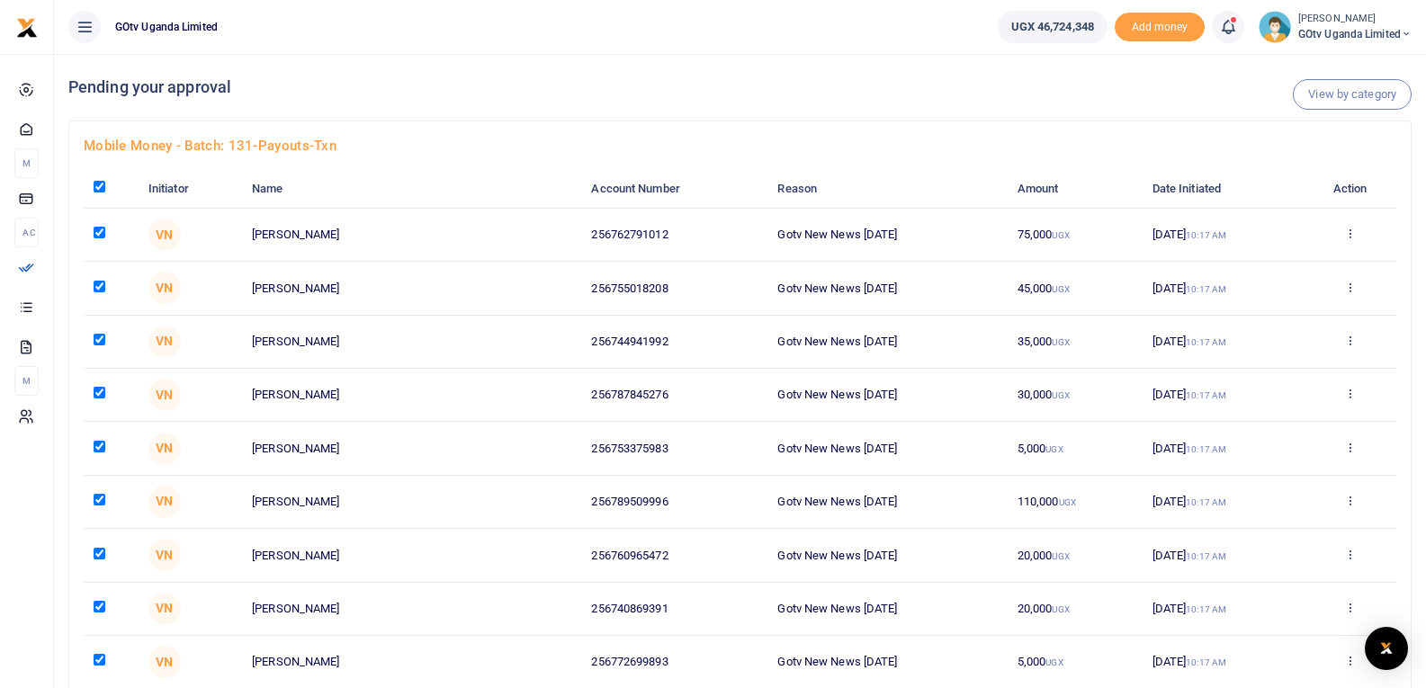
checkbox input "true"
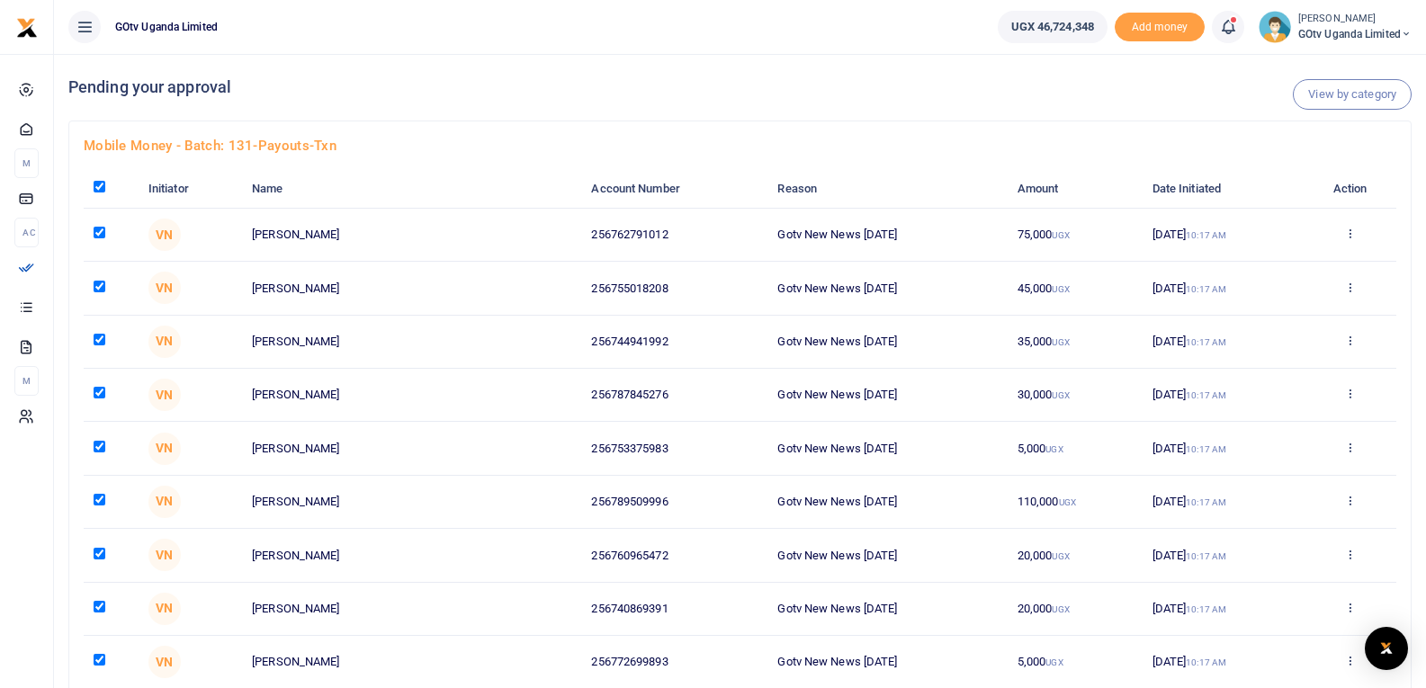
checkbox input "true"
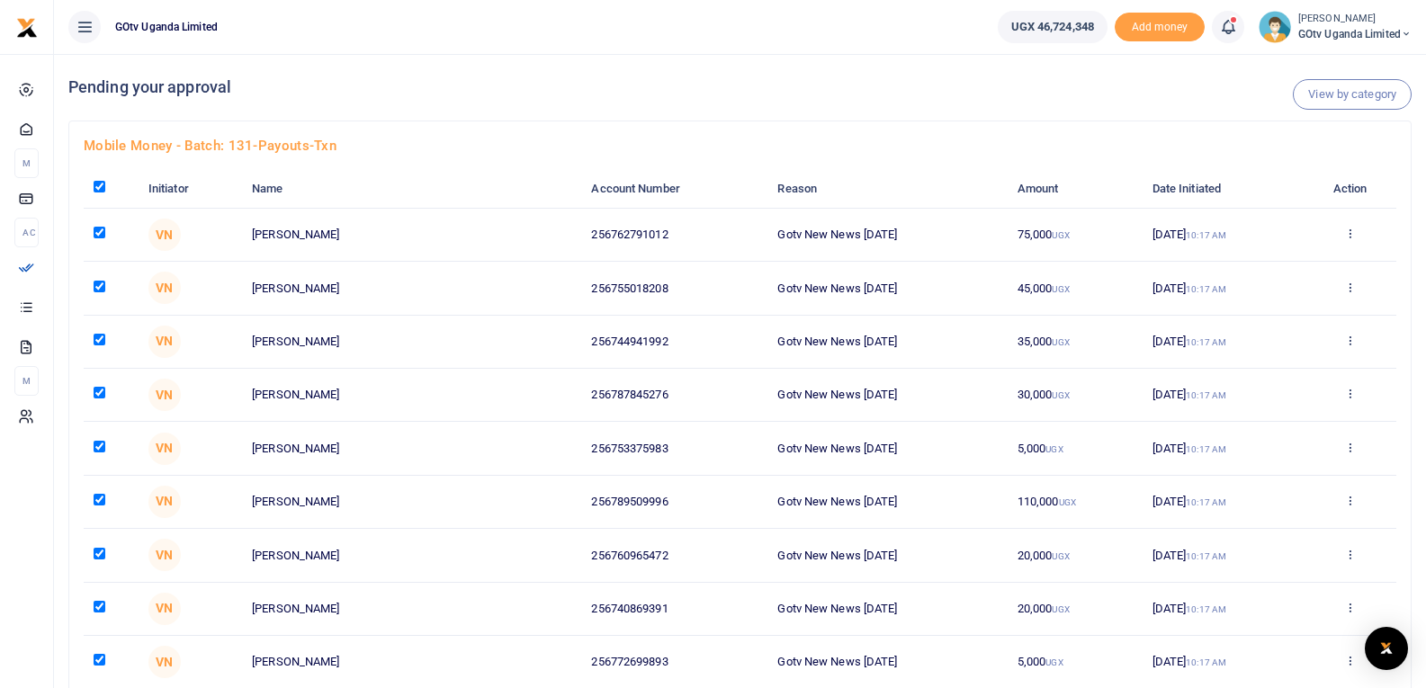
checkbox input "true"
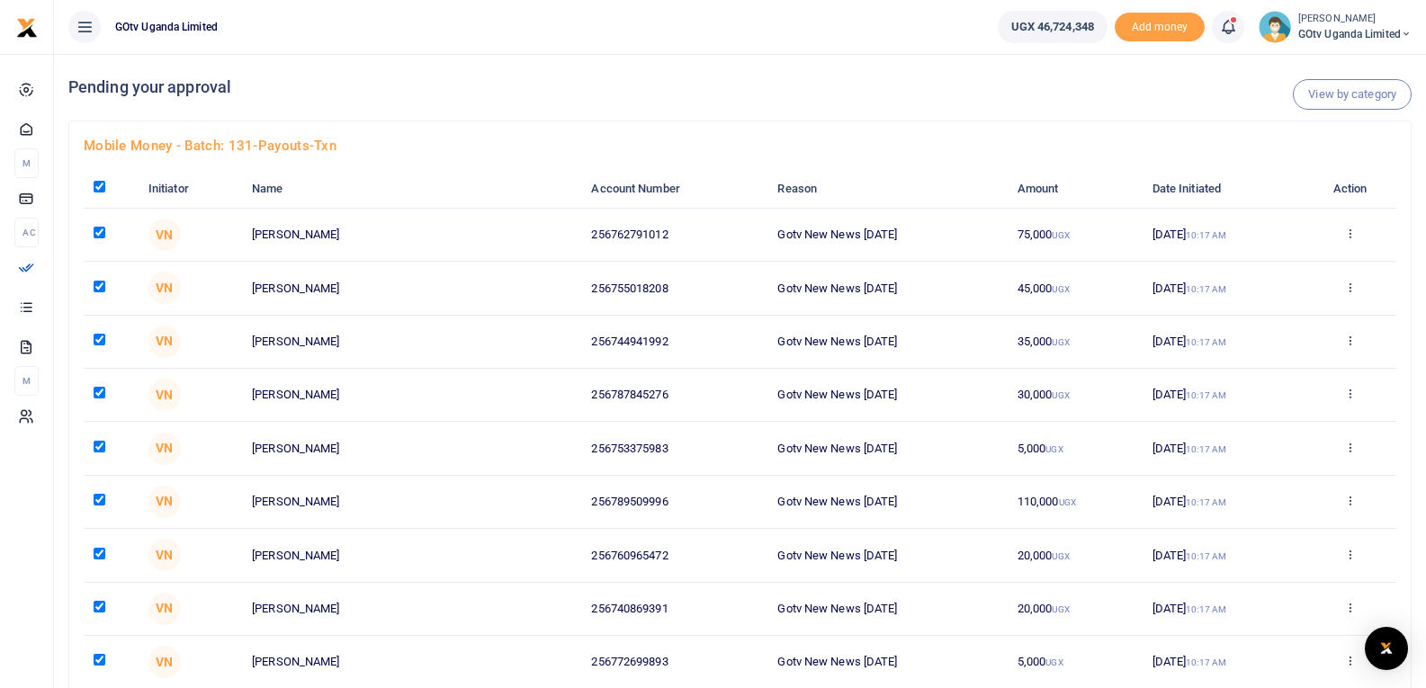
checkbox input "true"
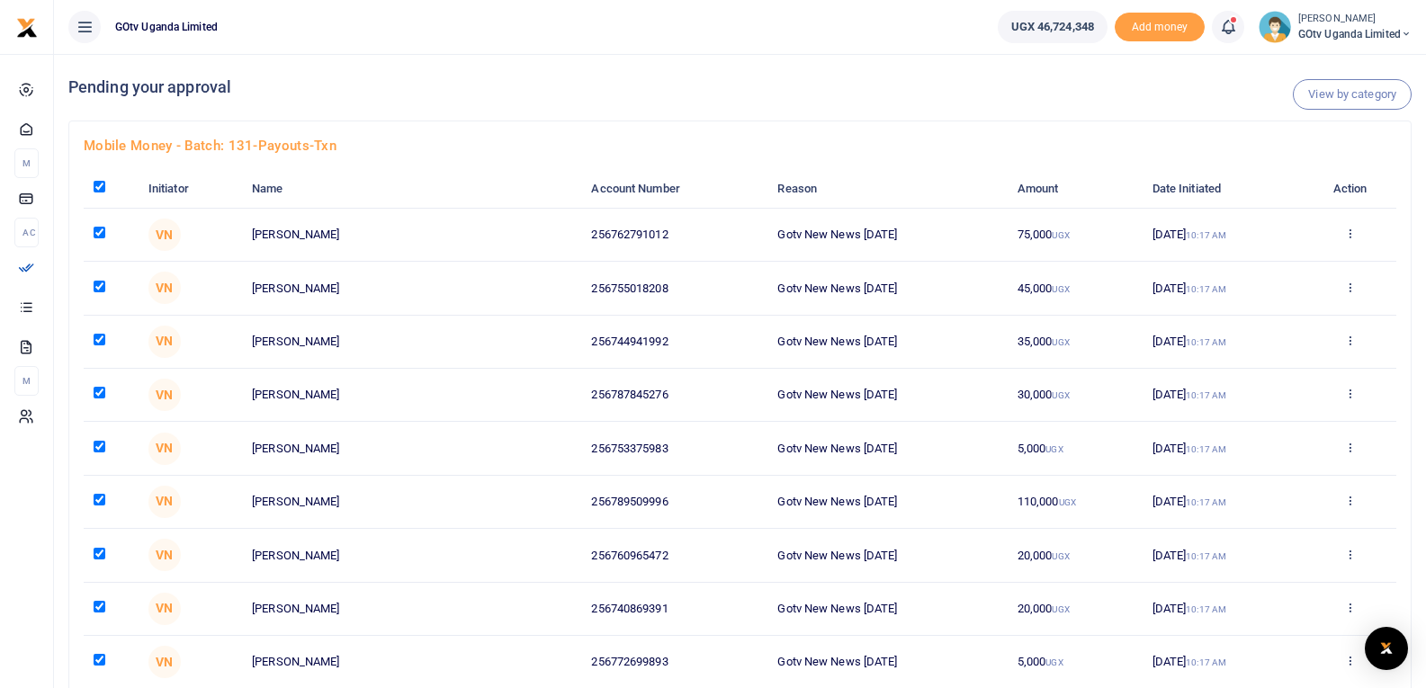
checkbox input "true"
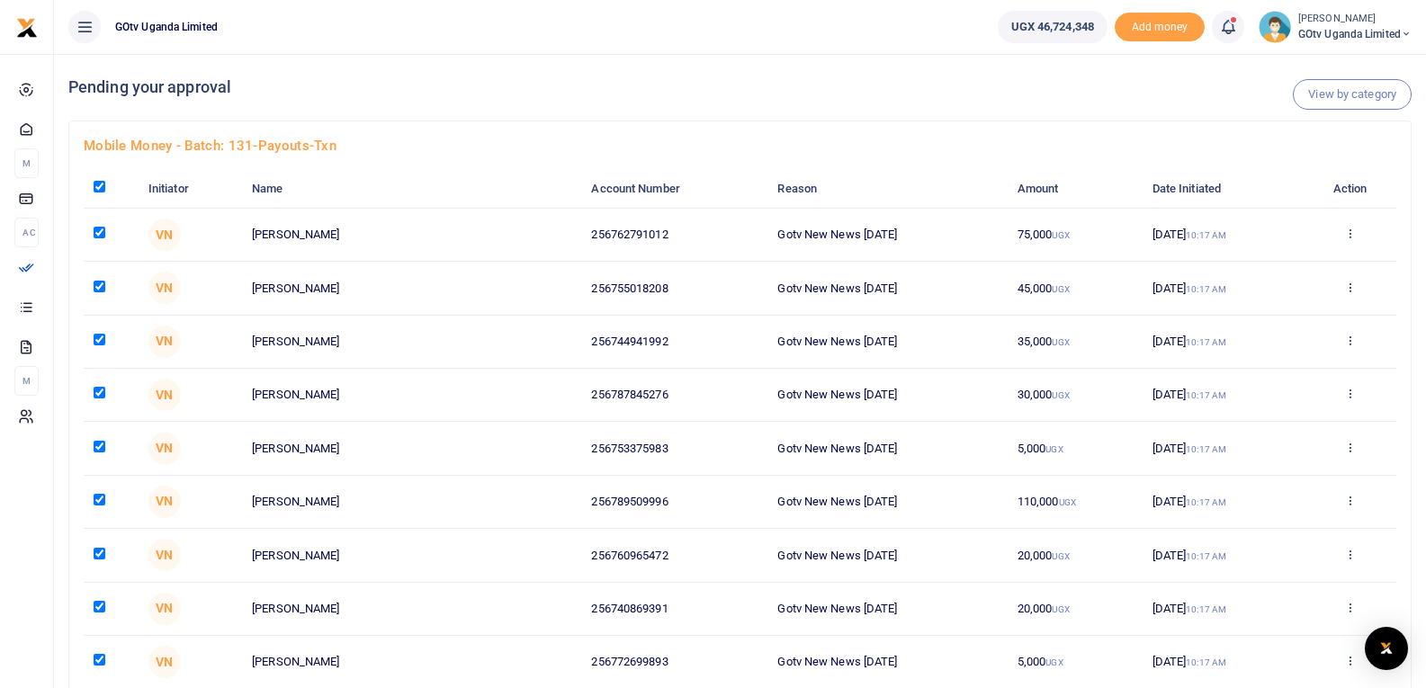
checkbox input "true"
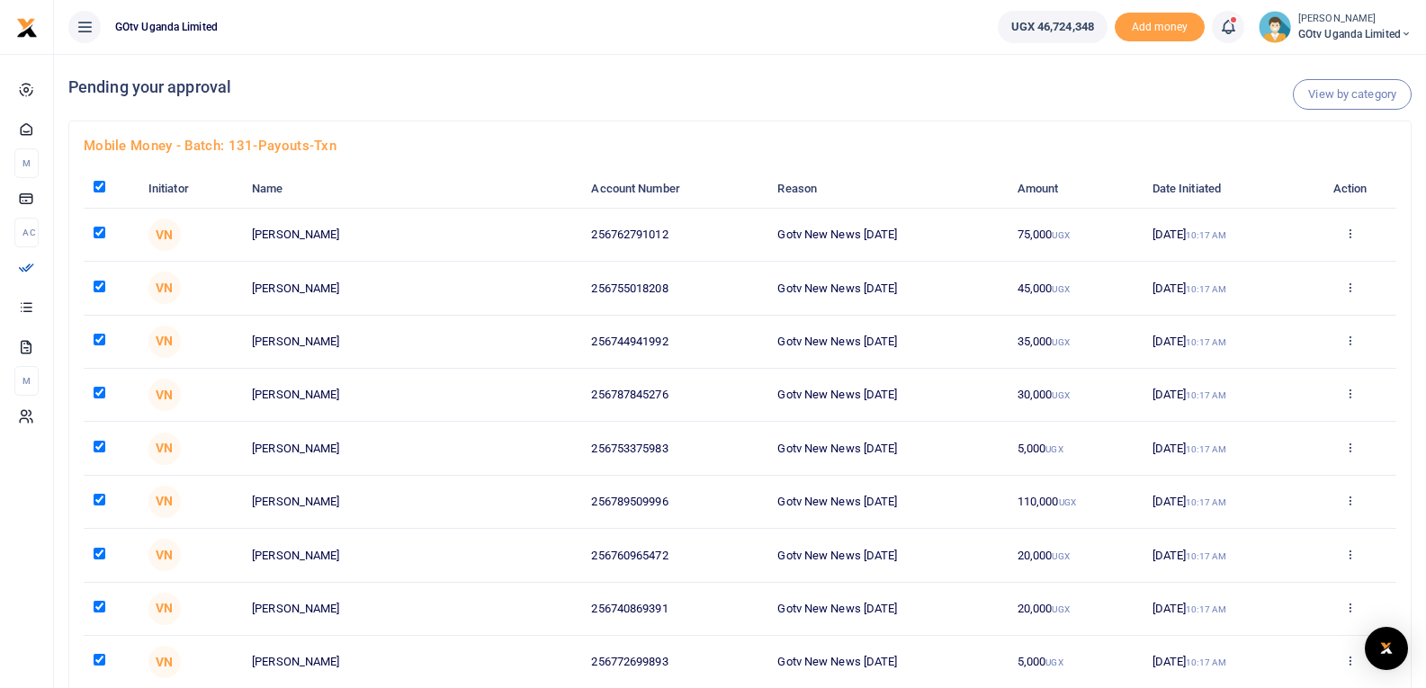
checkbox input "true"
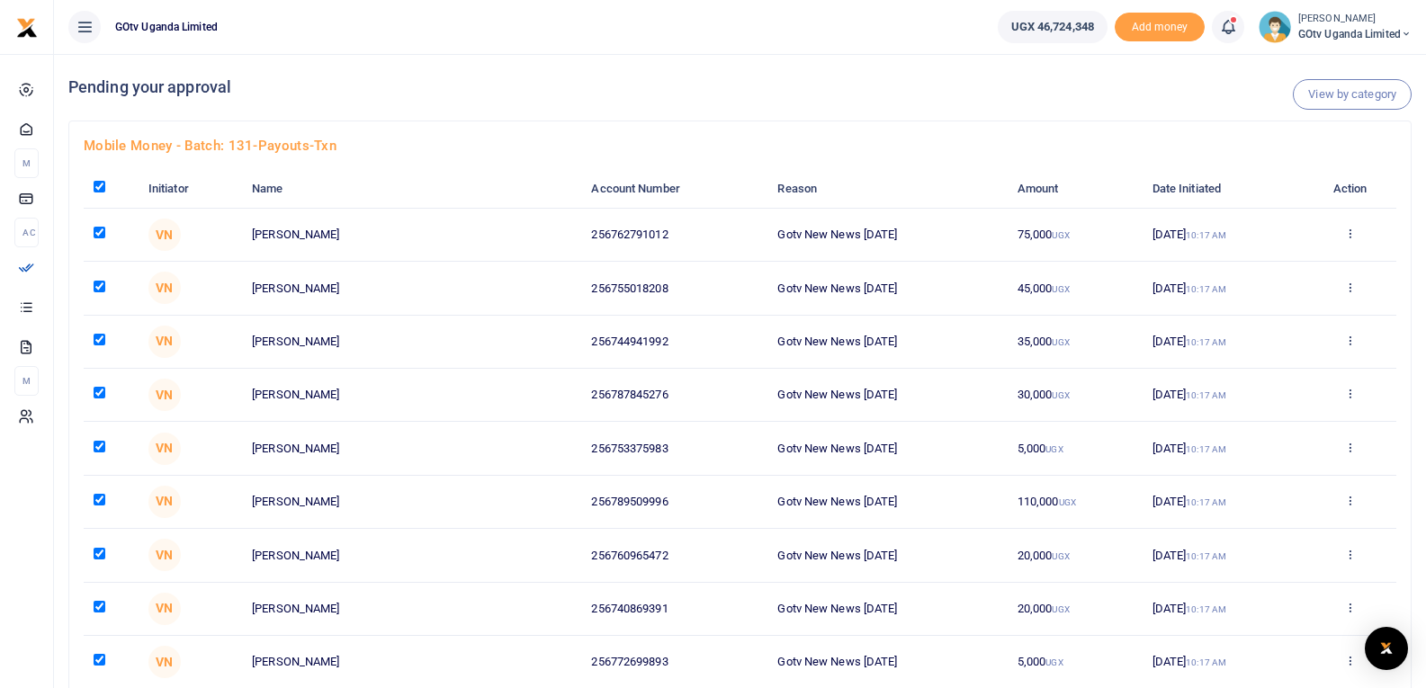
checkbox input "true"
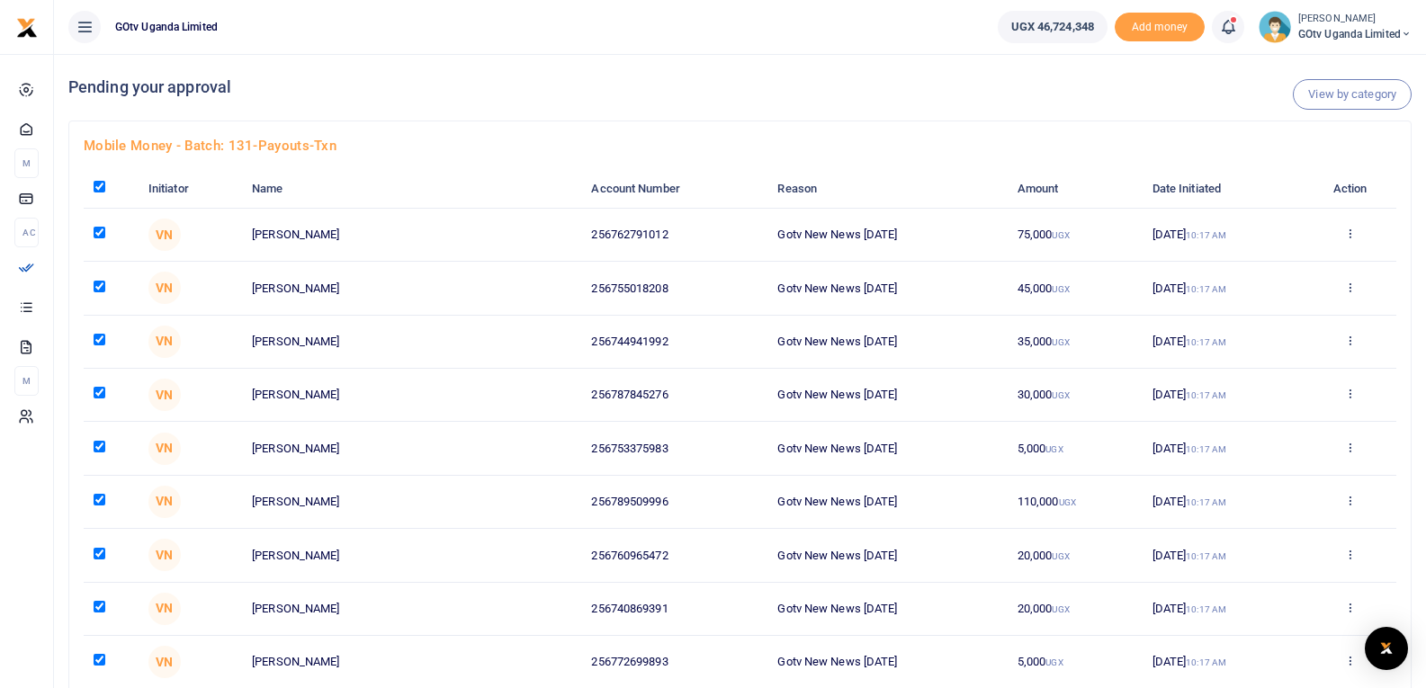
checkbox input "true"
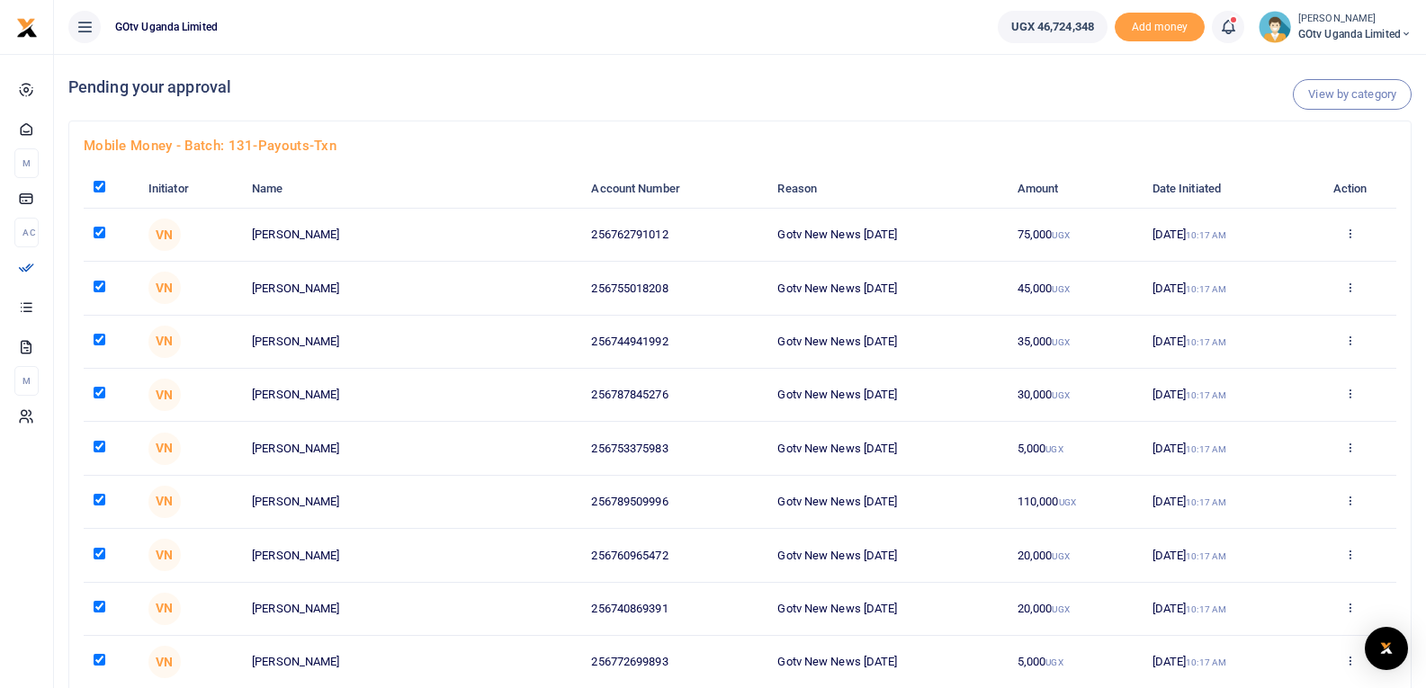
checkbox input "true"
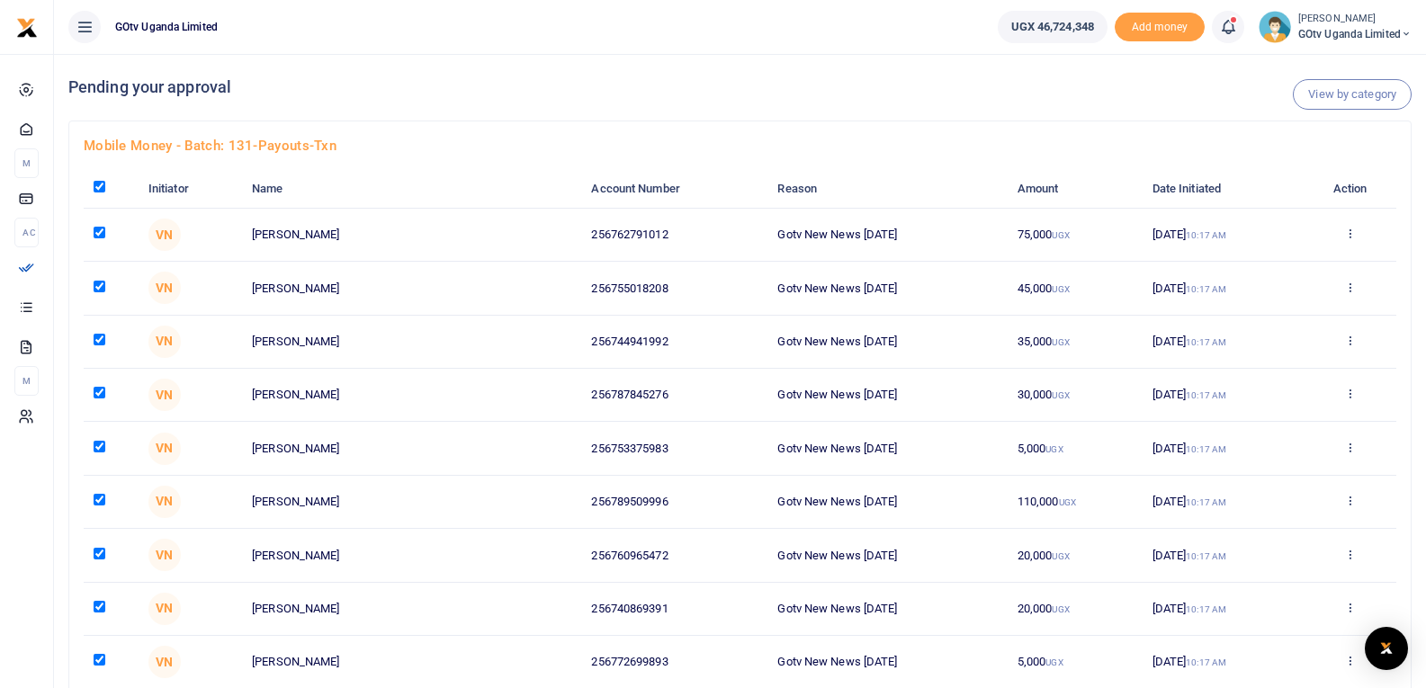
checkbox input "true"
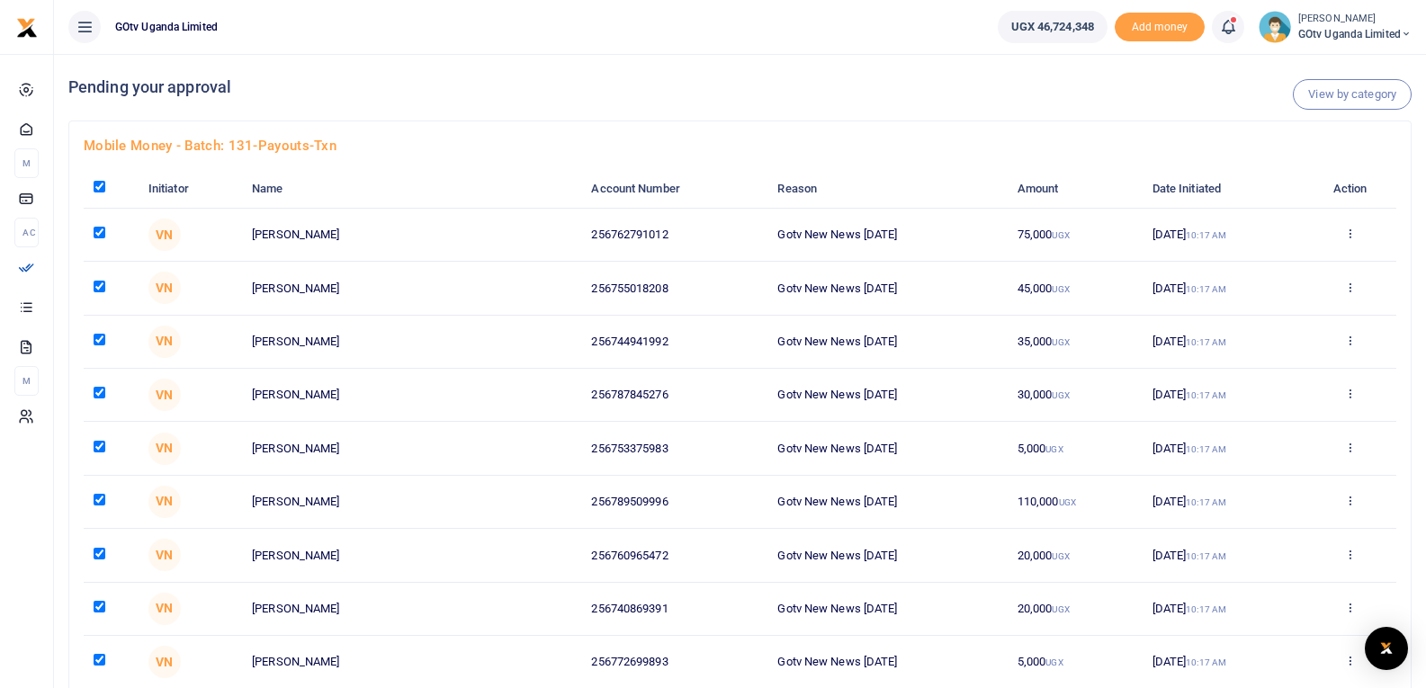
checkbox input "true"
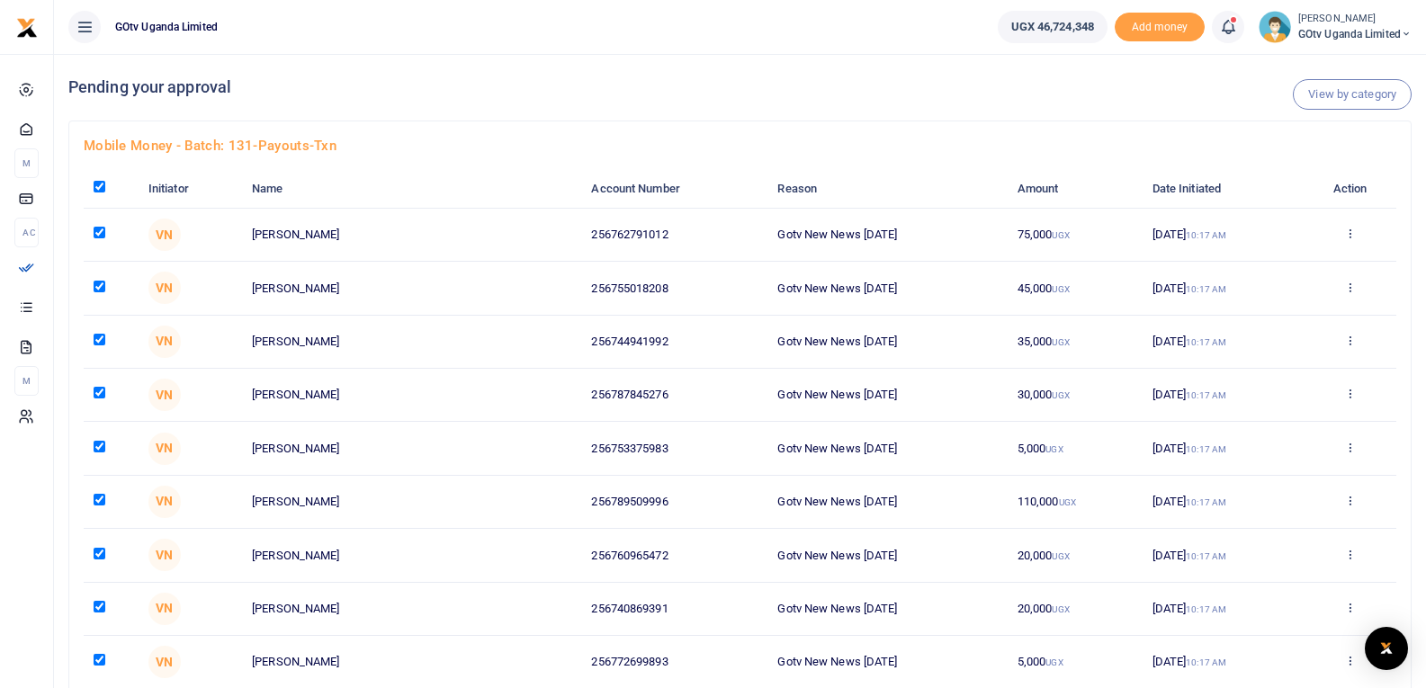
checkbox input "true"
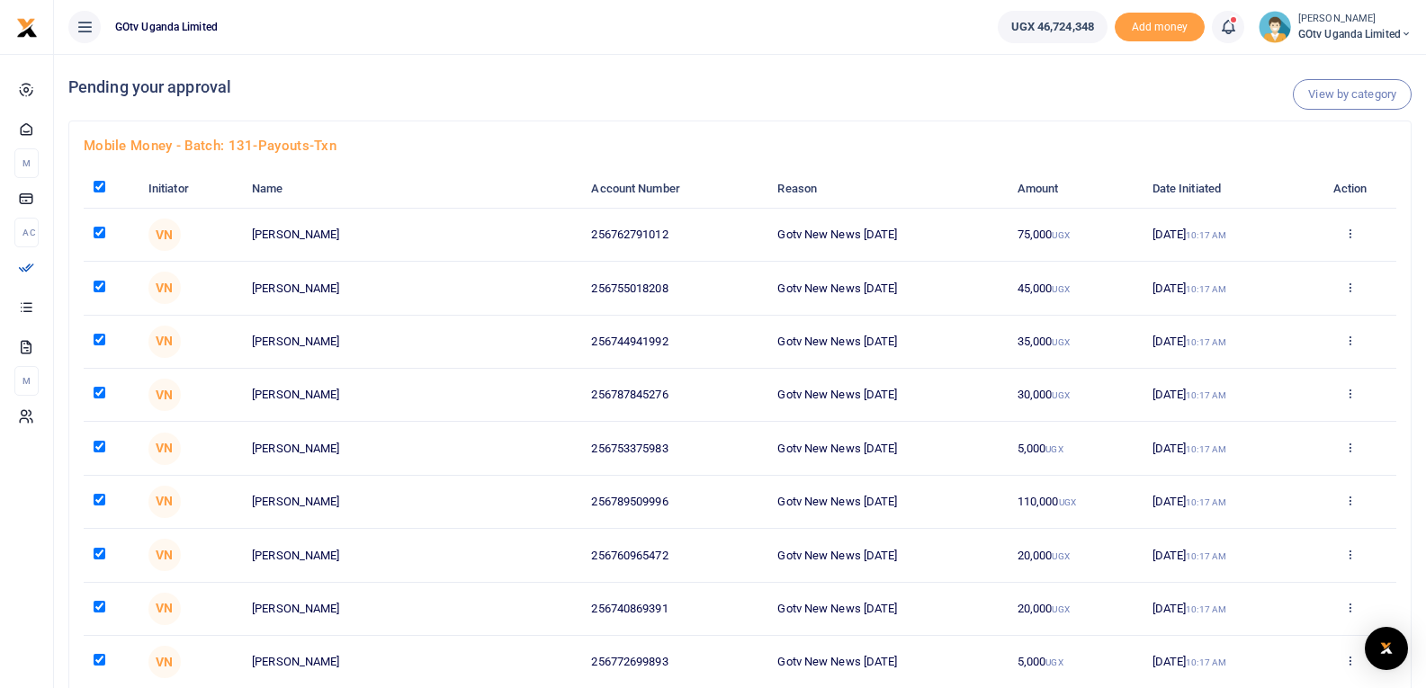
checkbox input "true"
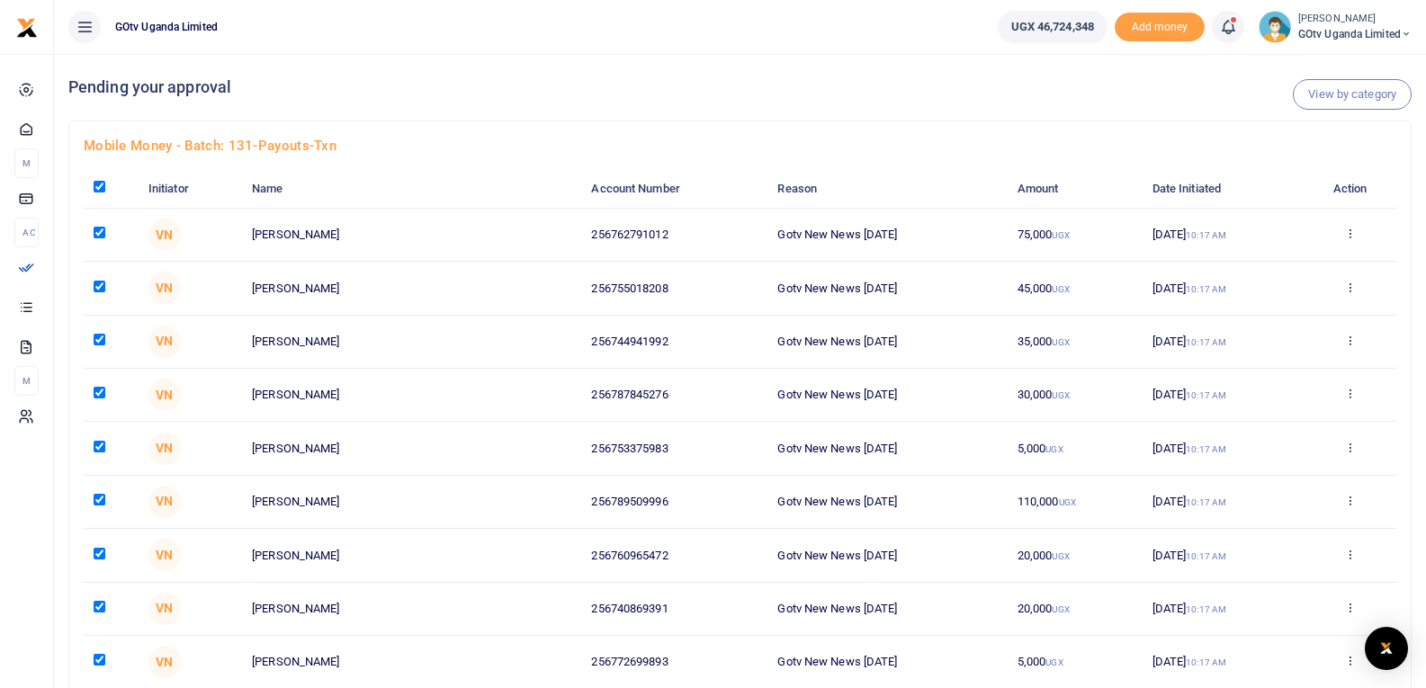
checkbox input "true"
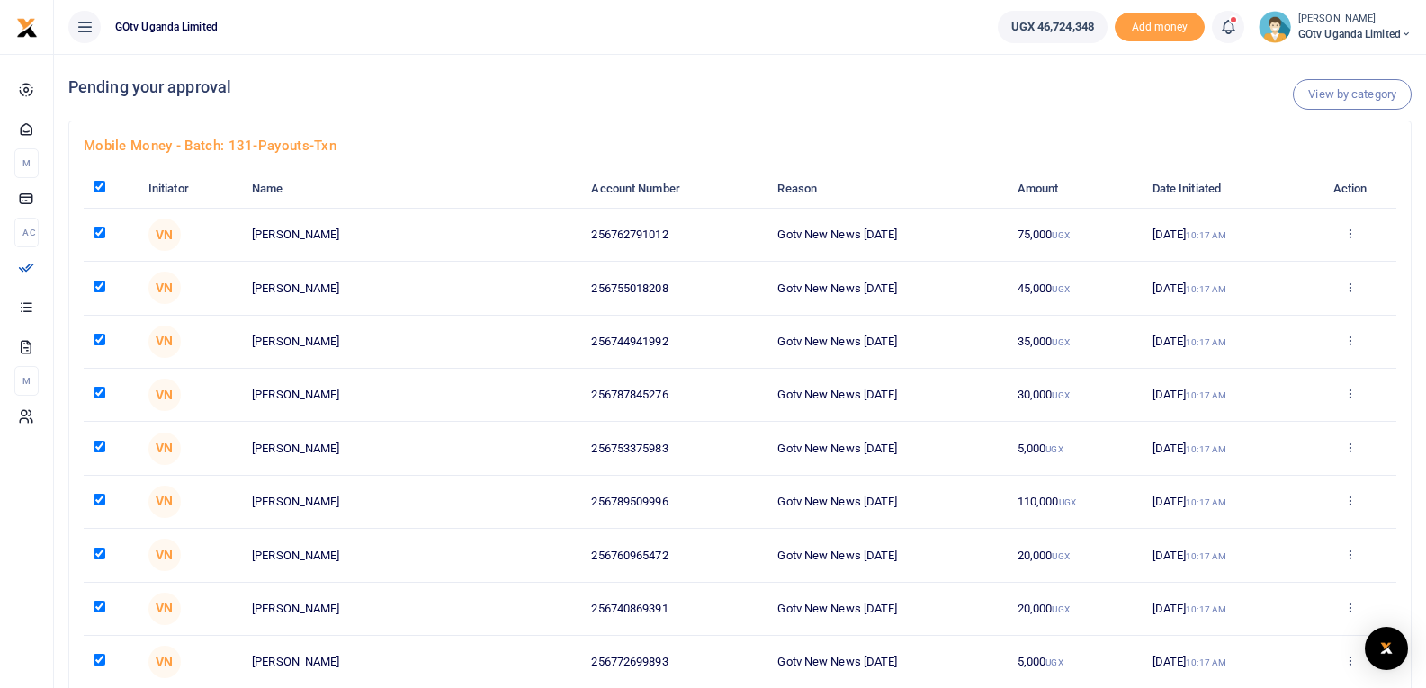
checkbox input "true"
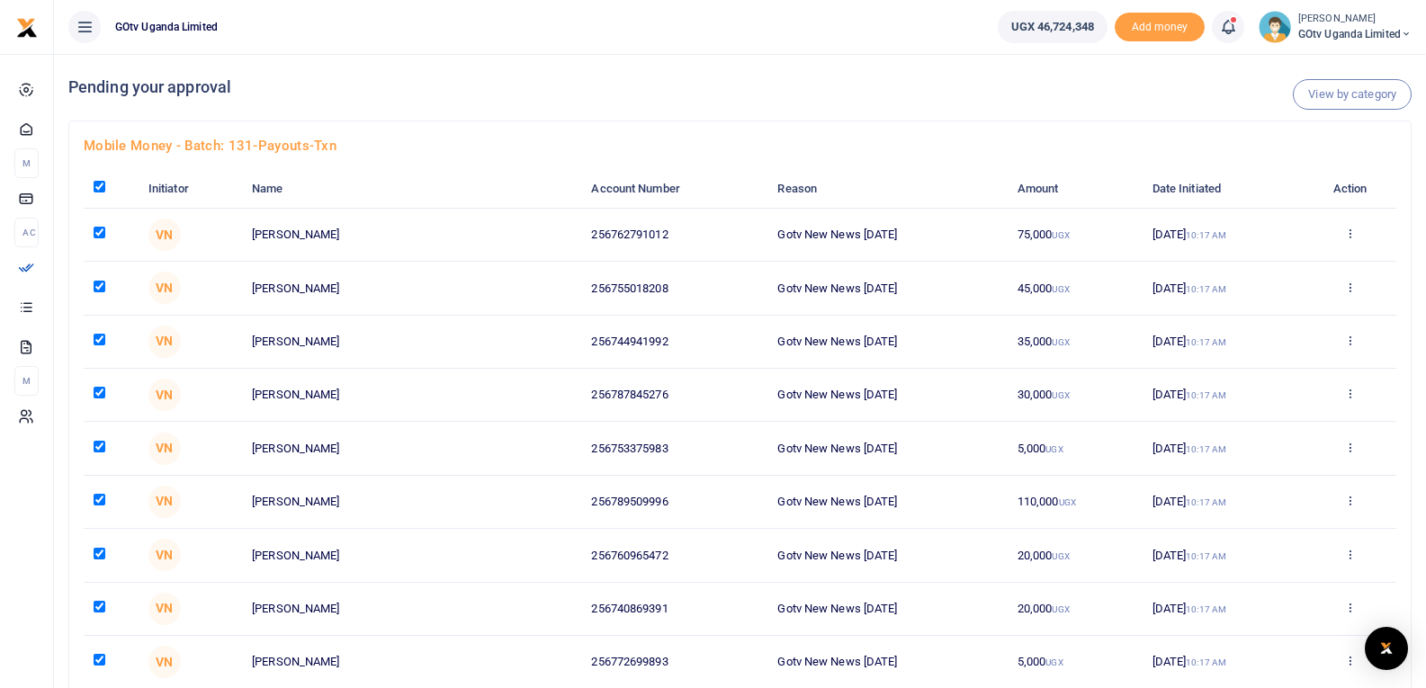
checkbox input "true"
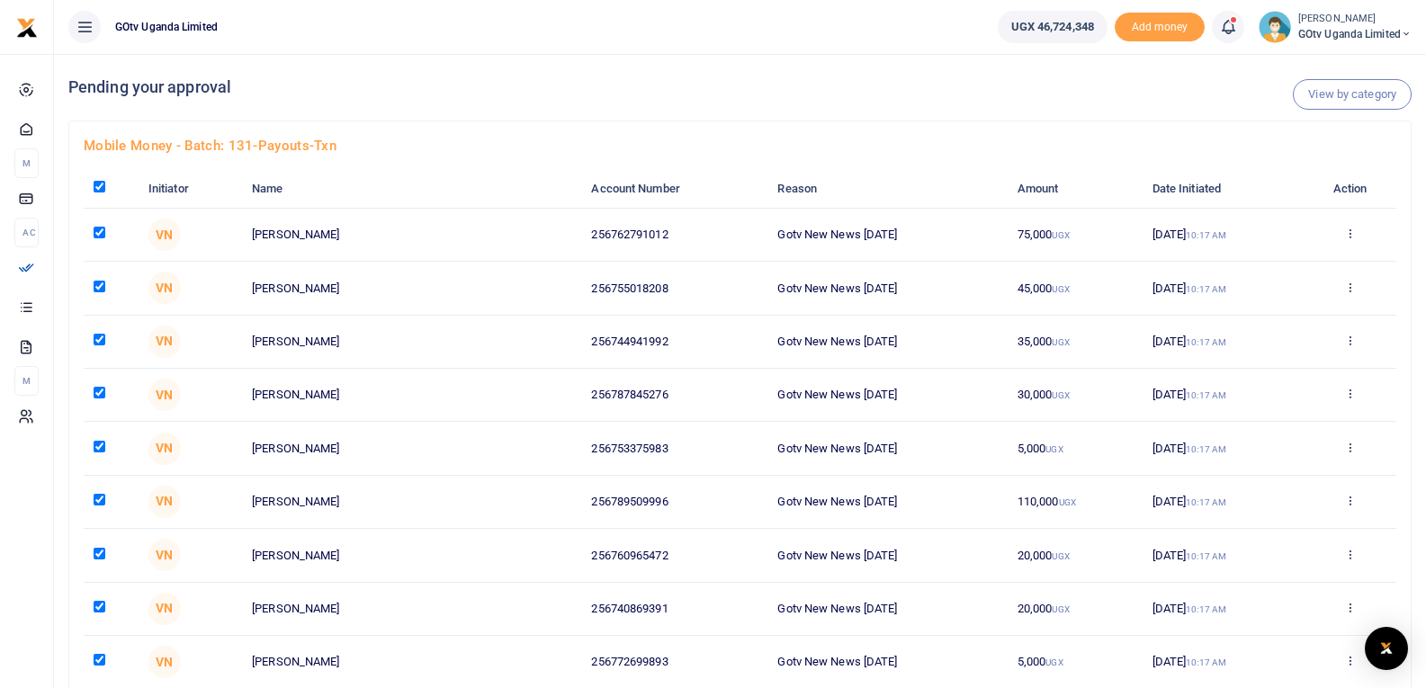
checkbox input "true"
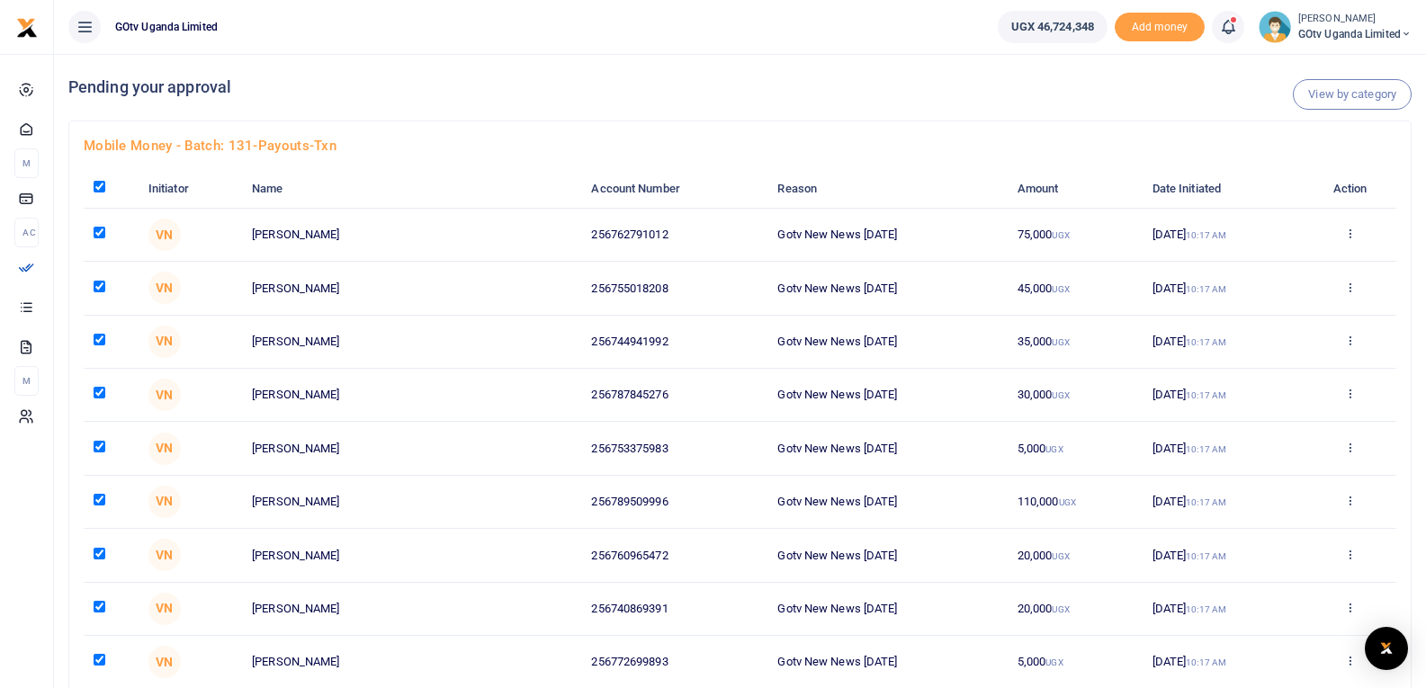
checkbox input "true"
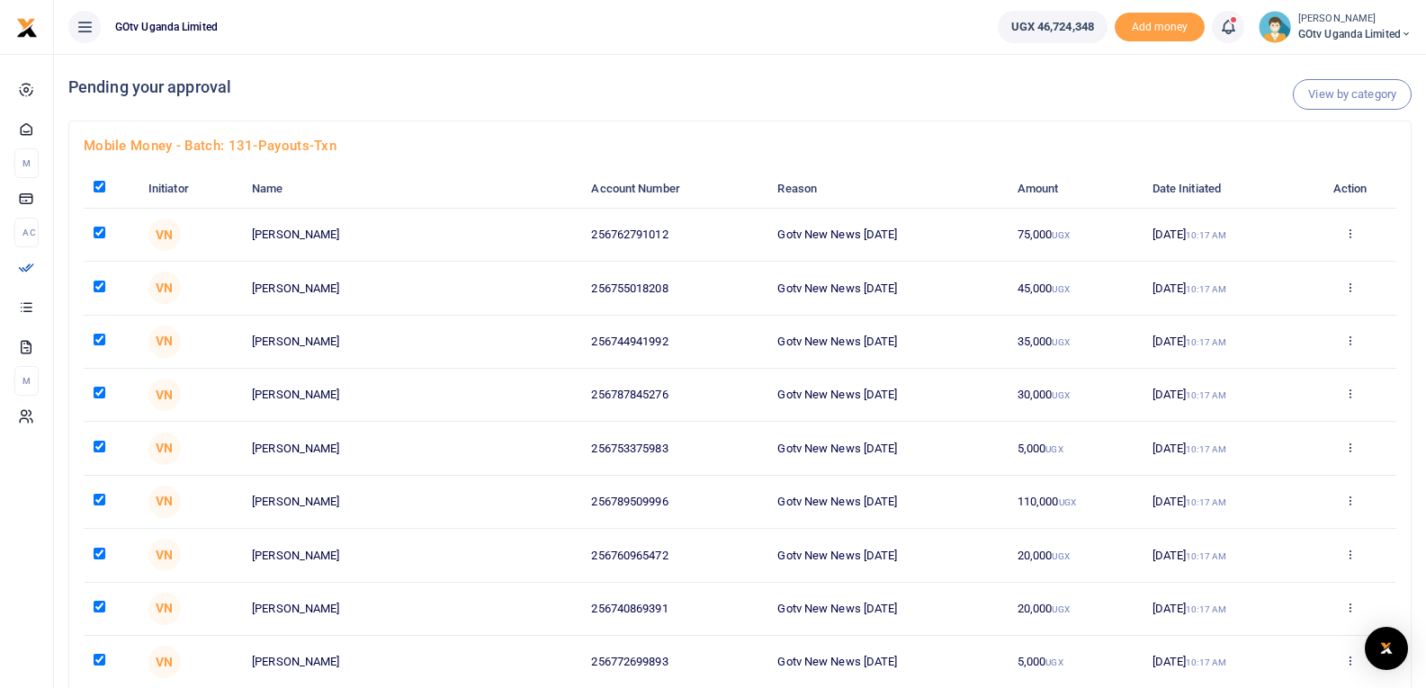
checkbox input "true"
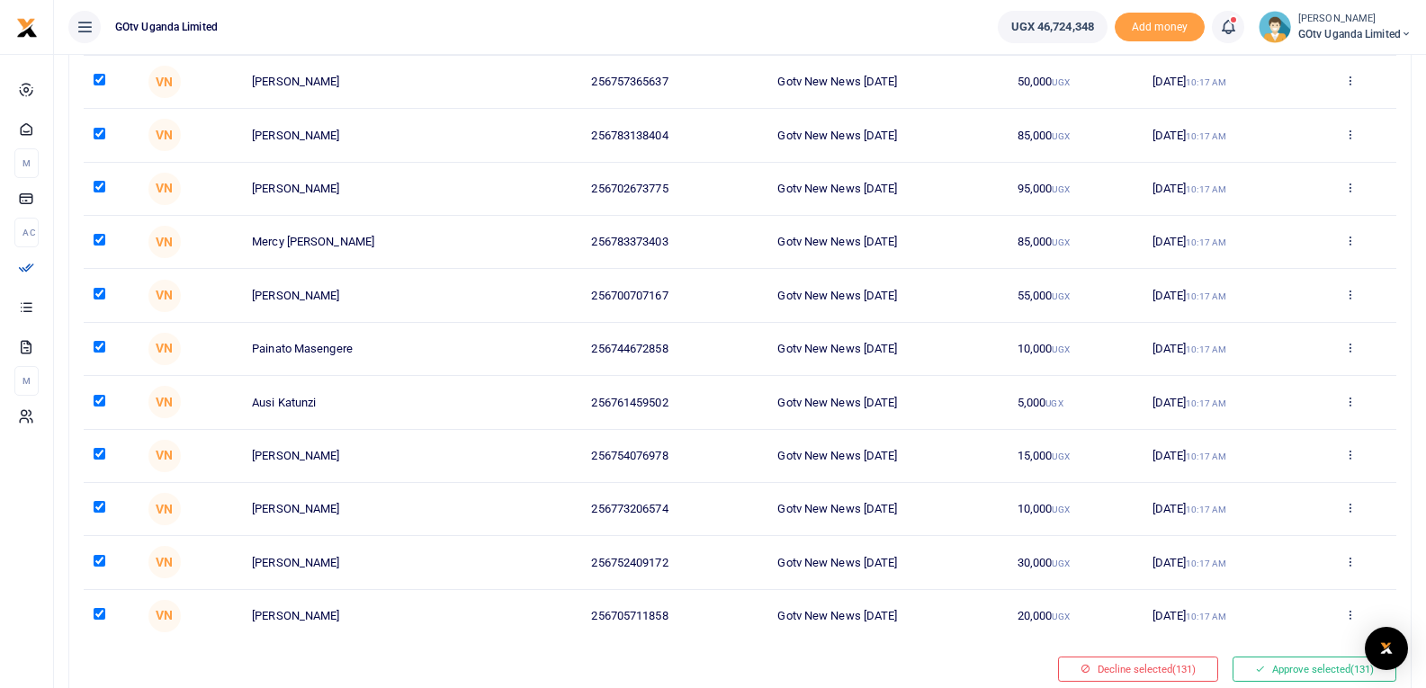
scroll to position [6634, 0]
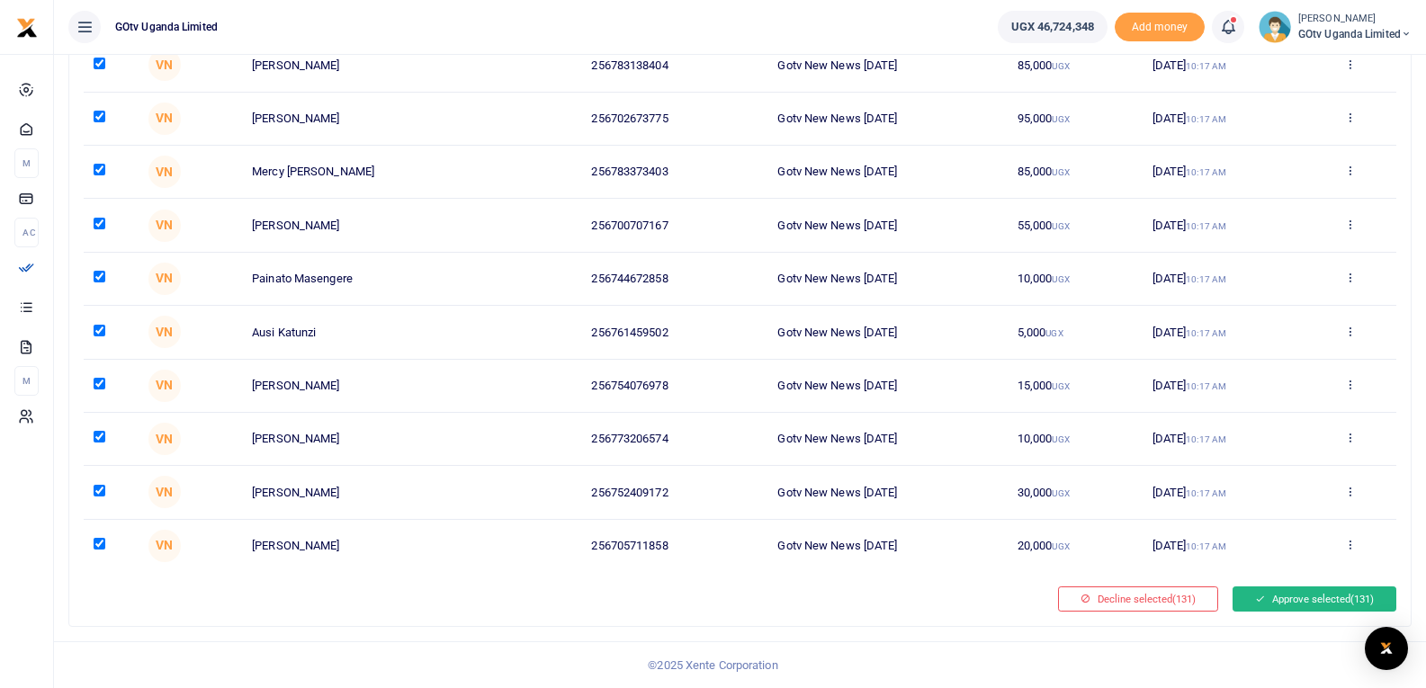
click at [1319, 604] on button "Approve selected (131)" at bounding box center [1315, 599] width 164 height 25
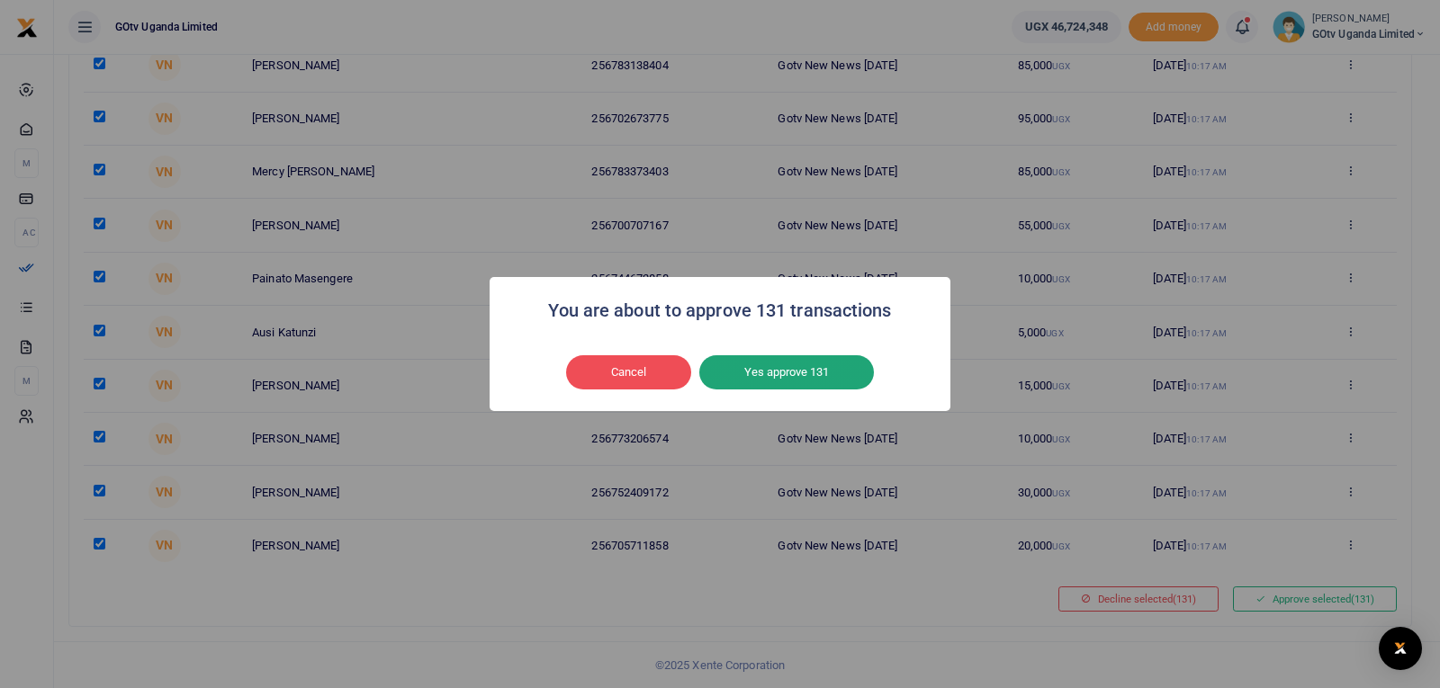
click at [776, 369] on button "Yes approve 131" at bounding box center [786, 372] width 175 height 34
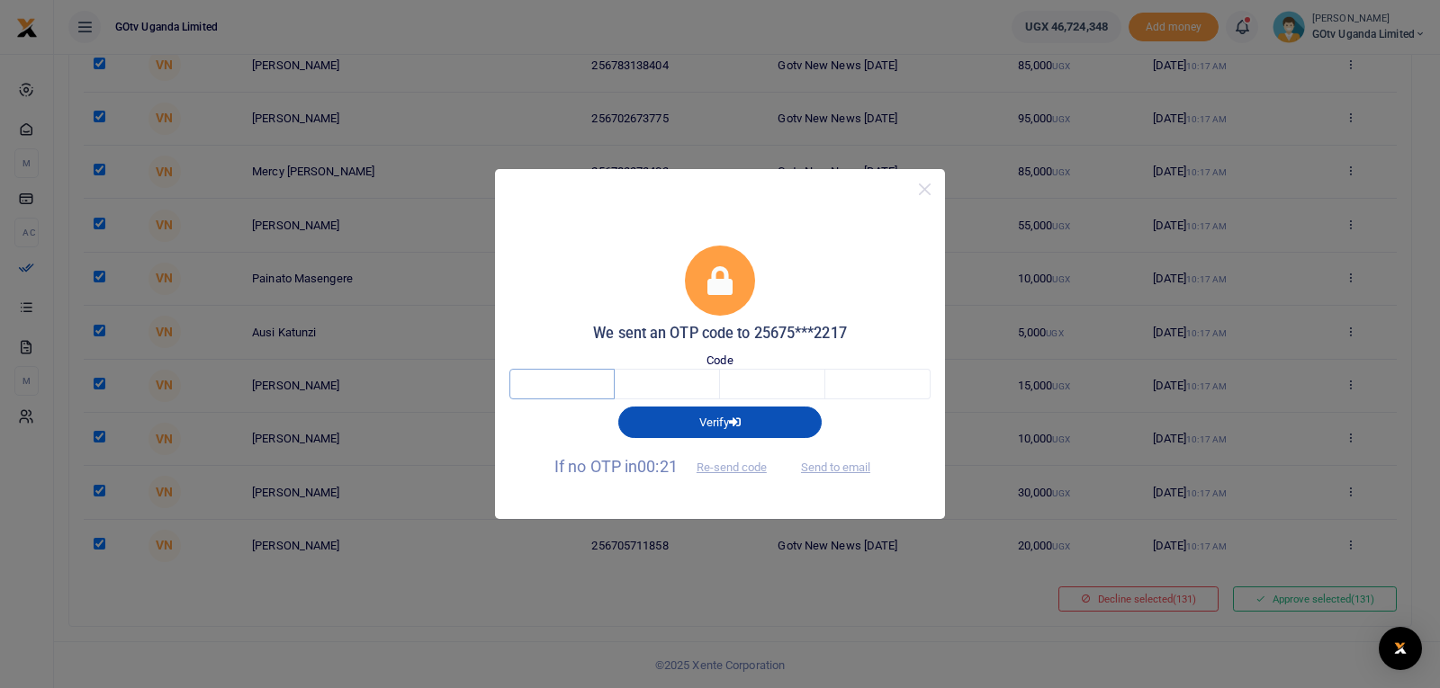
click at [552, 393] on input "text" at bounding box center [561, 384] width 105 height 31
type input "9"
type input "7"
type input "4"
type input "9"
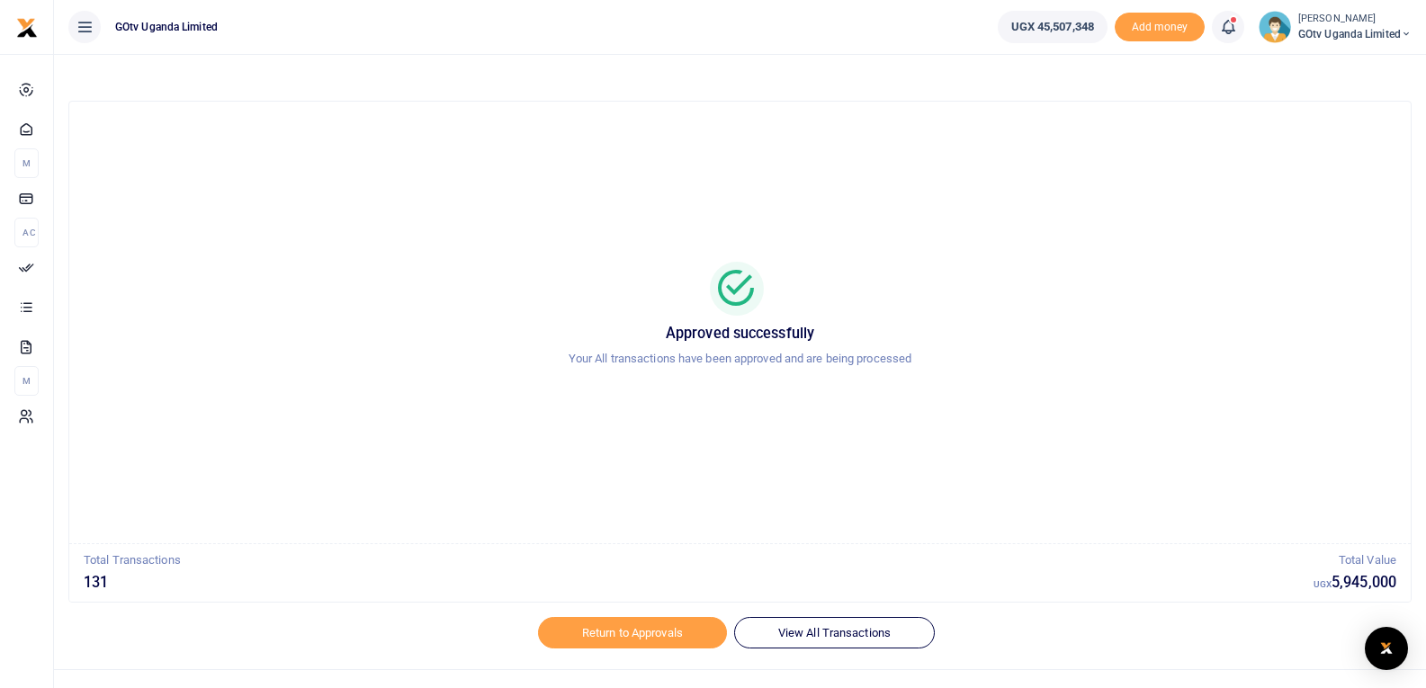
click at [1344, 29] on span "GOtv Uganda Limited" at bounding box center [1354, 34] width 113 height 16
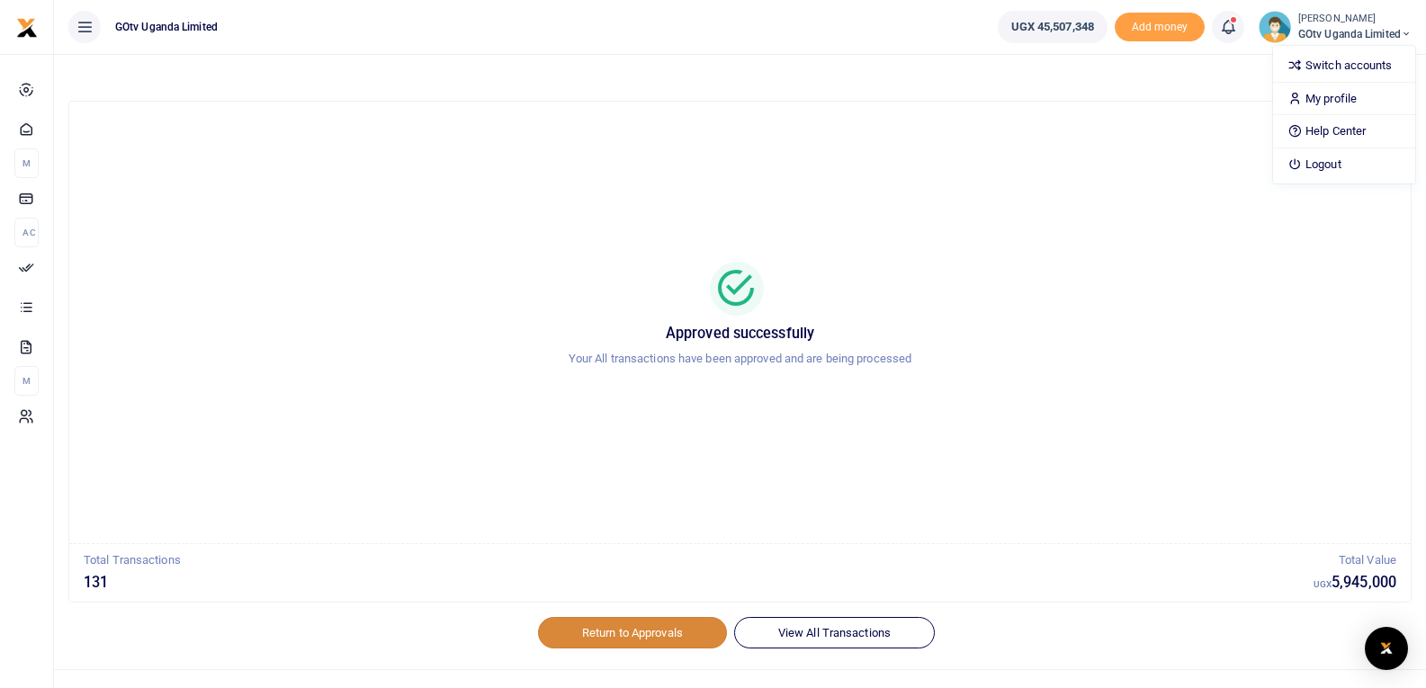
click at [622, 630] on link "Return to Approvals" at bounding box center [632, 632] width 189 height 31
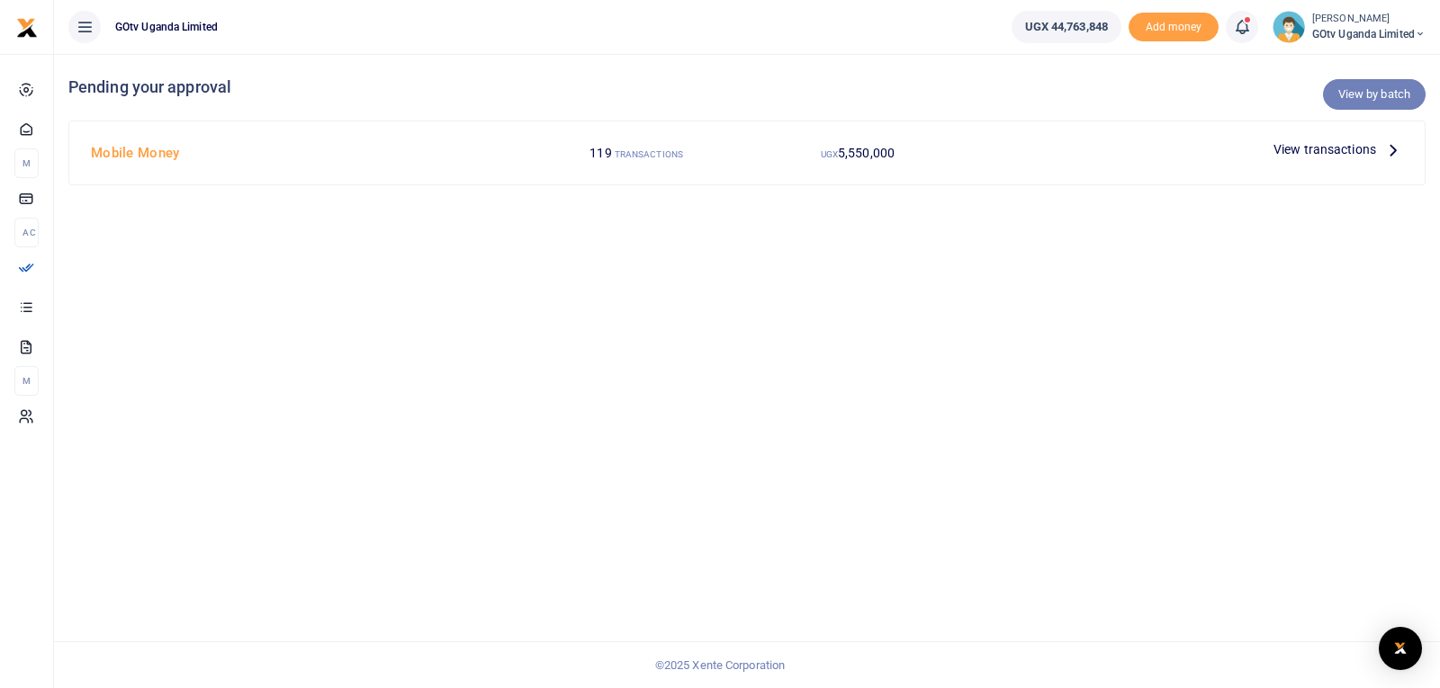
click at [1349, 91] on link "View by batch" at bounding box center [1374, 94] width 103 height 31
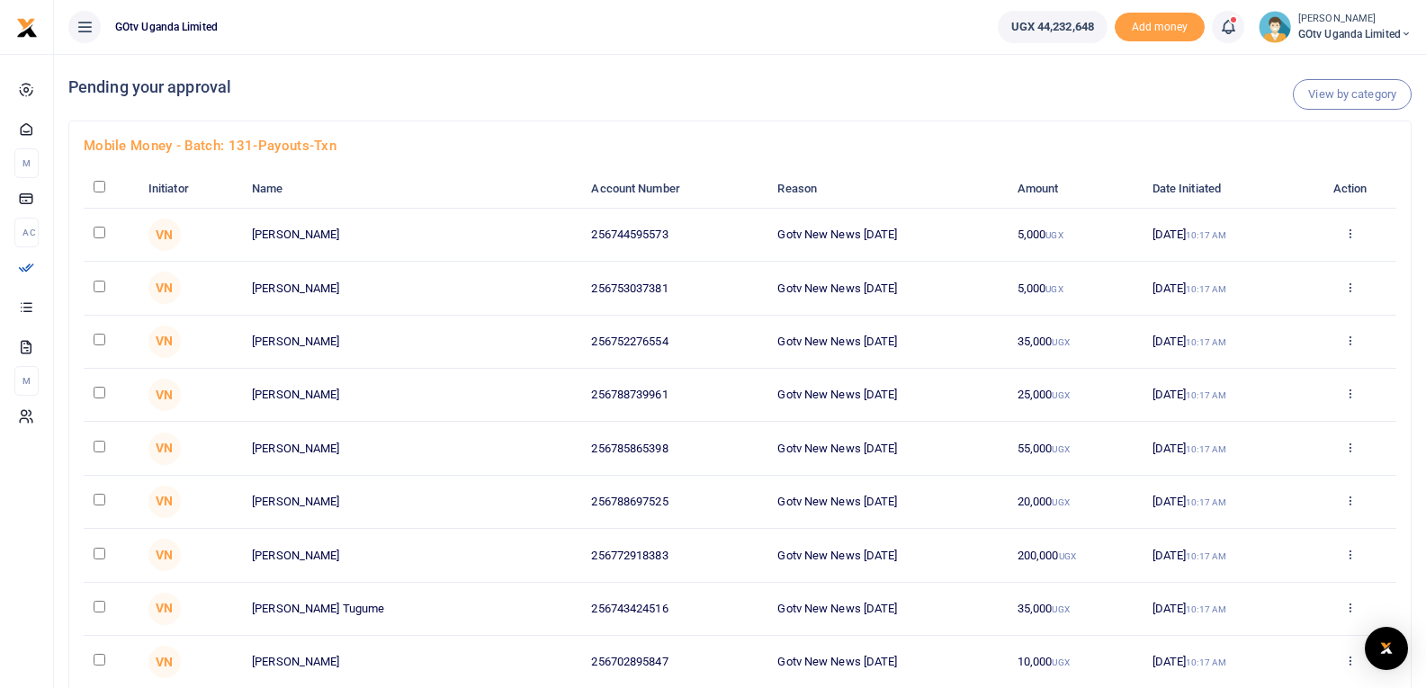
click at [98, 182] on input "checkbox" at bounding box center [100, 187] width 12 height 12
checkbox input "true"
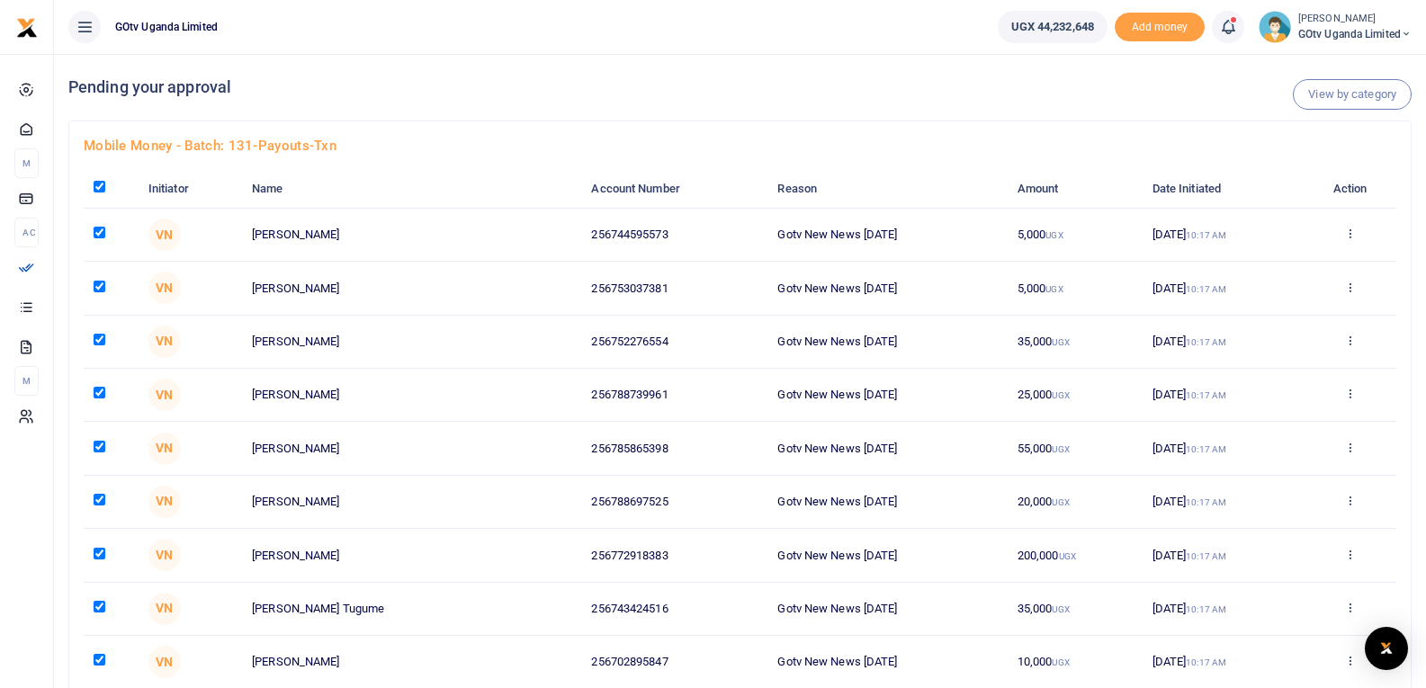
checkbox input "true"
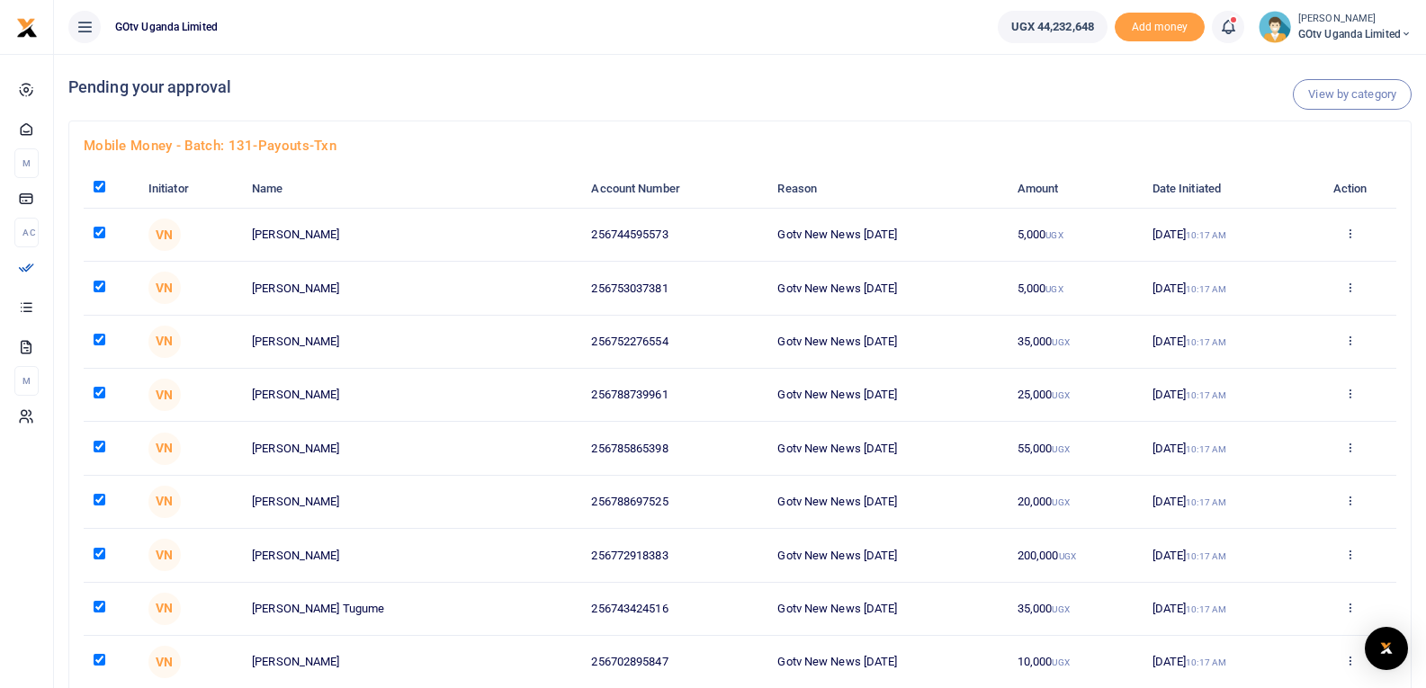
checkbox input "true"
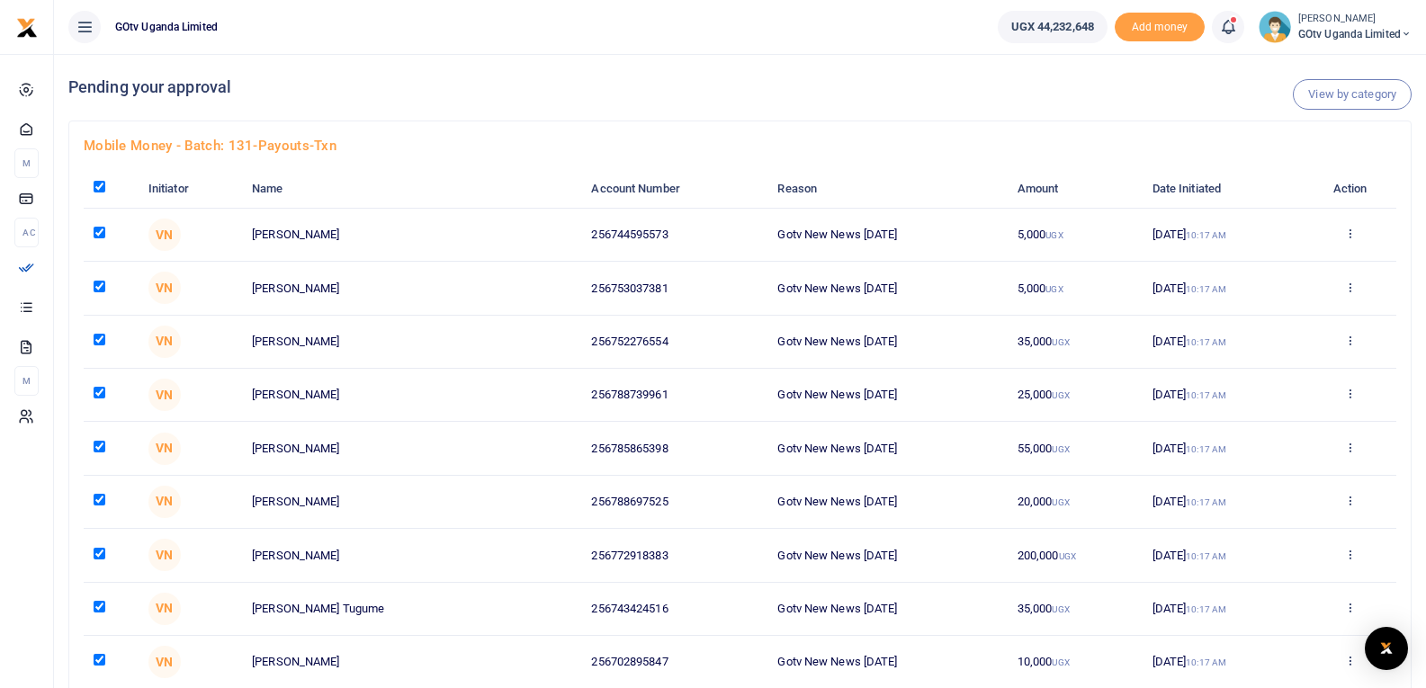
checkbox input "true"
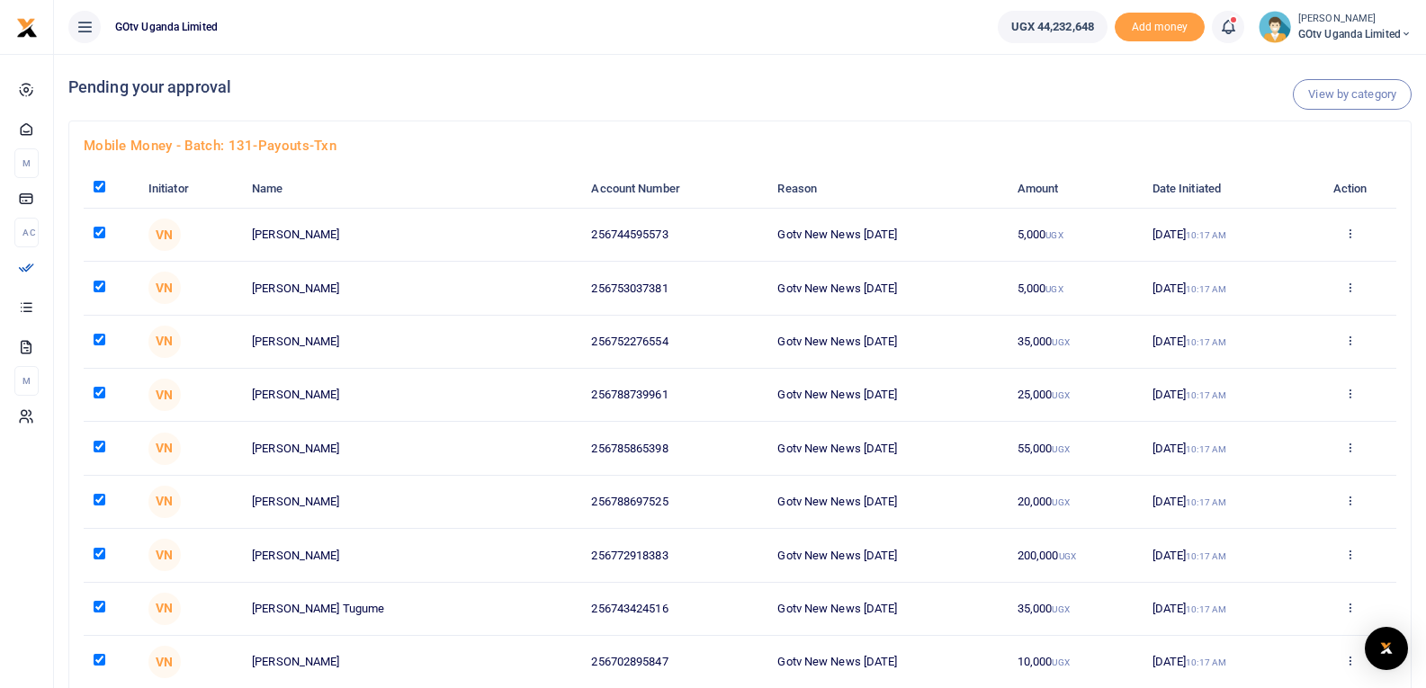
checkbox input "true"
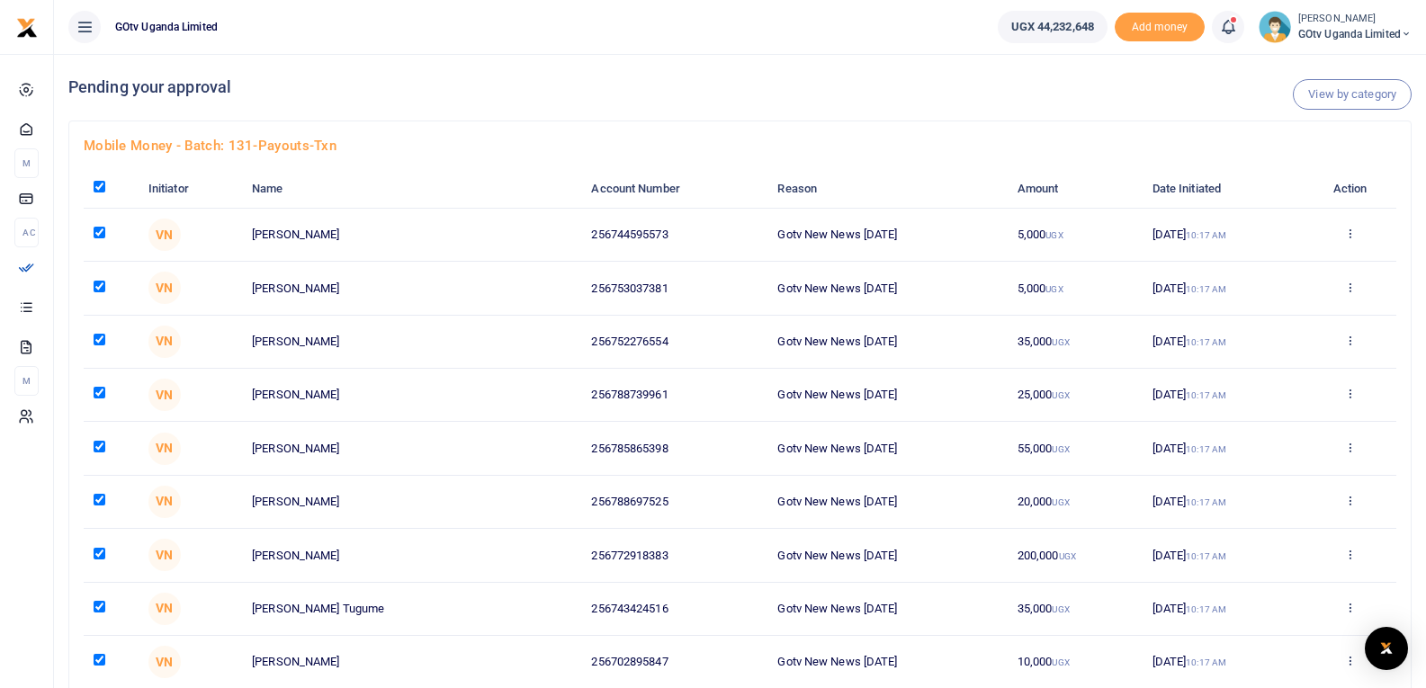
checkbox input "true"
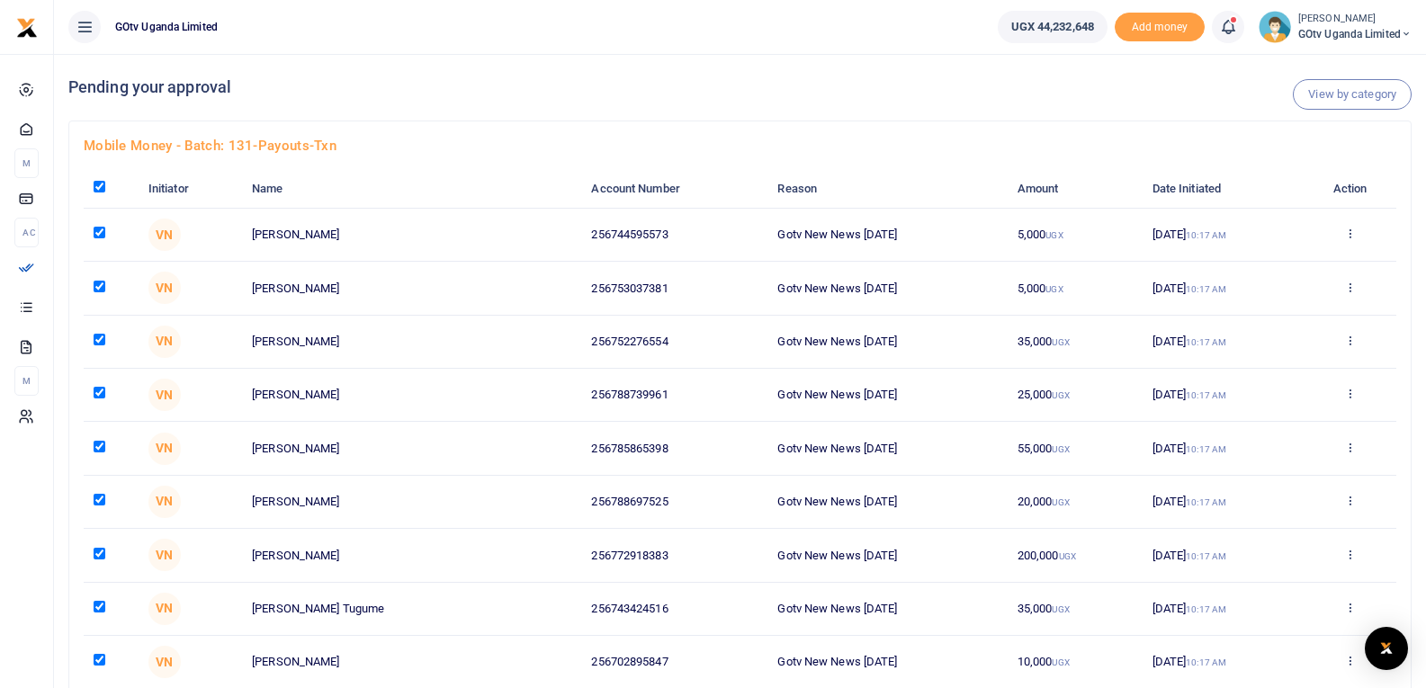
checkbox input "true"
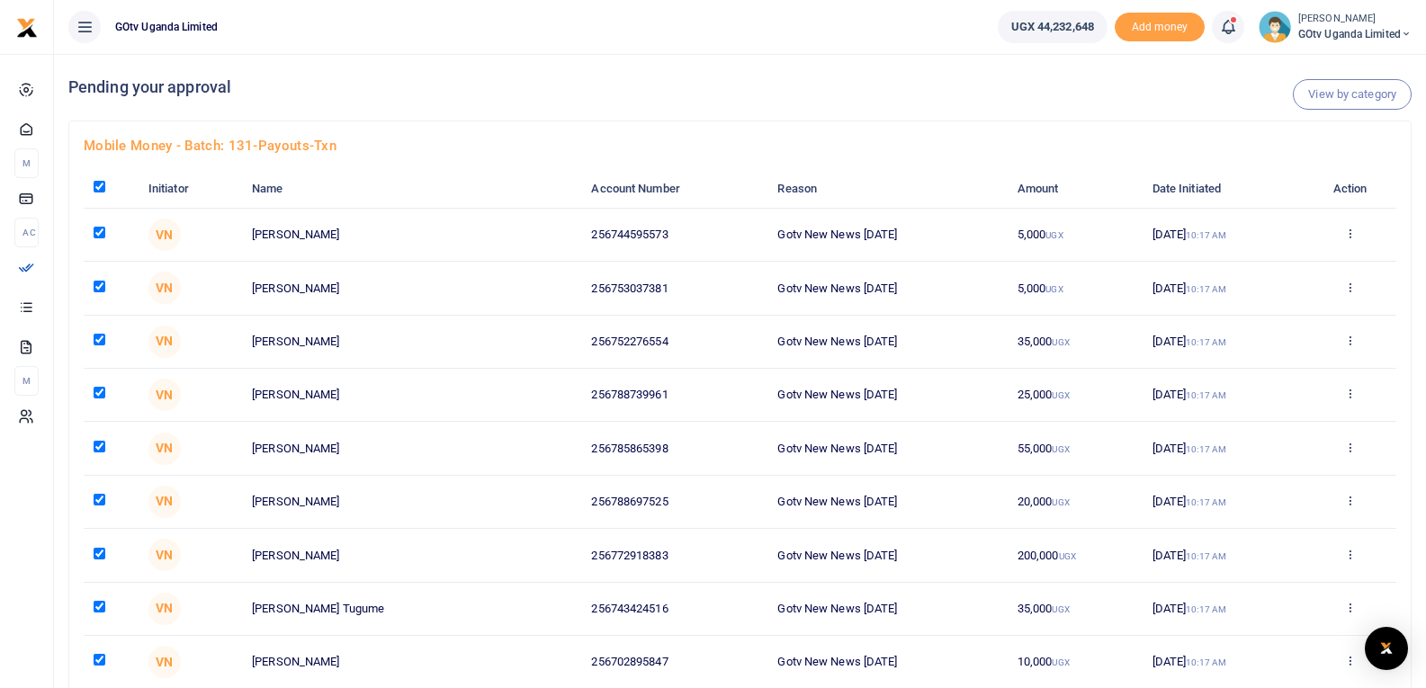
checkbox input "true"
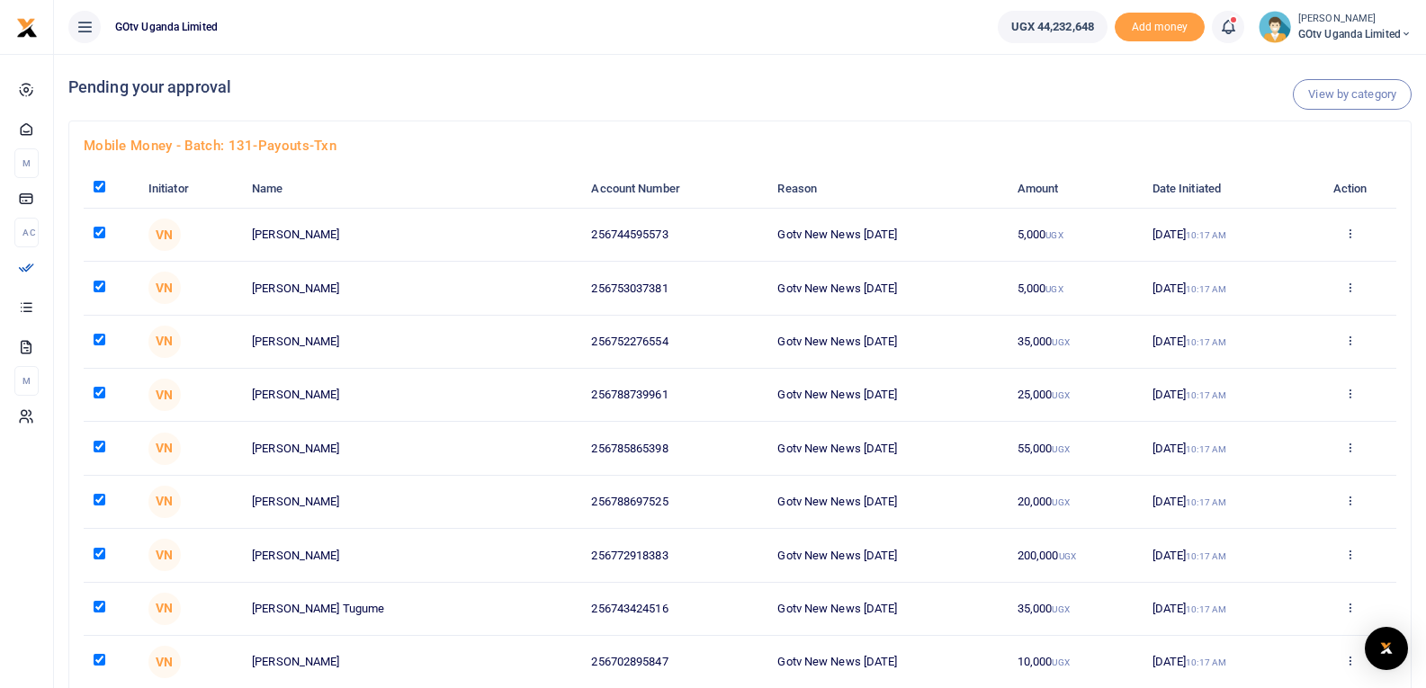
checkbox input "true"
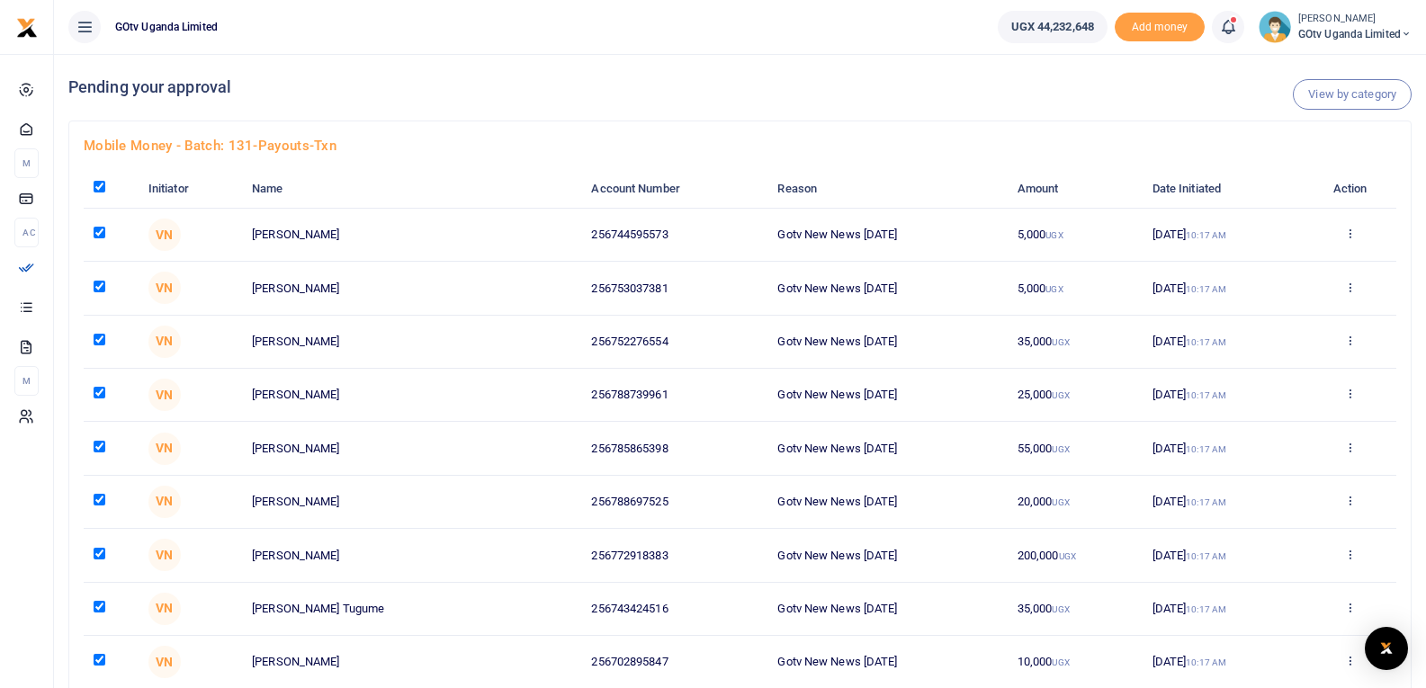
checkbox input "true"
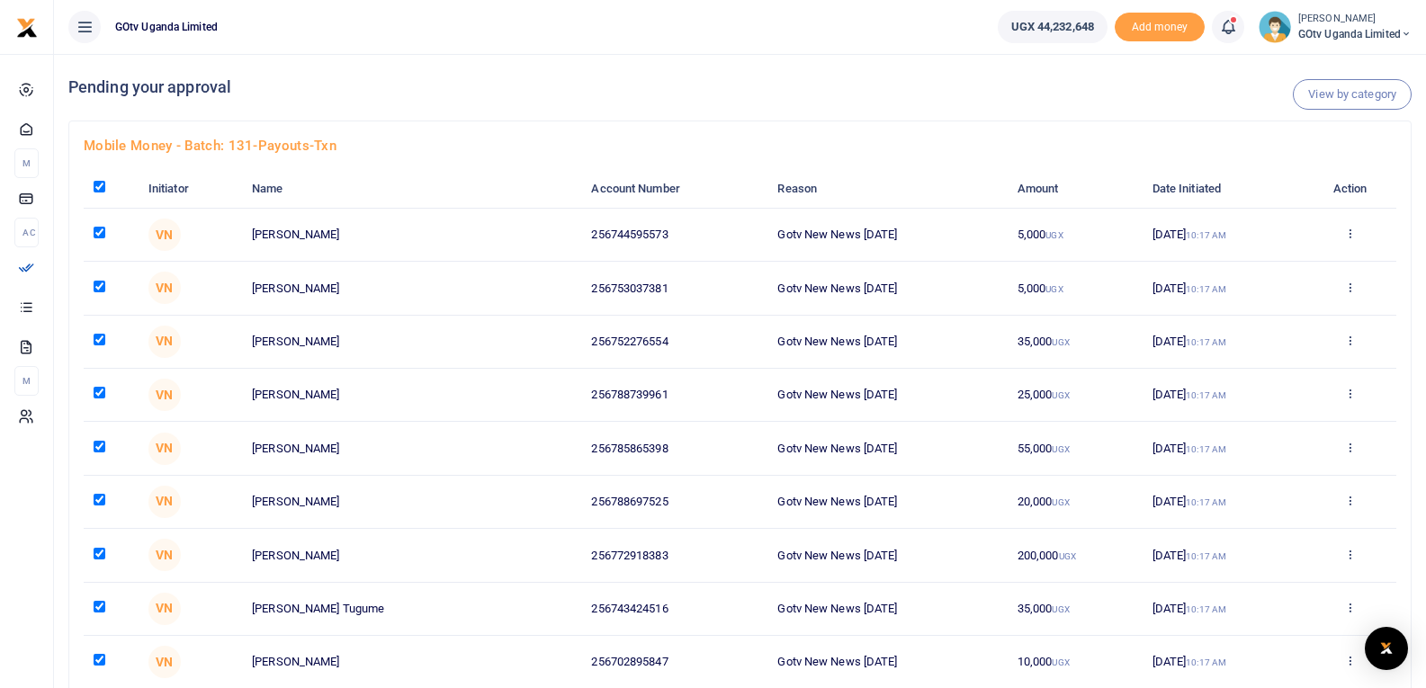
checkbox input "true"
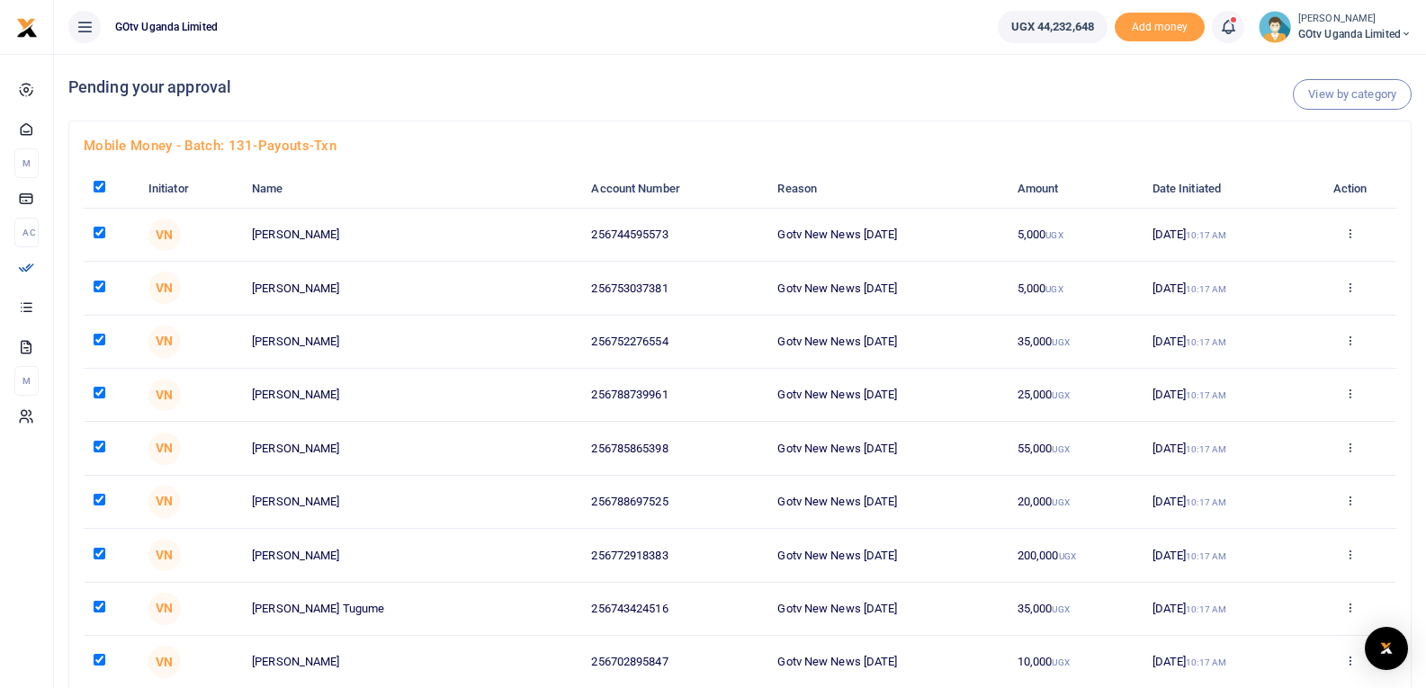
checkbox input "true"
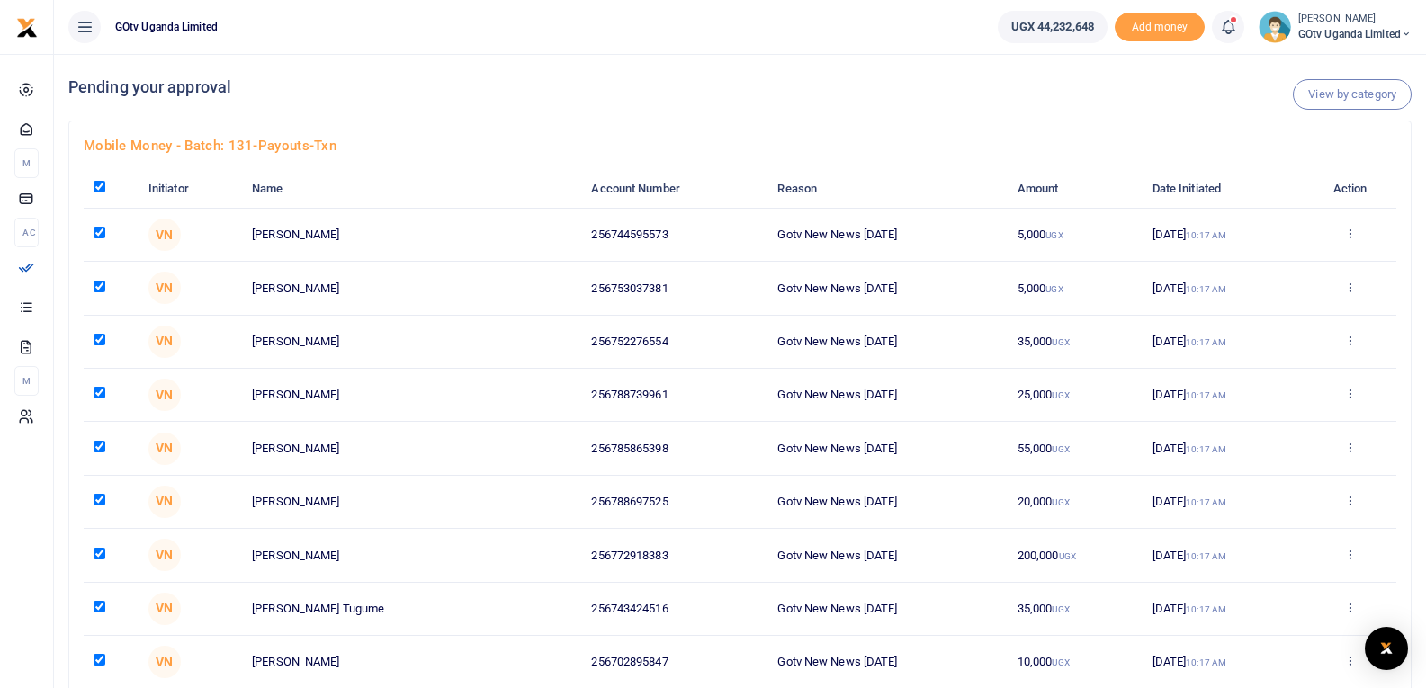
checkbox input "true"
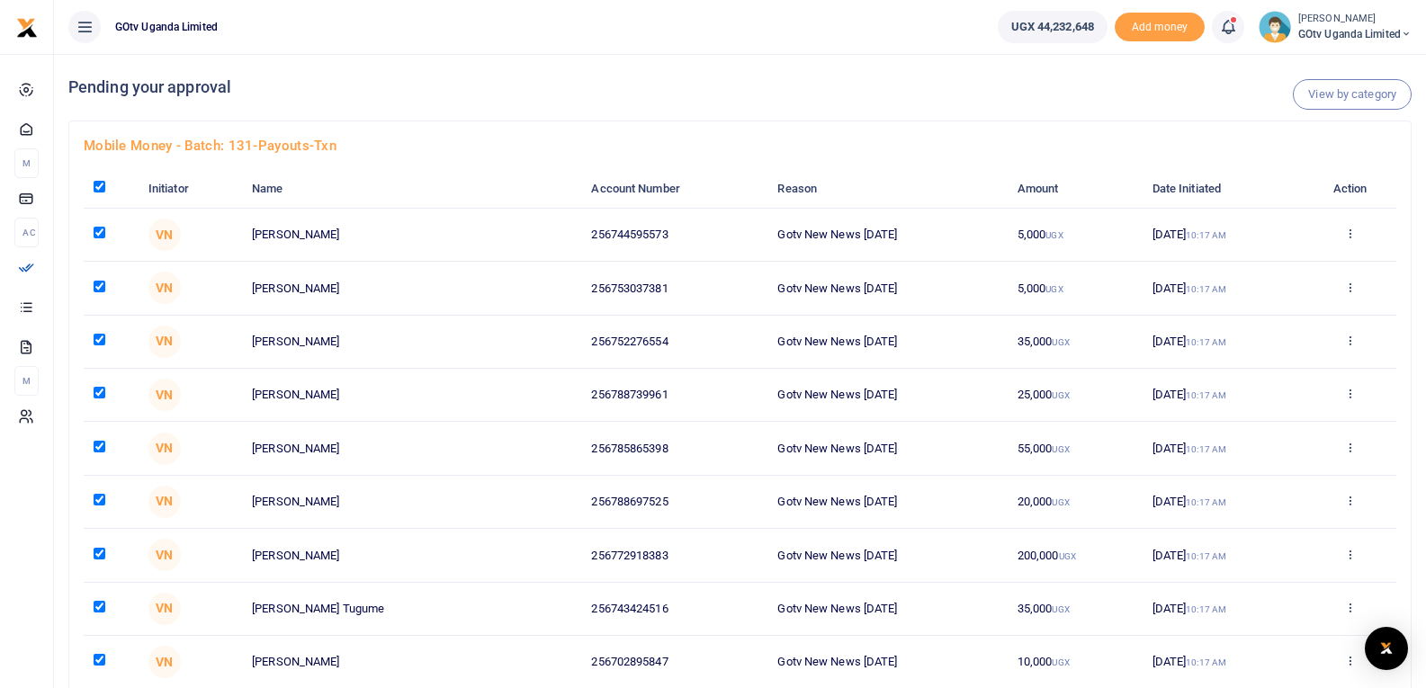
checkbox input "true"
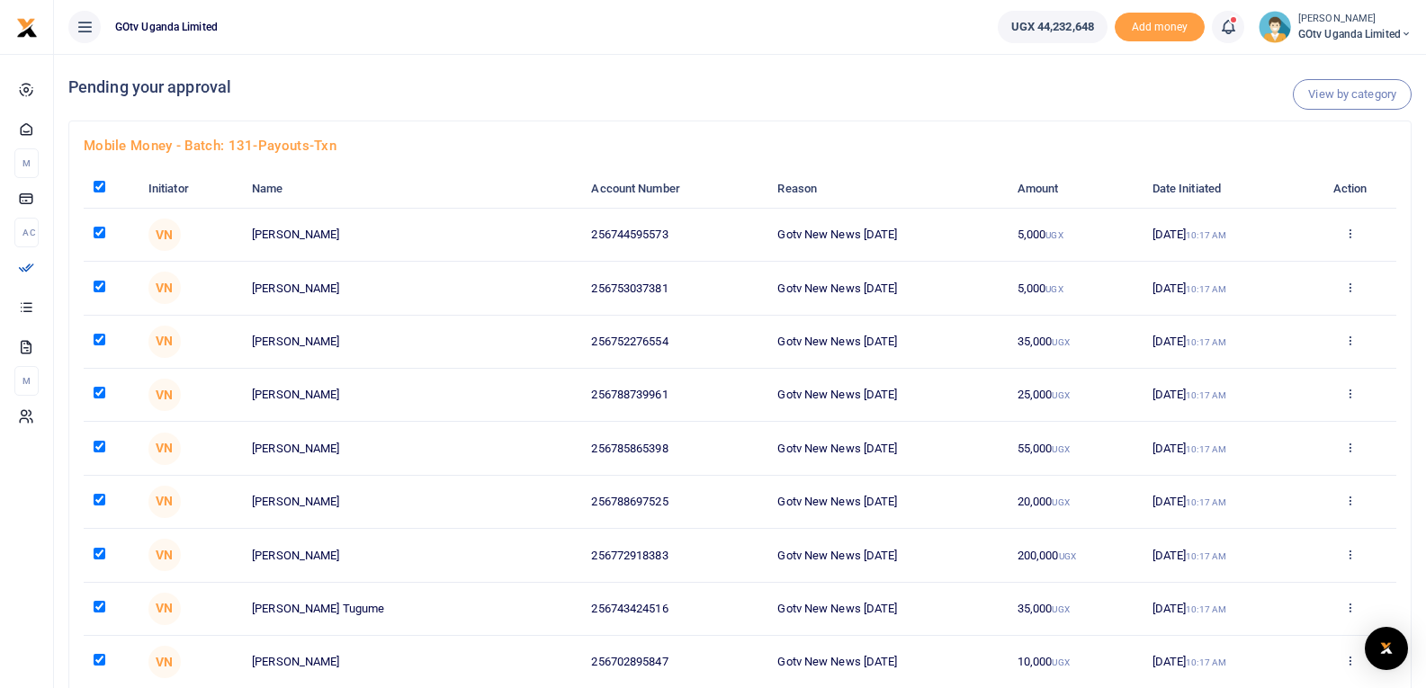
checkbox input "true"
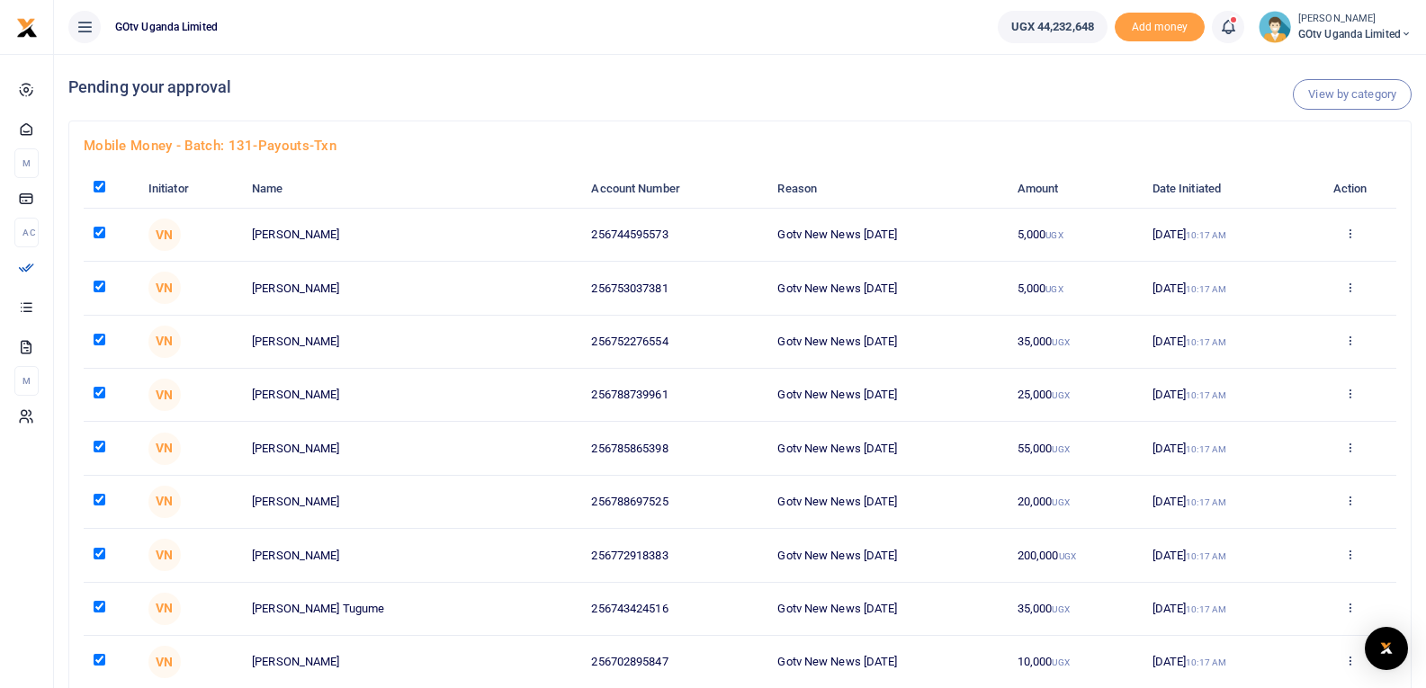
checkbox input "true"
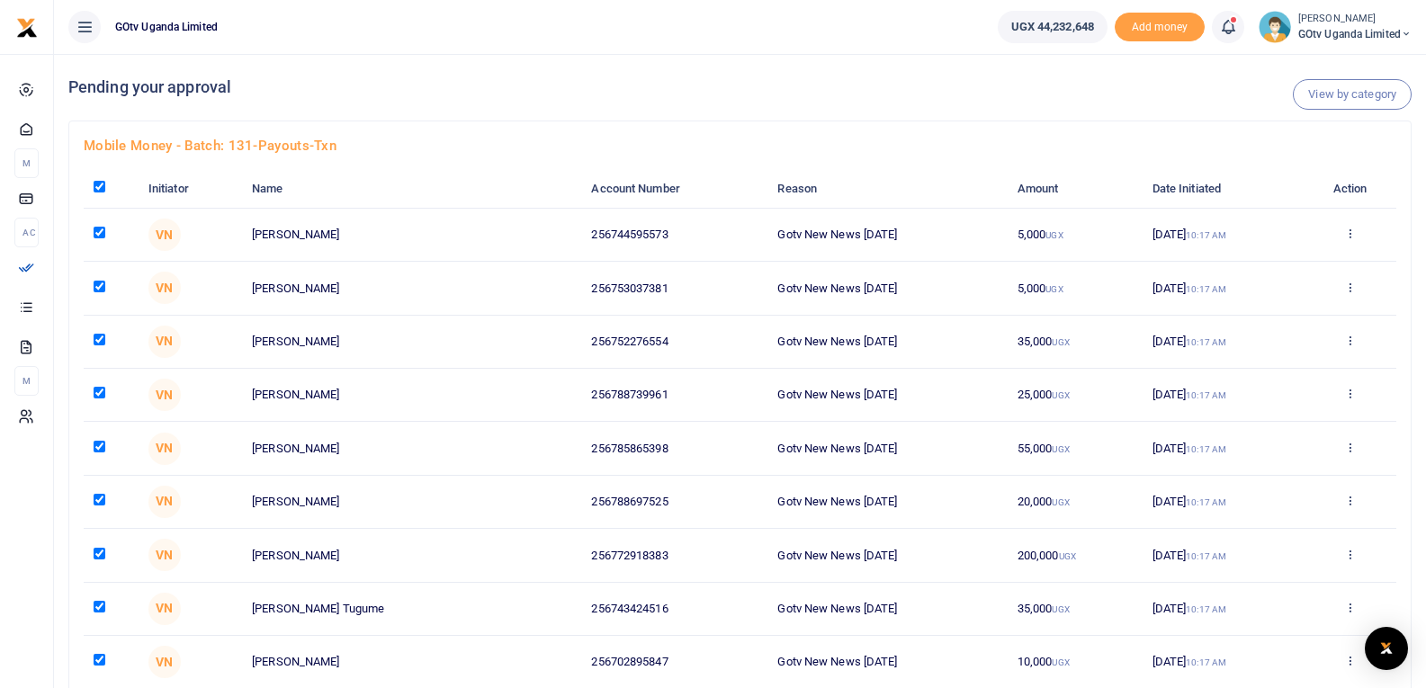
checkbox input "true"
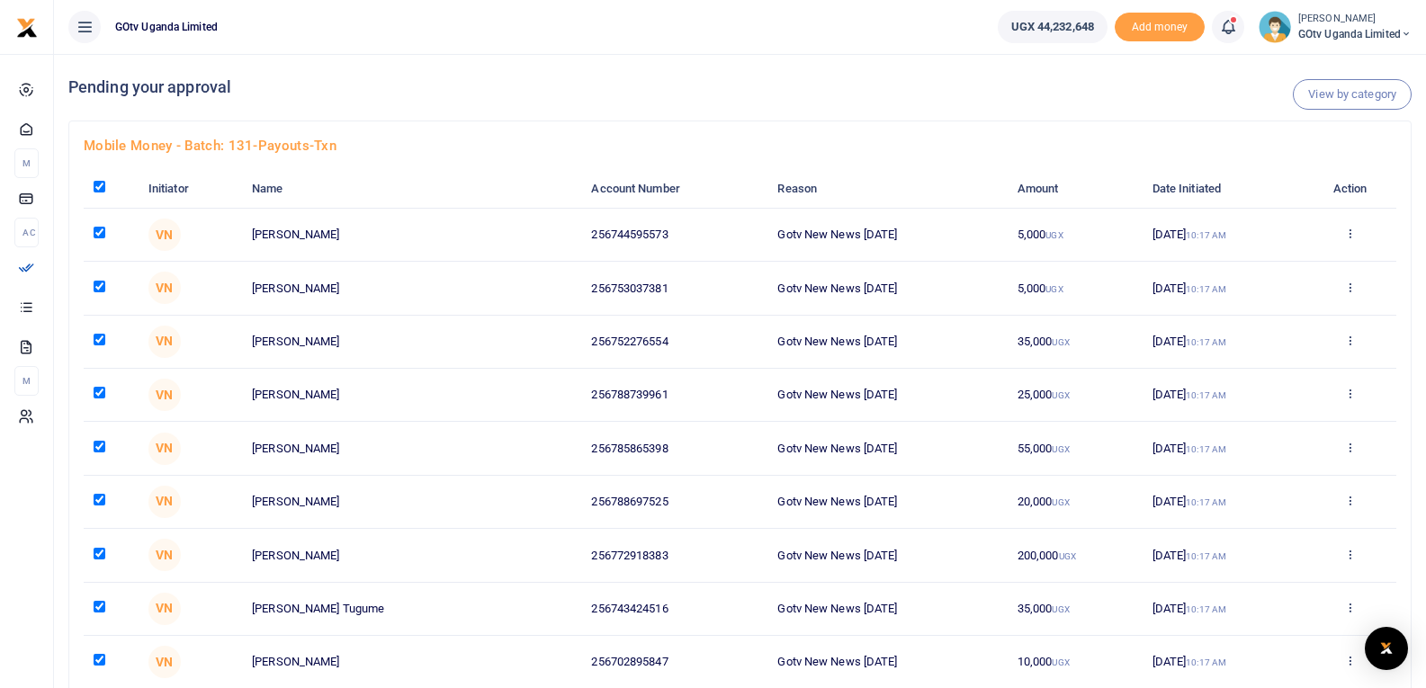
checkbox input "true"
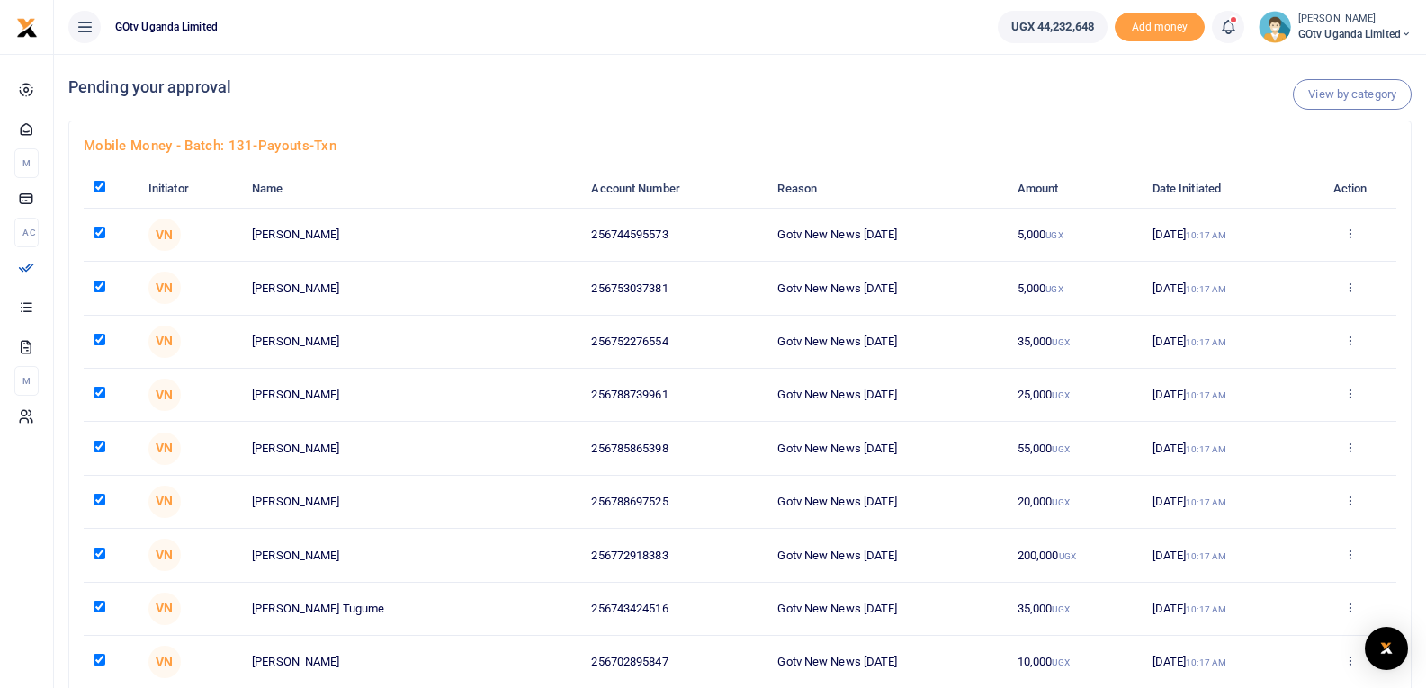
checkbox input "true"
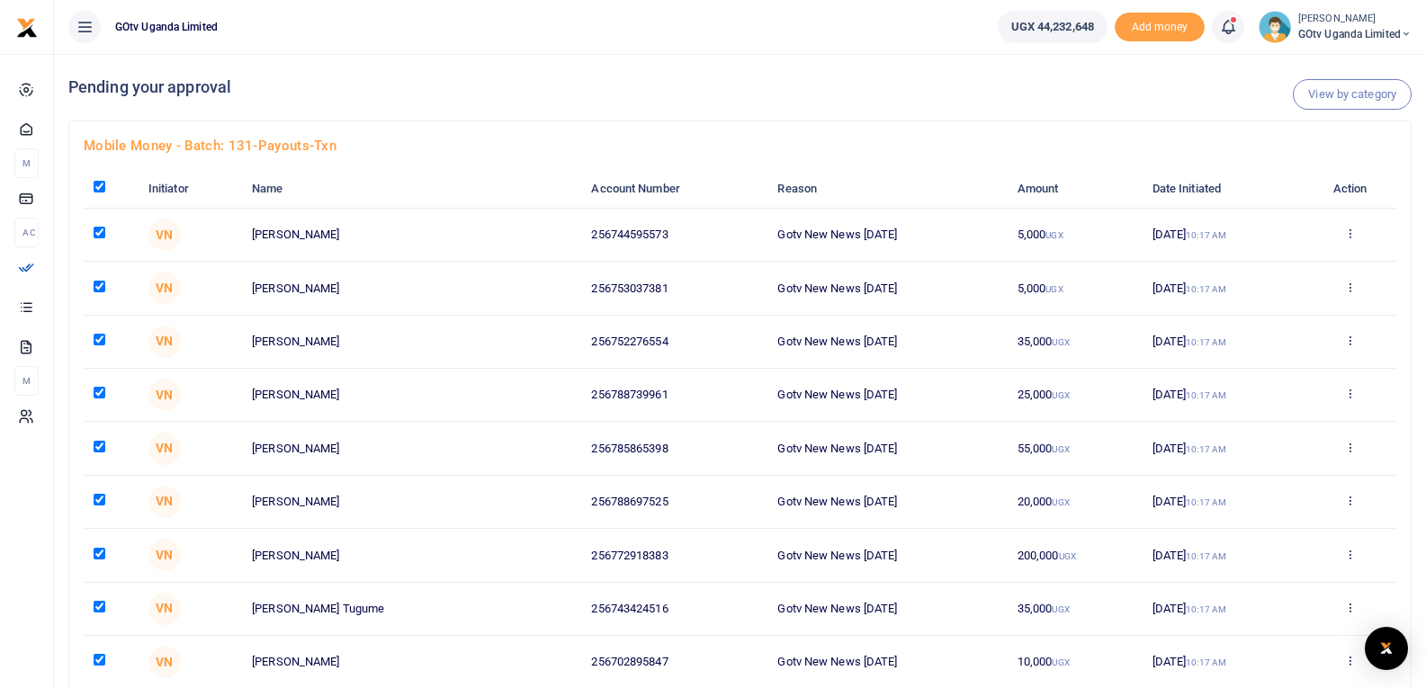
checkbox input "true"
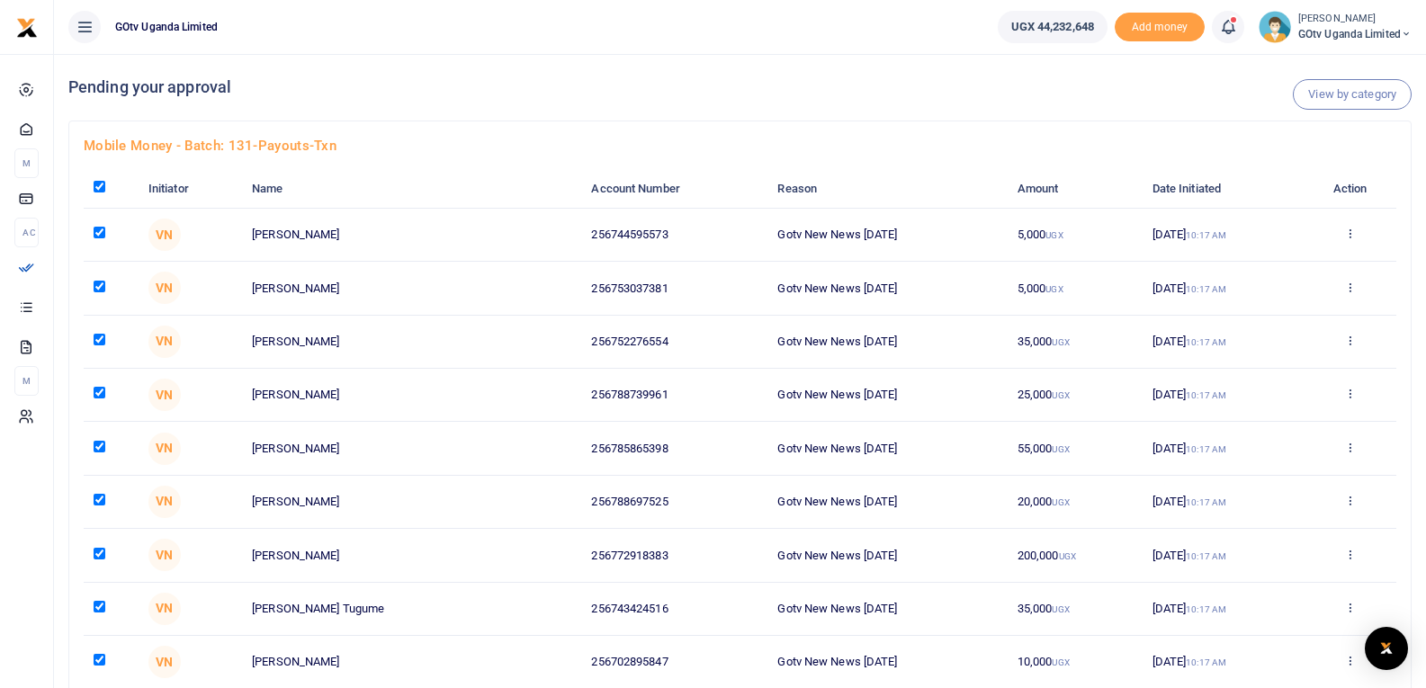
checkbox input "true"
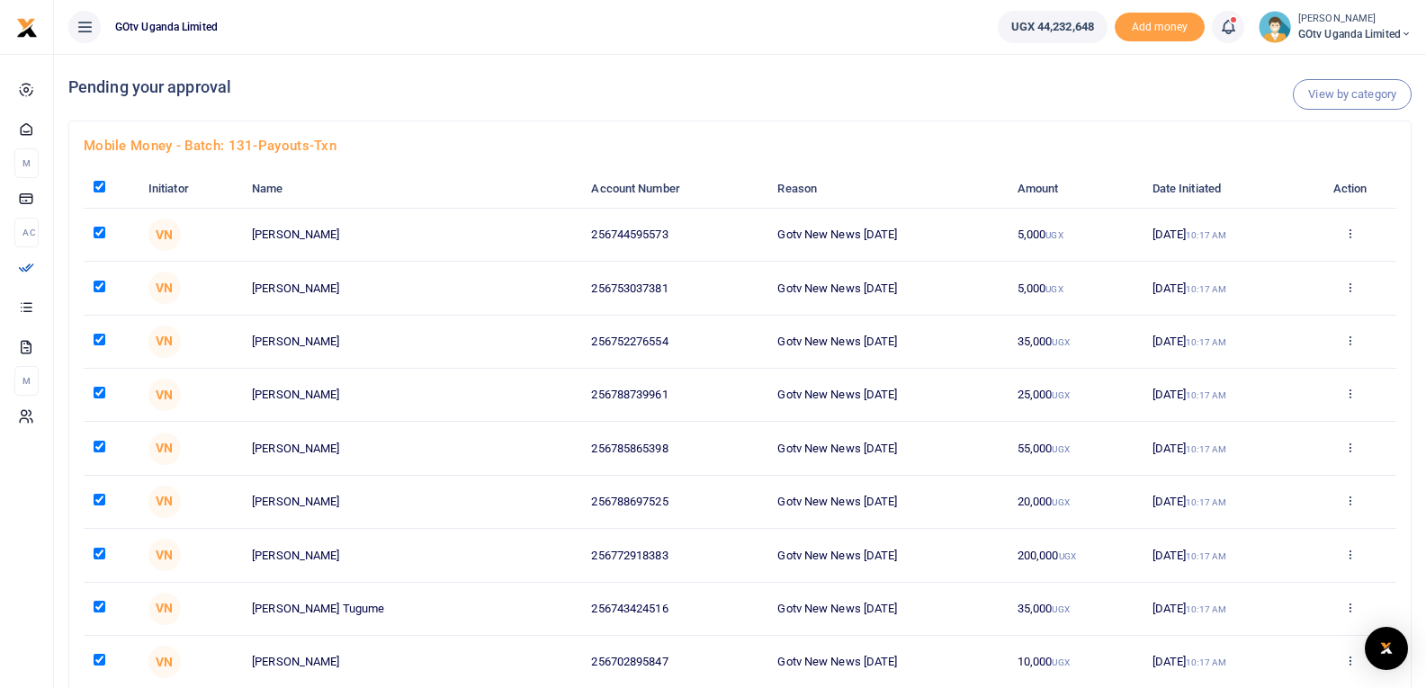
checkbox input "true"
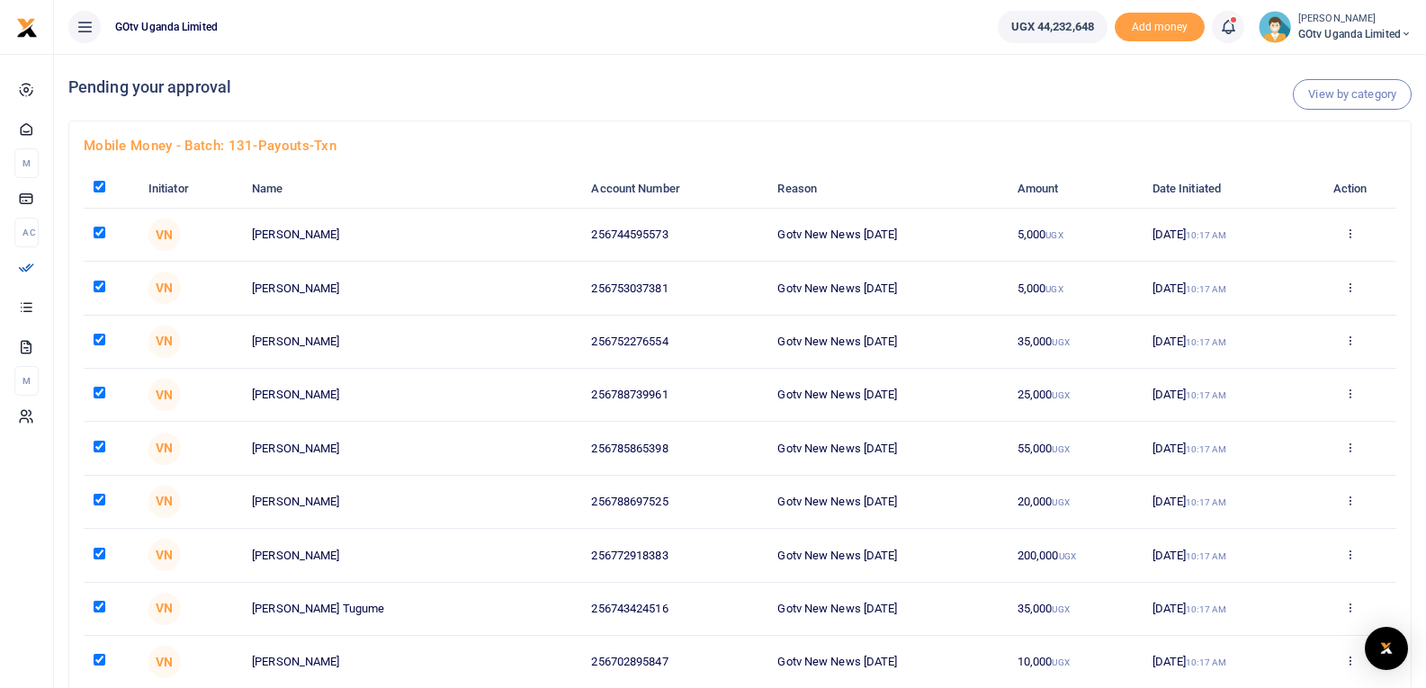
checkbox input "true"
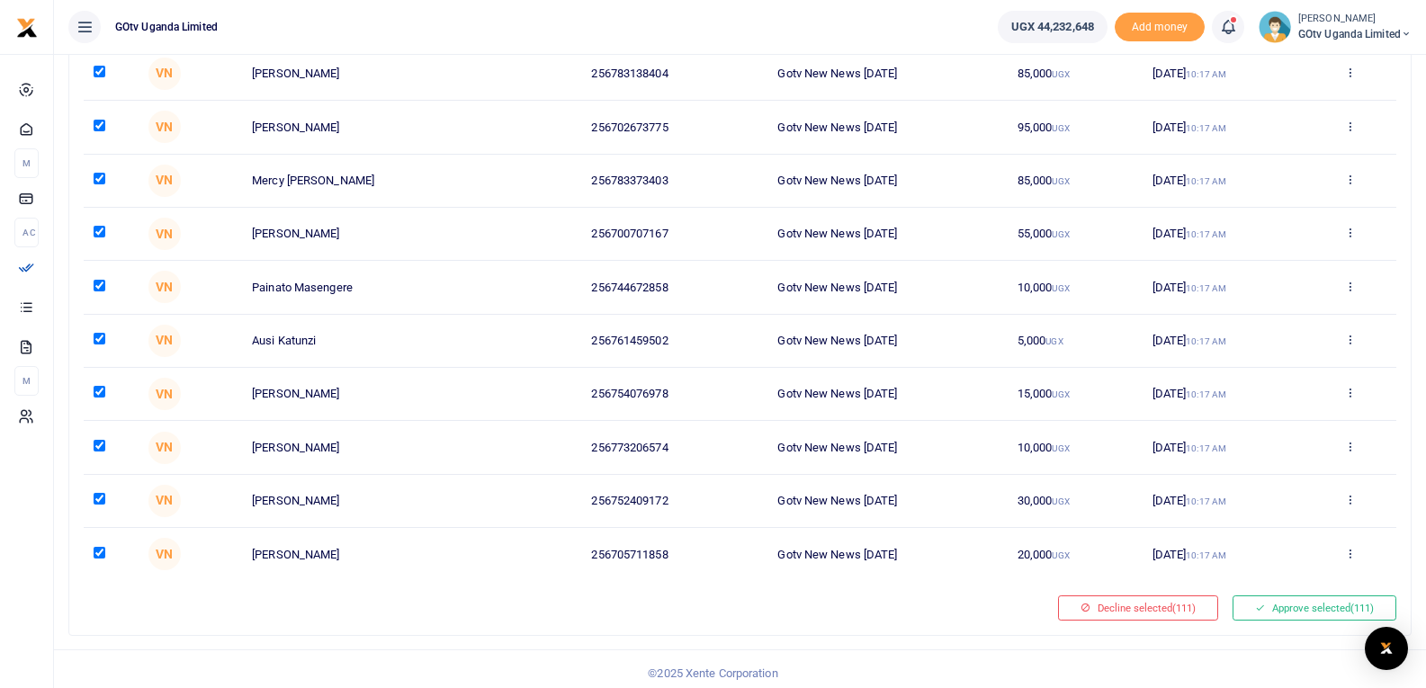
scroll to position [5549, 0]
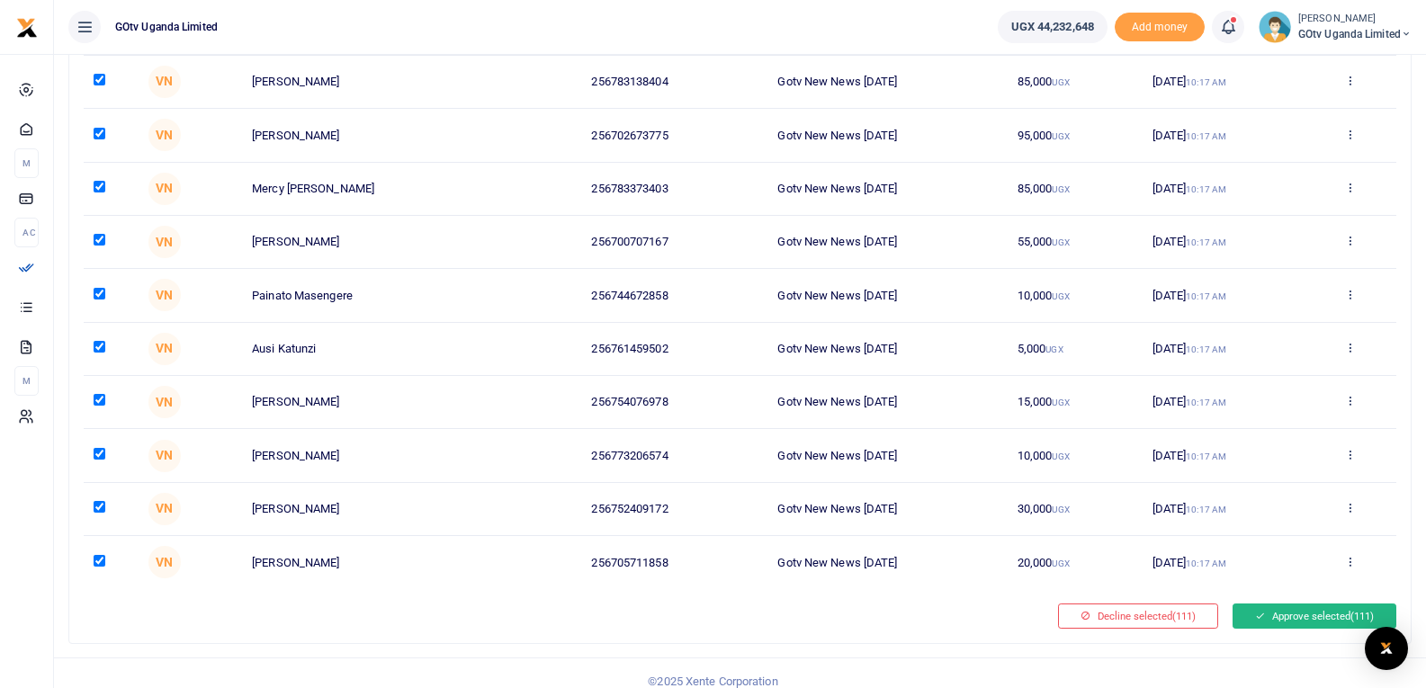
click at [1319, 623] on button "Approve selected (111)" at bounding box center [1315, 616] width 164 height 25
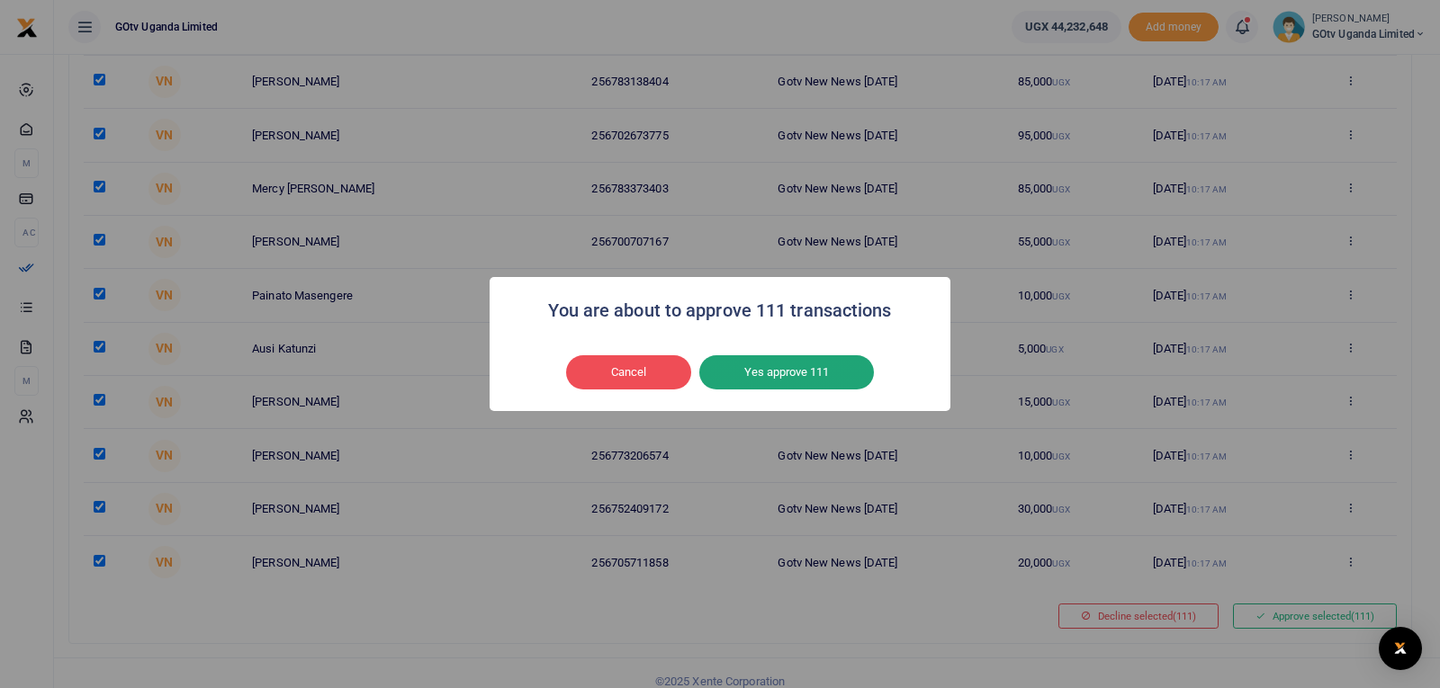
click at [800, 371] on button "Yes approve 111" at bounding box center [786, 372] width 175 height 34
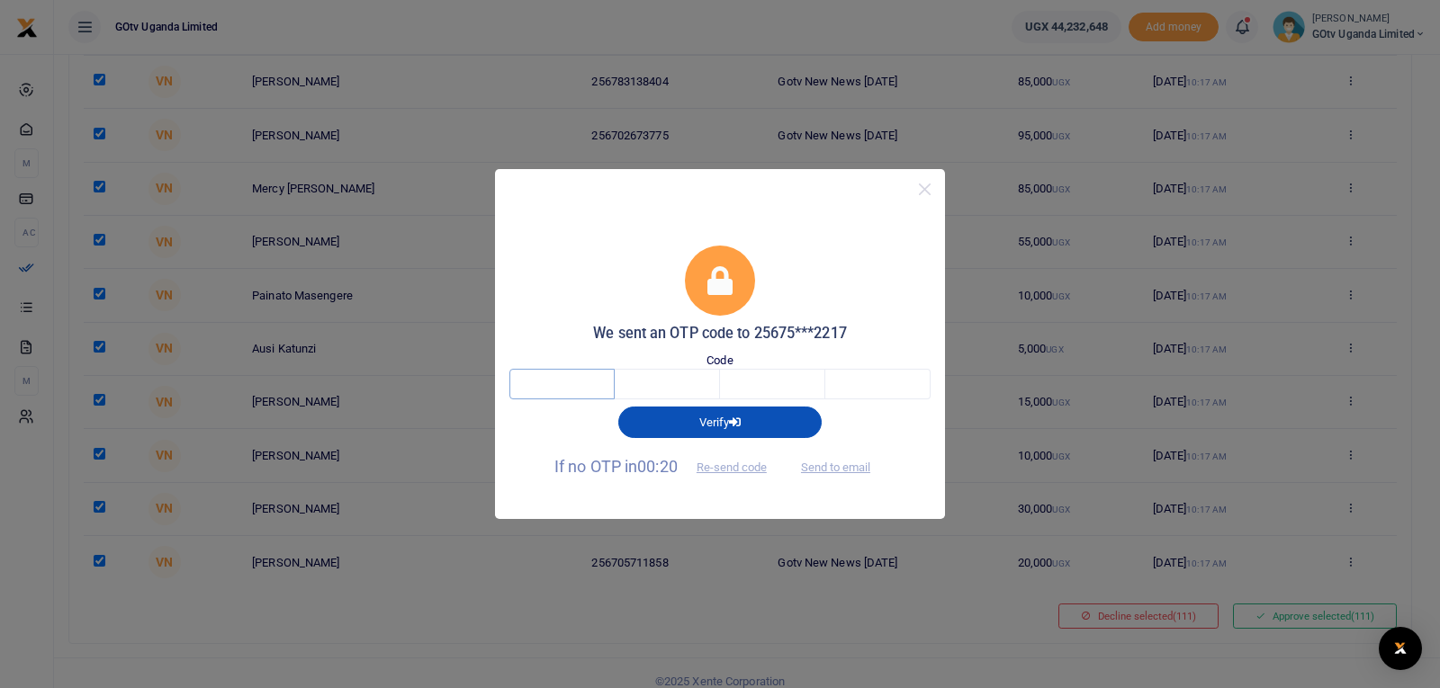
click at [559, 398] on input "text" at bounding box center [561, 384] width 105 height 31
type input "4"
type input "7"
type input "1"
type input "4"
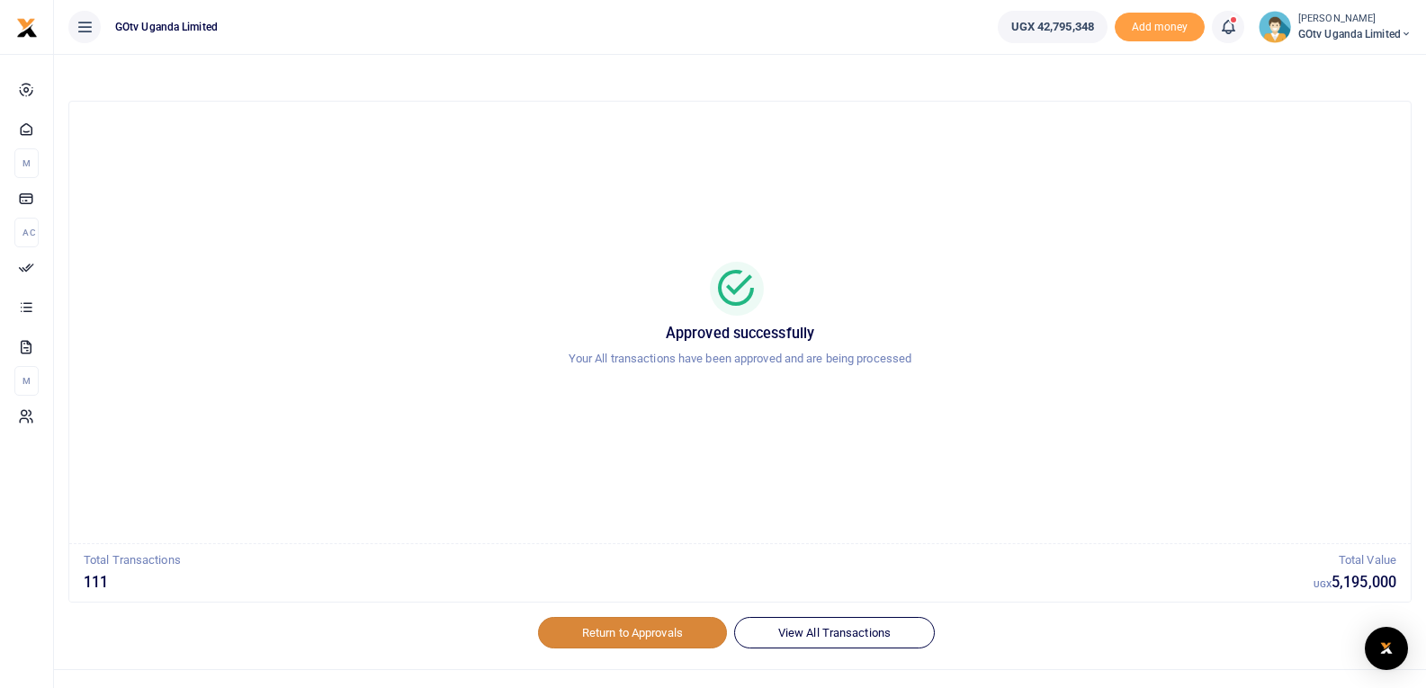
click at [612, 631] on link "Return to Approvals" at bounding box center [632, 632] width 189 height 31
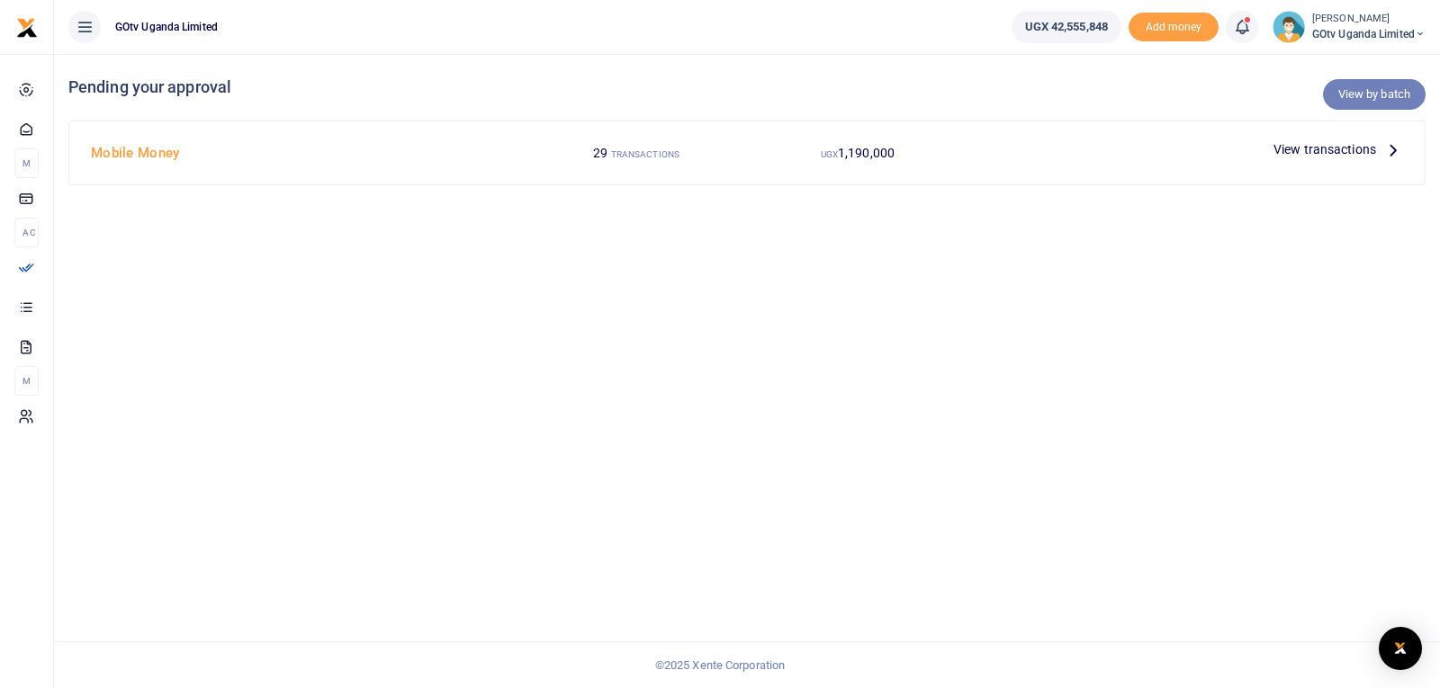
click at [1389, 100] on link "View by batch" at bounding box center [1374, 94] width 103 height 31
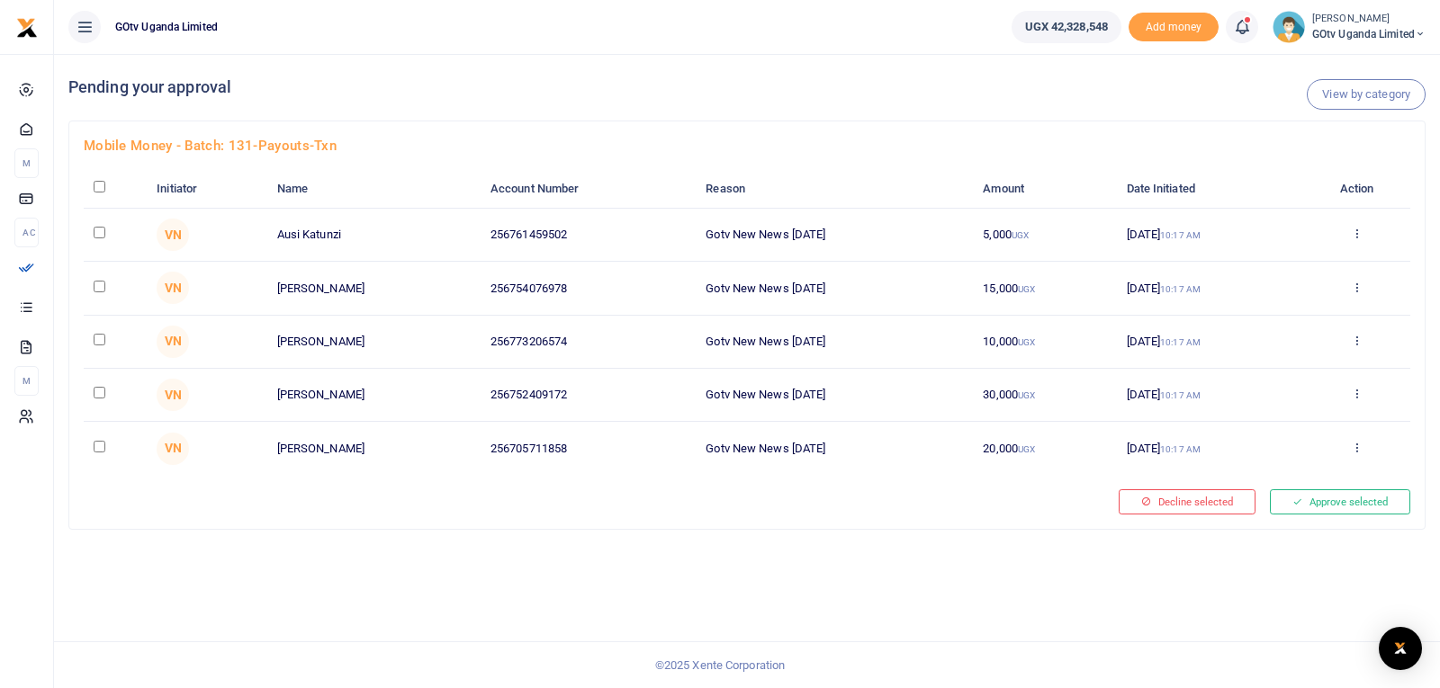
click at [94, 184] on input "checkbox" at bounding box center [100, 187] width 12 height 12
checkbox input "true"
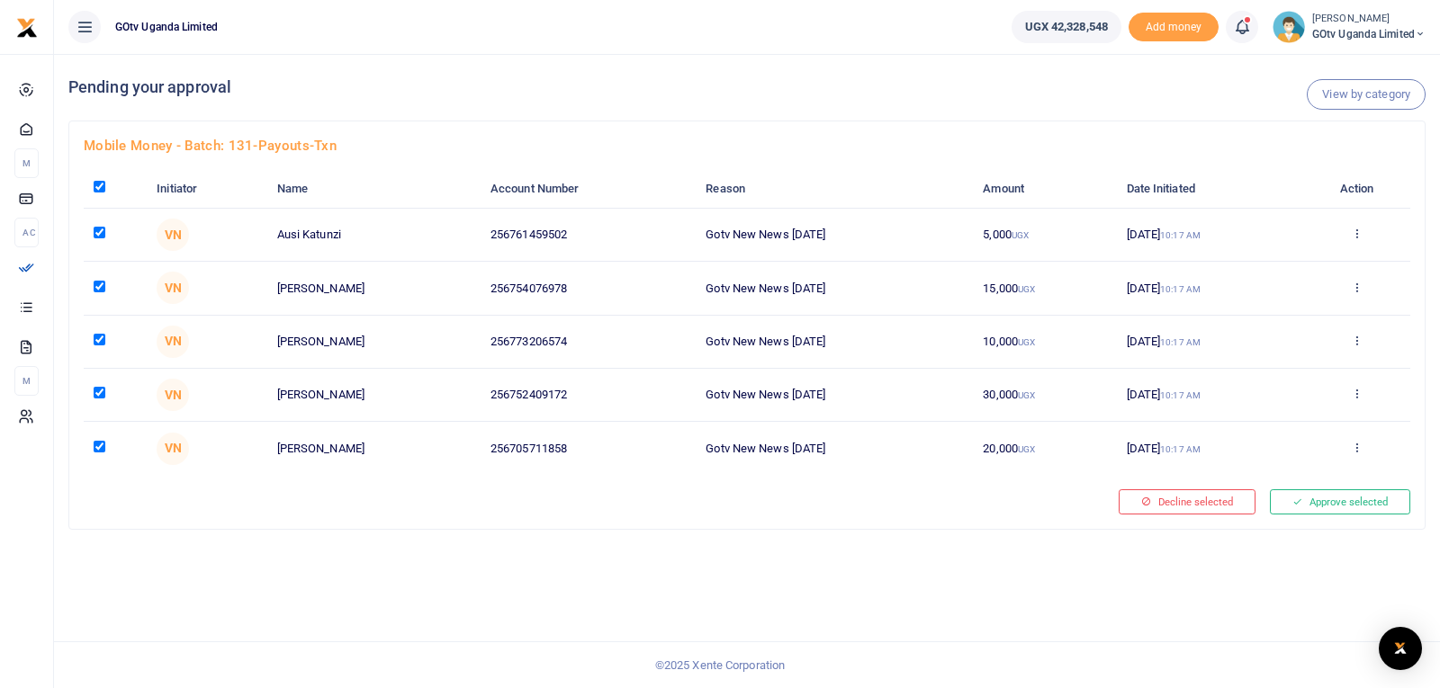
checkbox input "true"
click at [1298, 503] on button "Approve selected (5)" at bounding box center [1333, 501] width 153 height 25
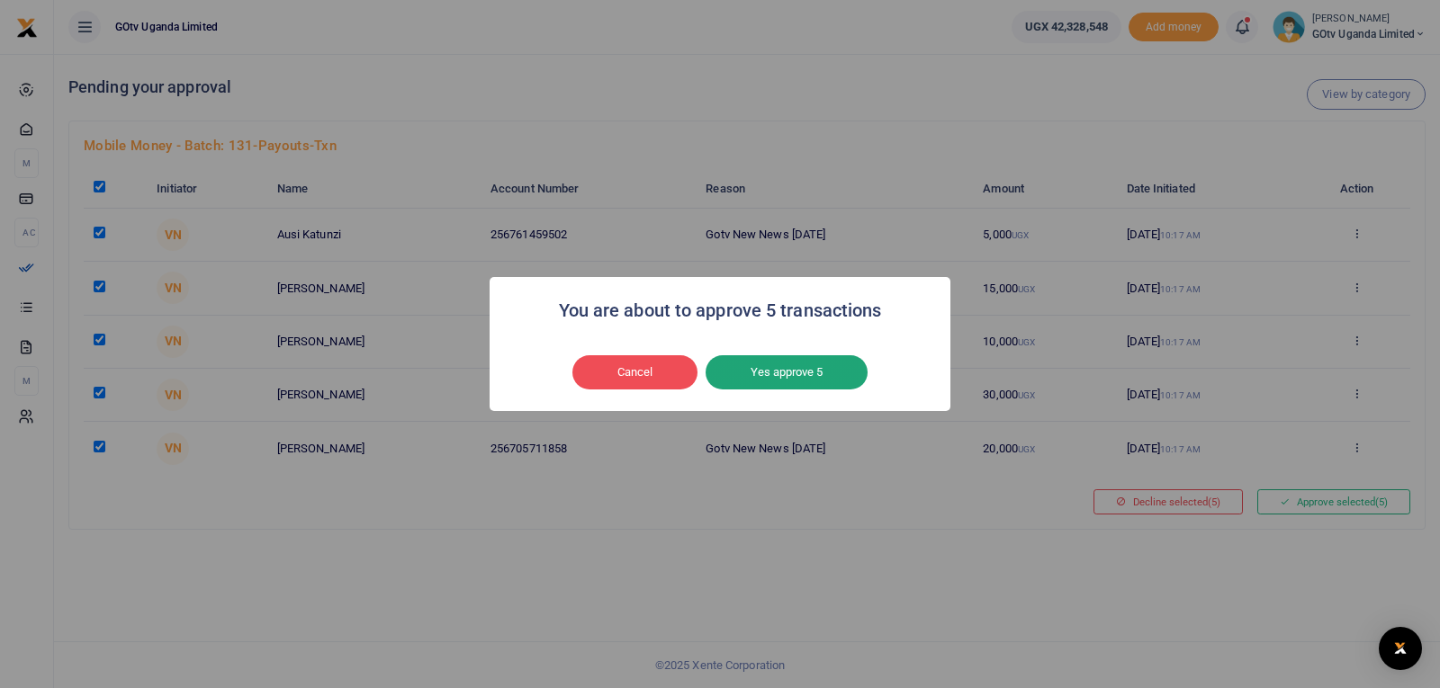
click at [799, 367] on button "Yes approve 5" at bounding box center [786, 372] width 162 height 34
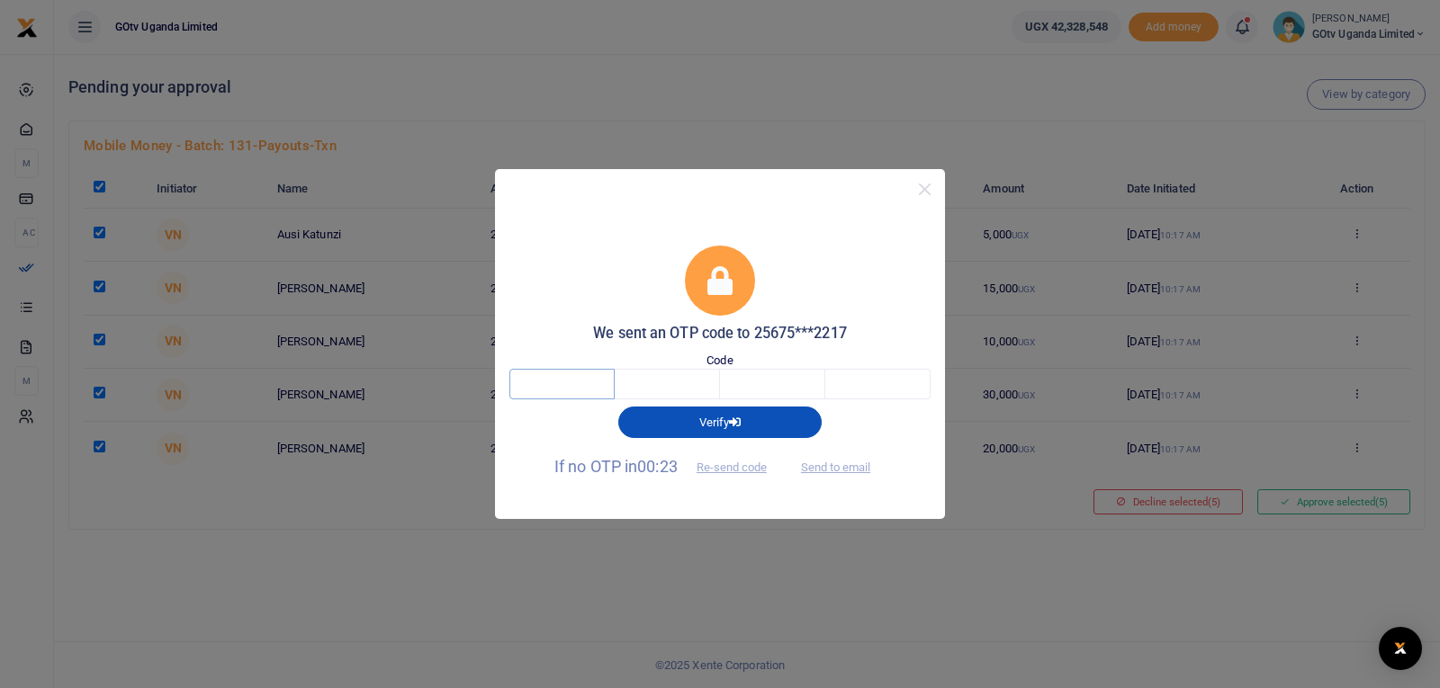
click at [588, 381] on input "text" at bounding box center [561, 384] width 105 height 31
type input "2"
type input "3"
type input "4"
type input "9"
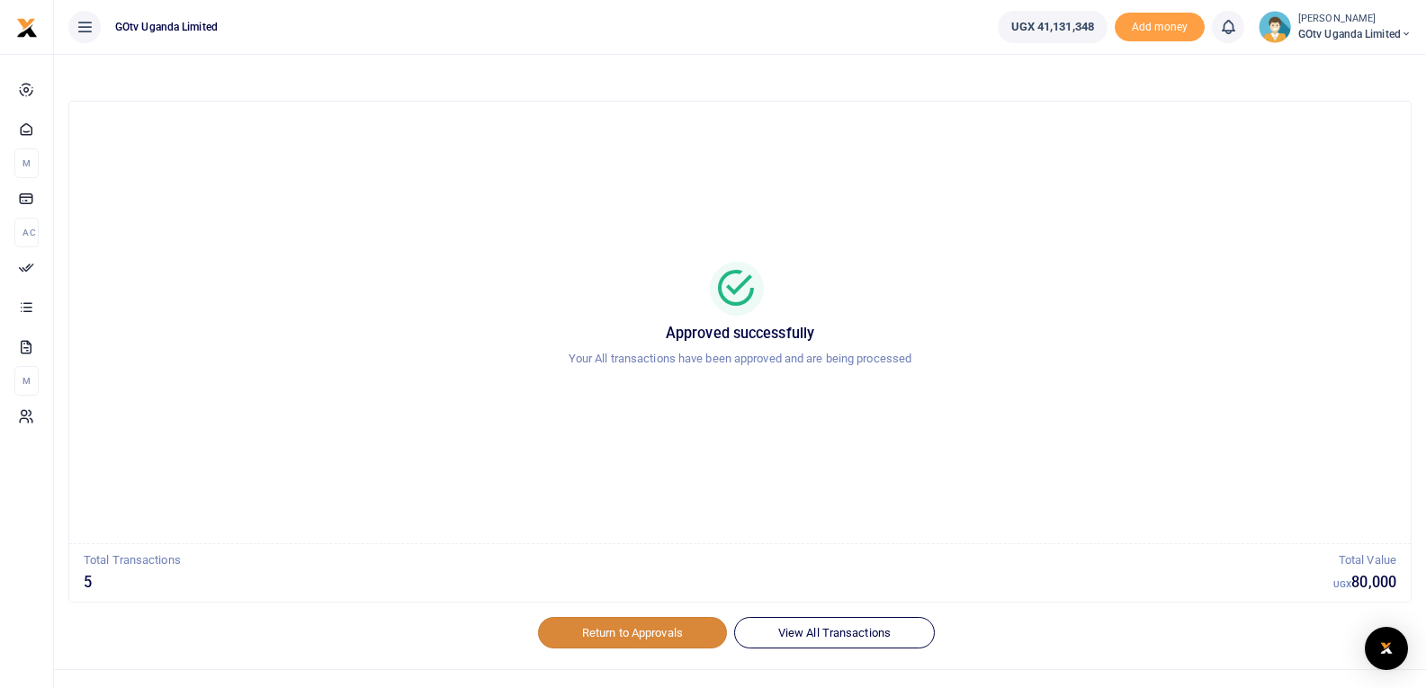
click at [620, 633] on link "Return to Approvals" at bounding box center [632, 632] width 189 height 31
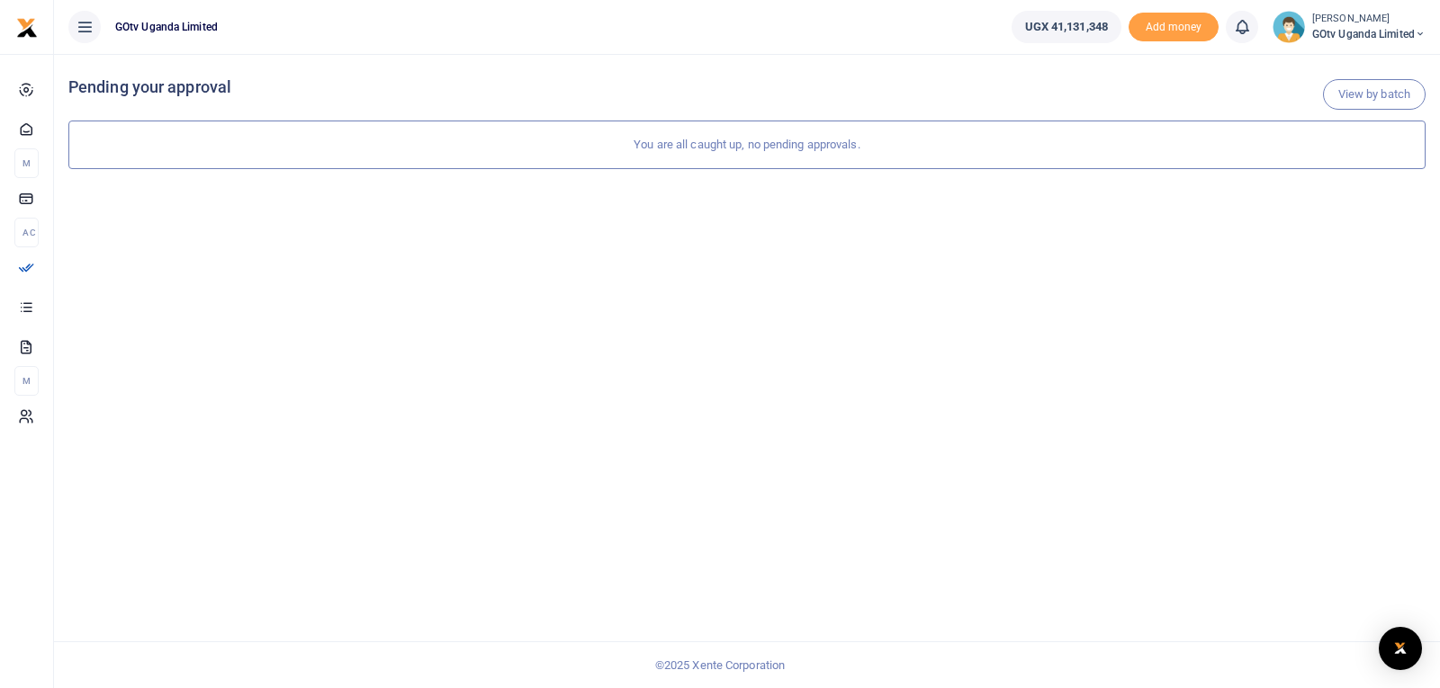
click at [1339, 29] on span "GOtv Uganda Limited" at bounding box center [1368, 34] width 113 height 16
click at [1350, 63] on link "Switch accounts" at bounding box center [1358, 65] width 142 height 25
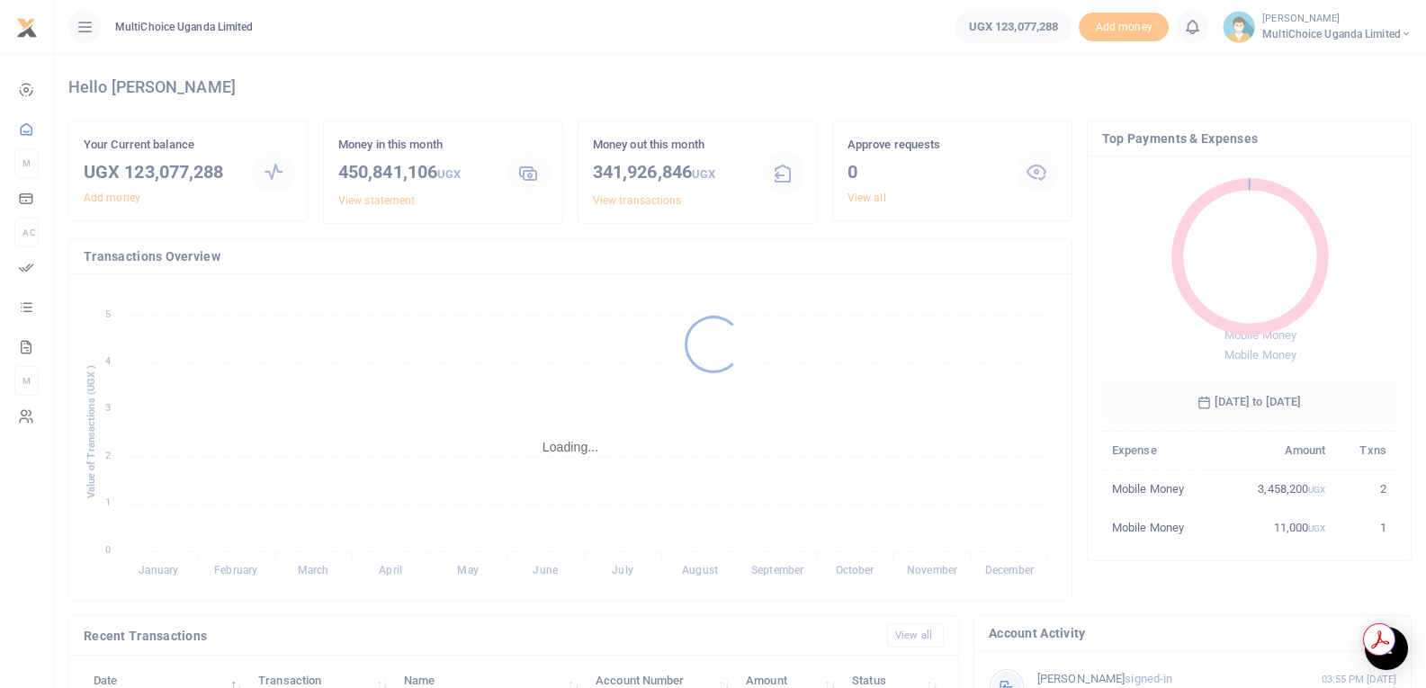
scroll to position [14, 14]
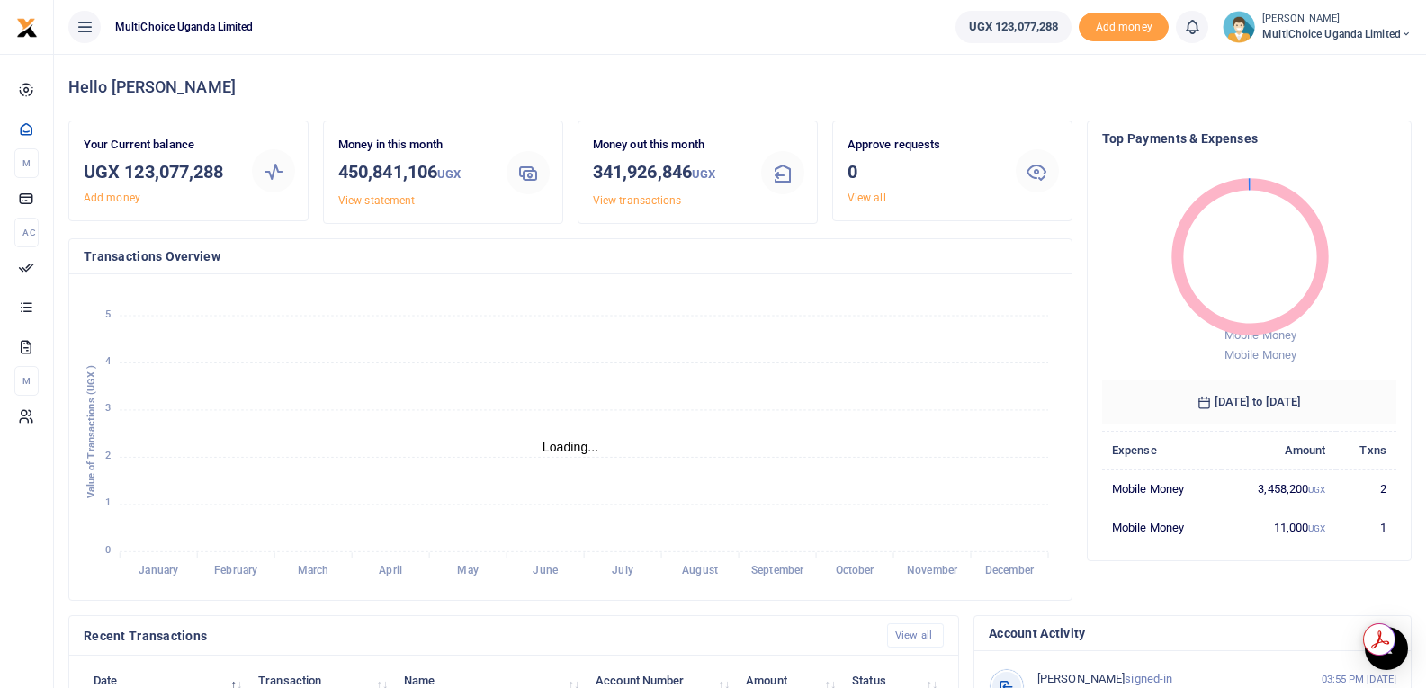
click at [1301, 34] on span "MultiChoice Uganda Limited" at bounding box center [1336, 34] width 149 height 16
click at [1289, 163] on icon at bounding box center [1293, 164] width 14 height 16
